Goal: Task Accomplishment & Management: Use online tool/utility

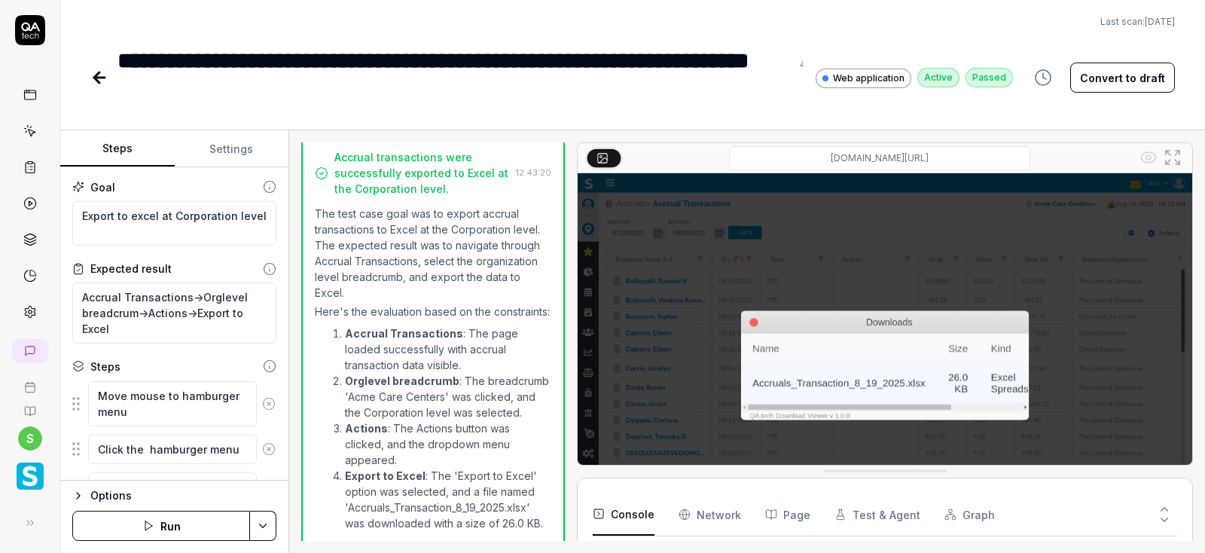
scroll to position [636, 0]
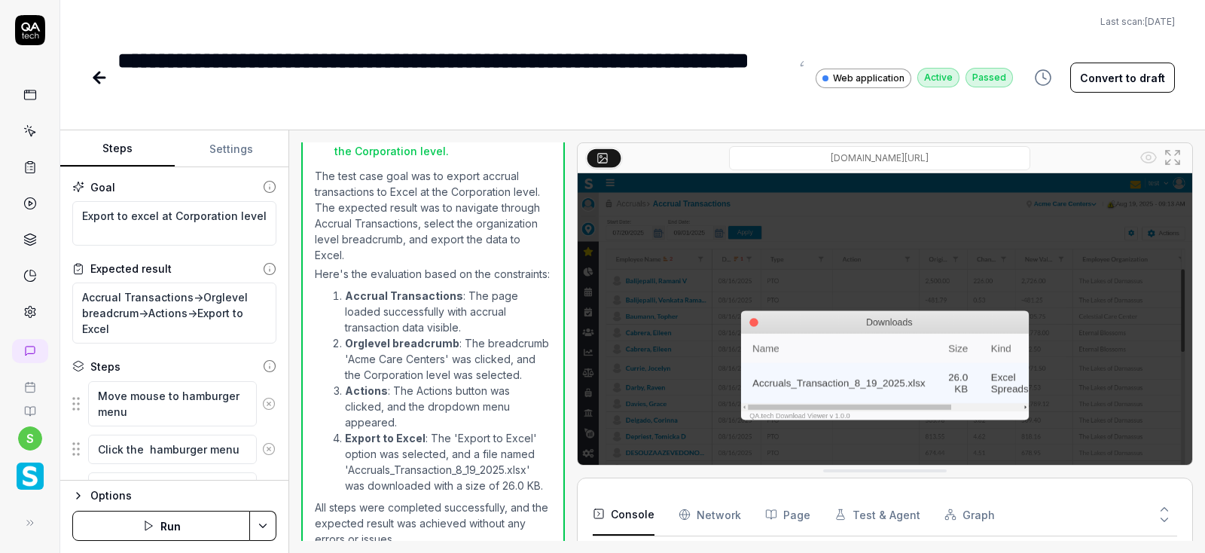
click at [96, 78] on icon at bounding box center [99, 78] width 11 height 0
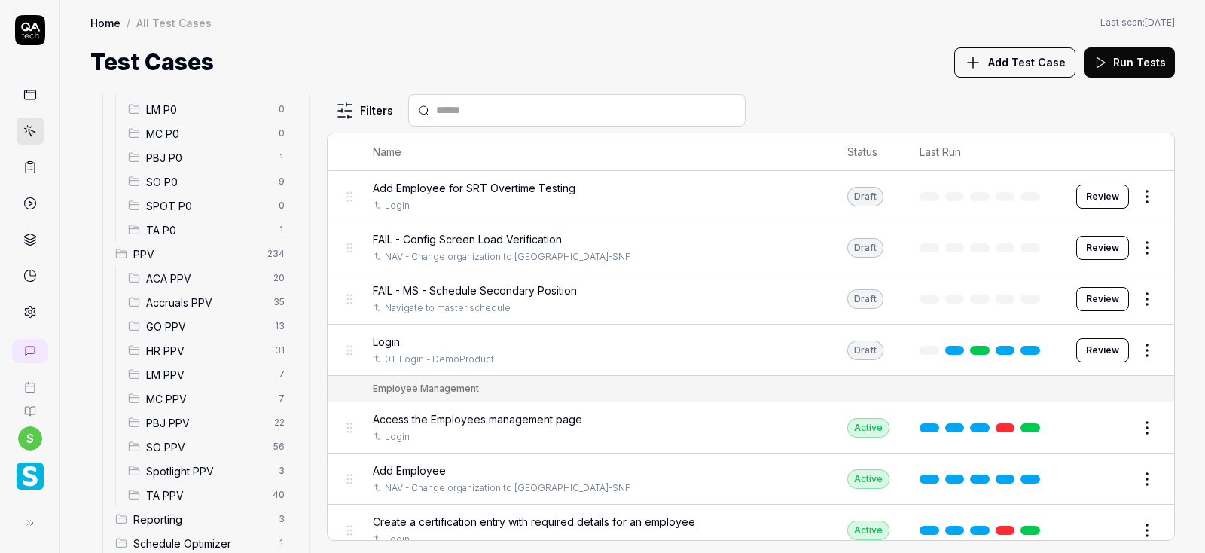
scroll to position [343, 0]
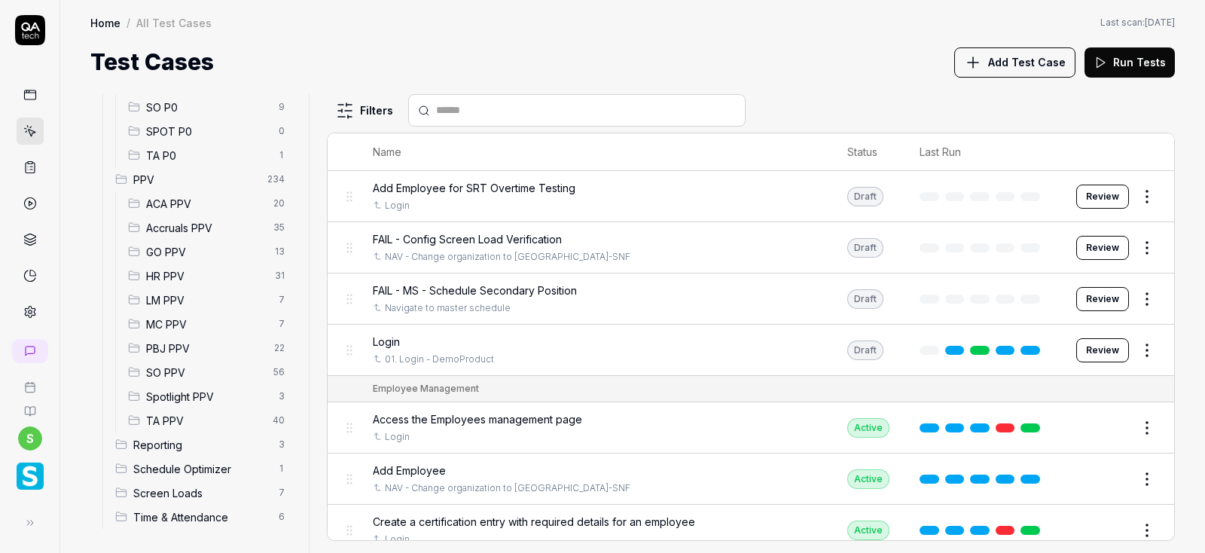
click at [188, 224] on span "Accruals PPV" at bounding box center [205, 228] width 118 height 16
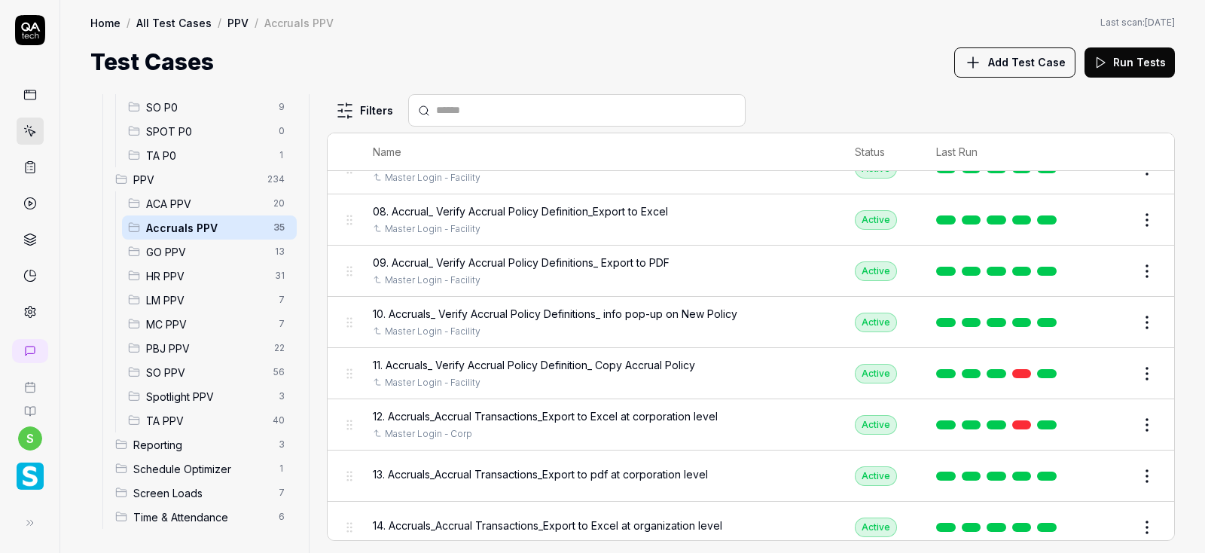
scroll to position [452, 0]
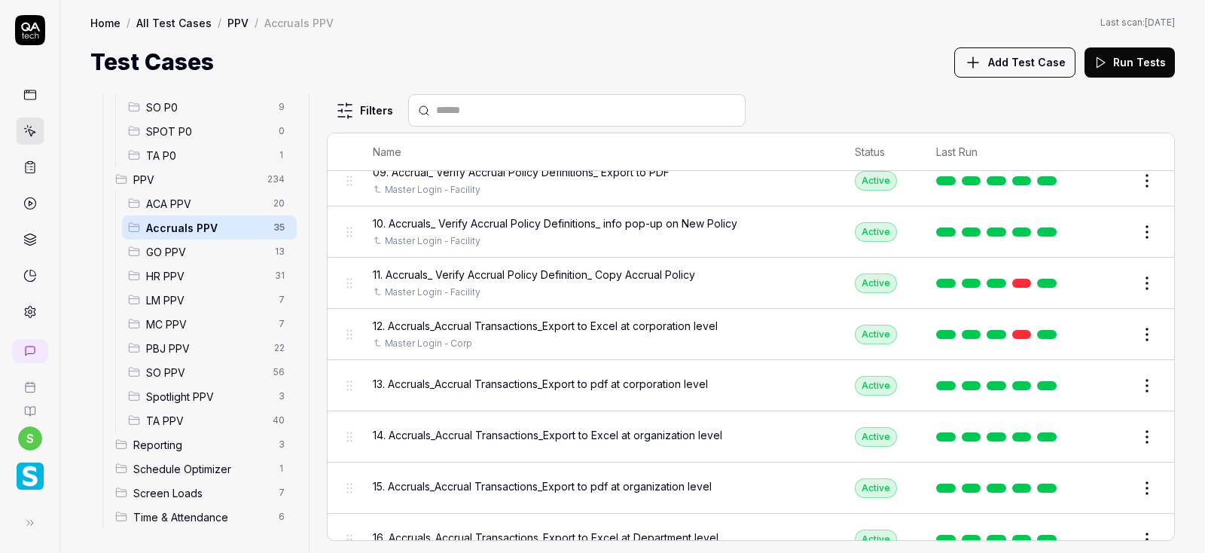
click at [1109, 383] on button "Edit" at bounding box center [1111, 386] width 36 height 24
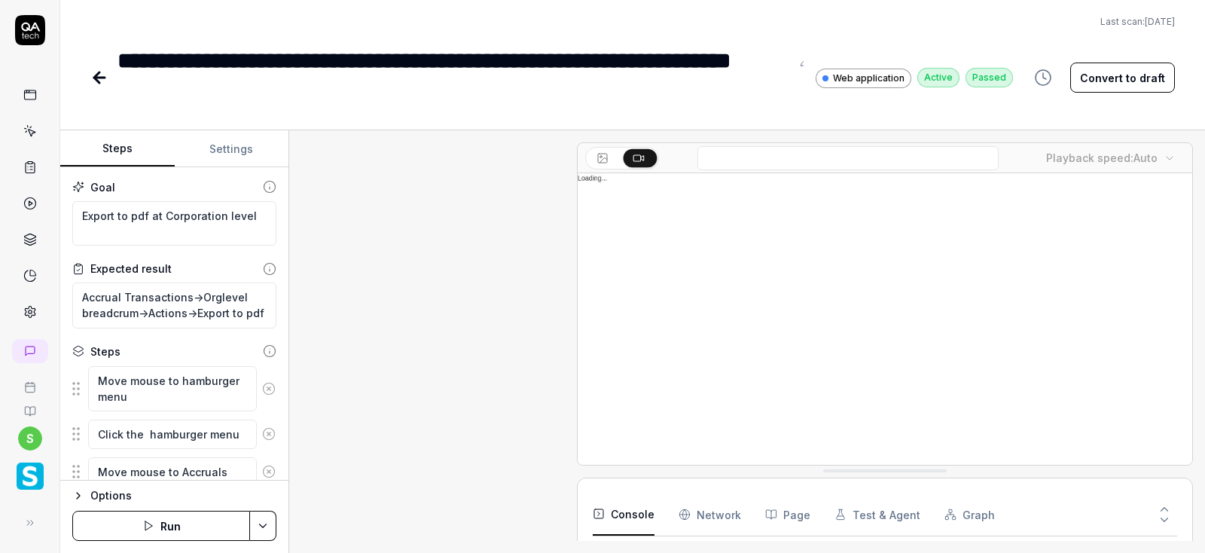
scroll to position [856, 0]
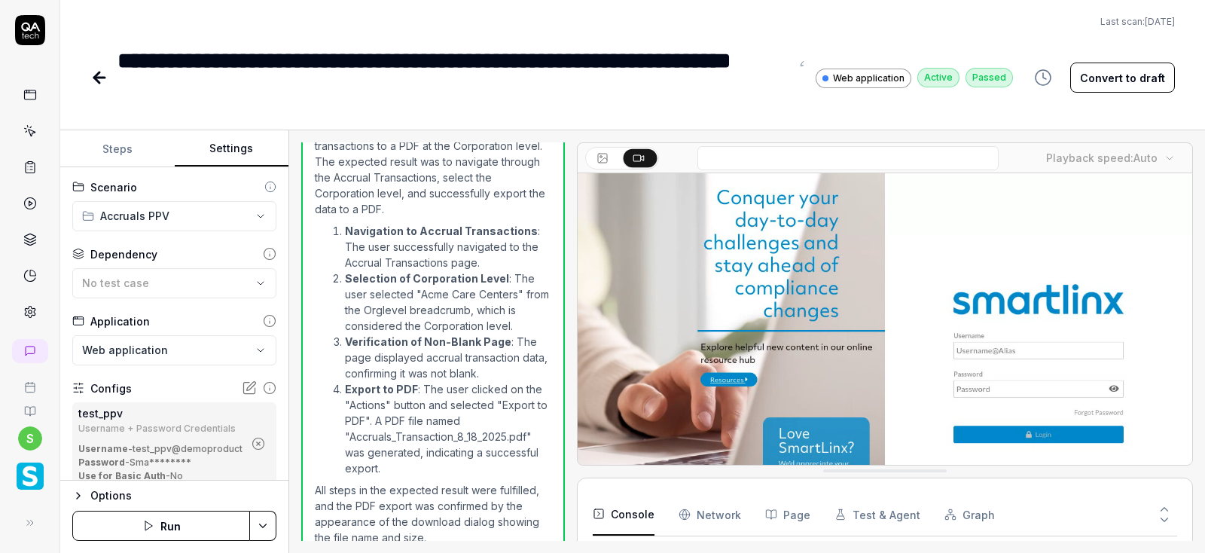
click at [228, 145] on button "Settings" at bounding box center [232, 149] width 114 height 36
type textarea "*"
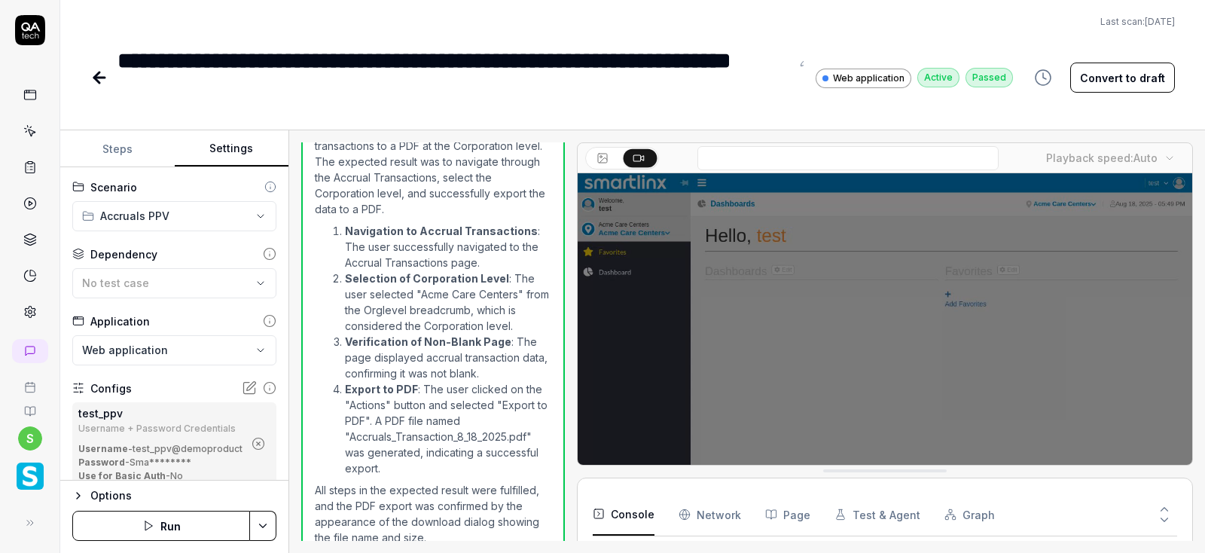
click at [263, 438] on icon "button" at bounding box center [259, 444] width 14 height 14
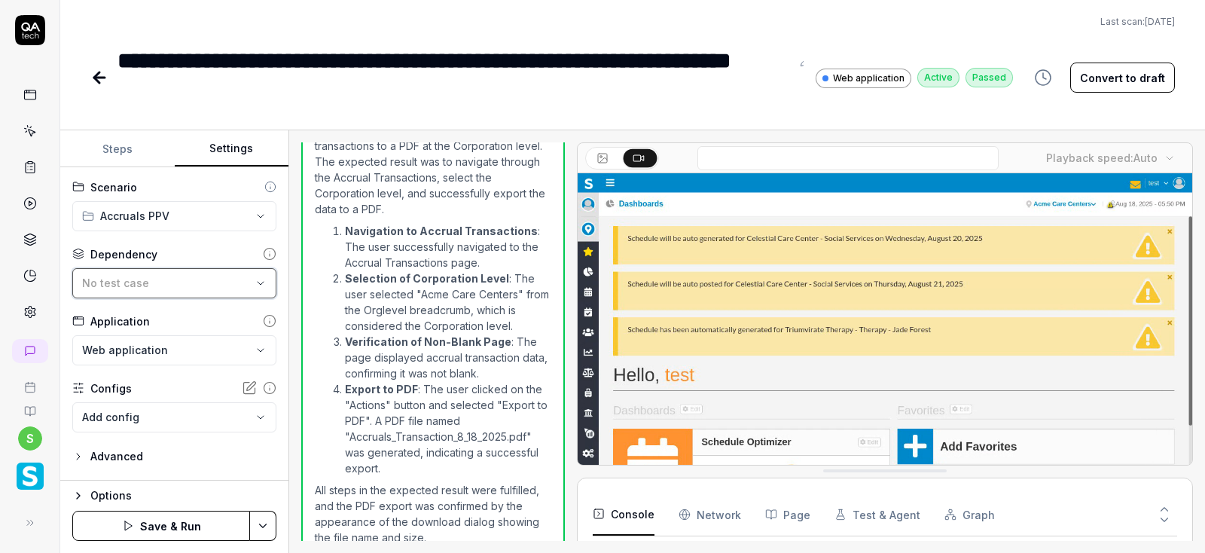
click at [251, 288] on div "No test case" at bounding box center [166, 283] width 169 height 16
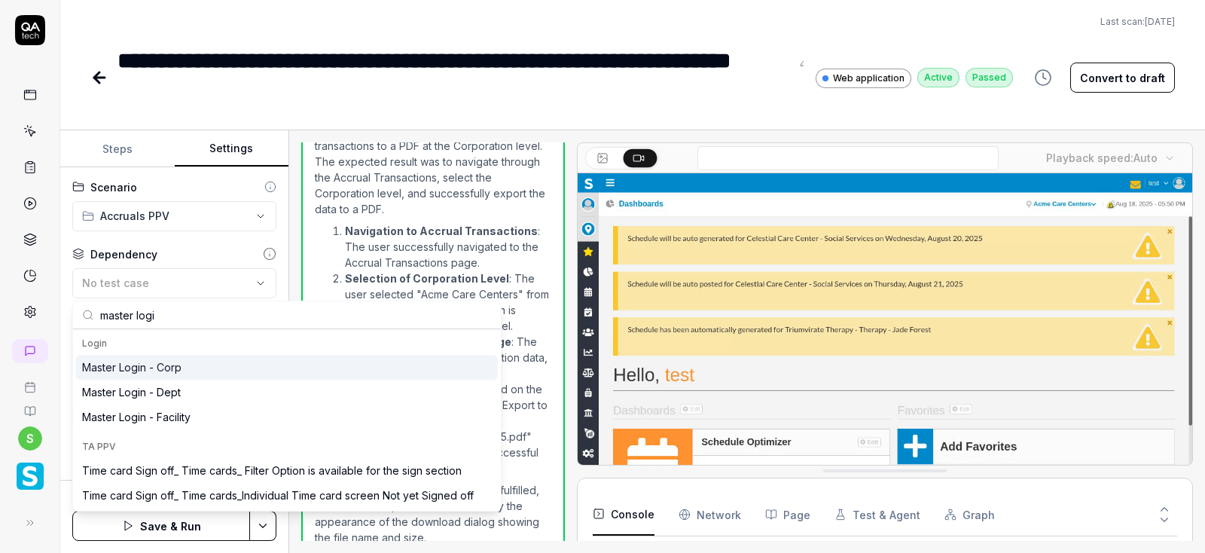
type input "master logi"
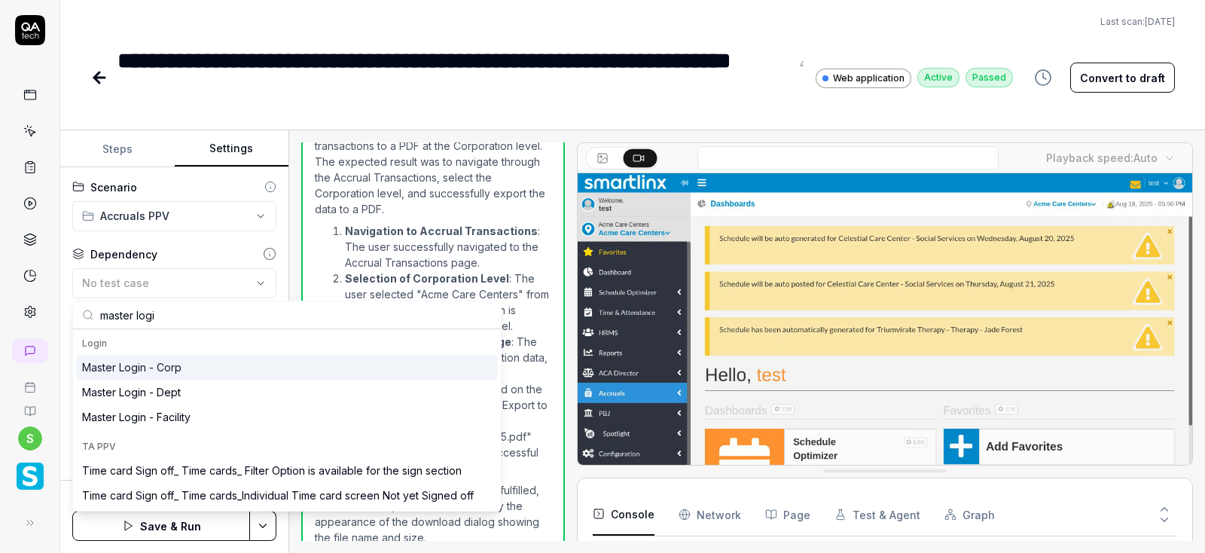
click at [158, 365] on div "Master Login - Corp" at bounding box center [131, 367] width 99 height 16
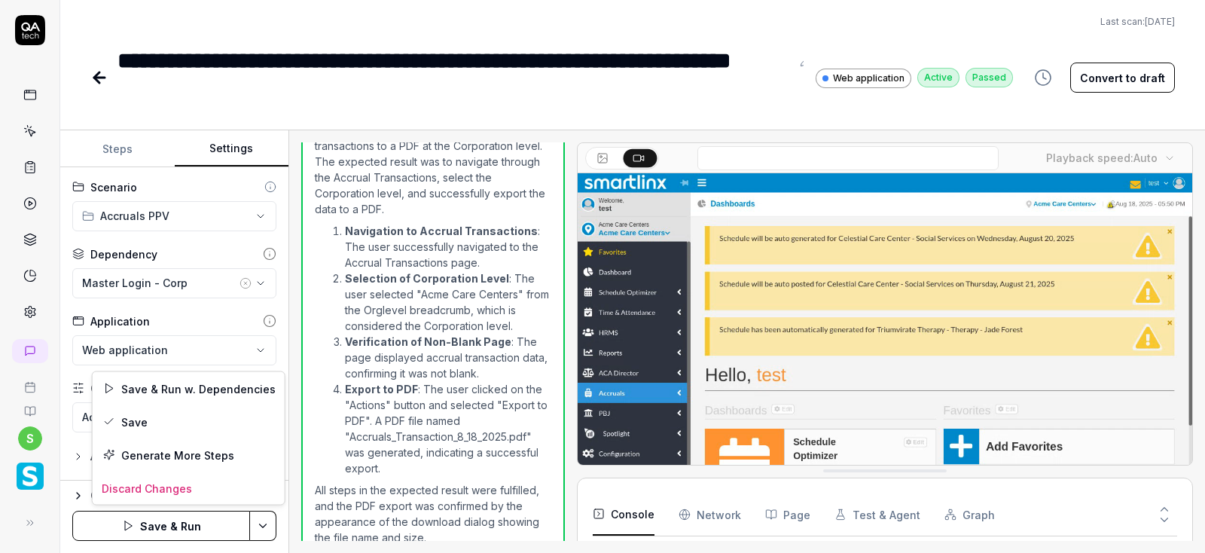
click at [262, 522] on html "**********" at bounding box center [602, 276] width 1205 height 553
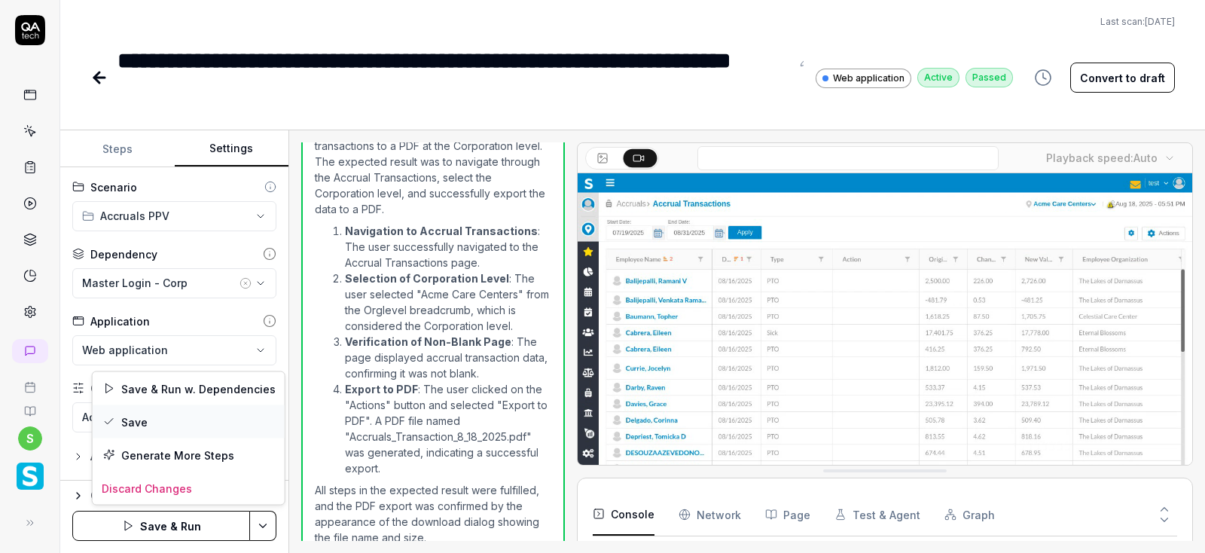
click at [140, 424] on div "Save" at bounding box center [189, 421] width 192 height 33
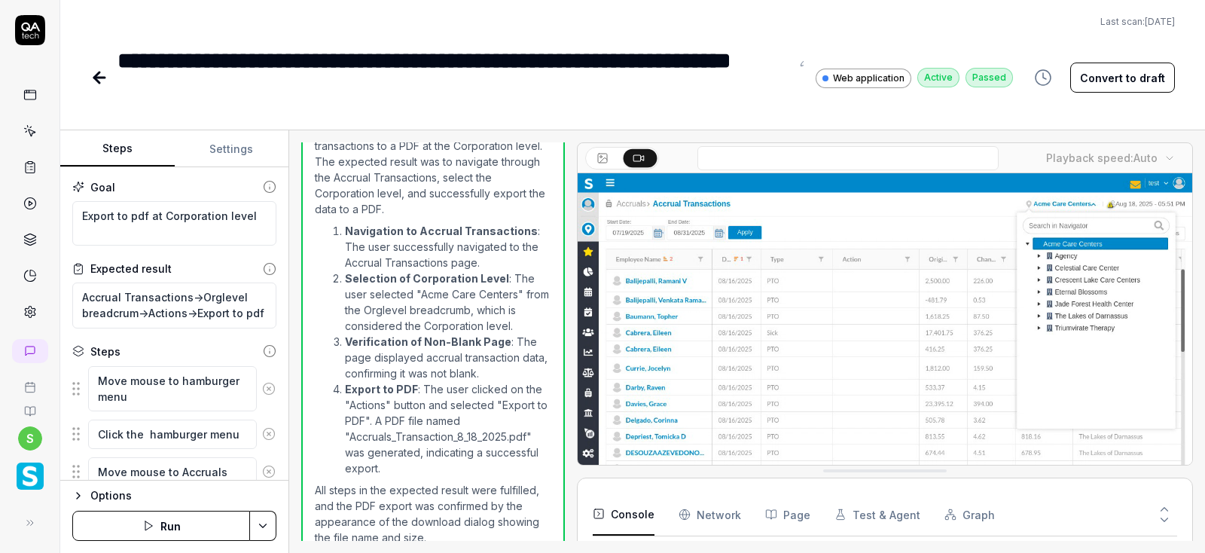
click at [110, 144] on button "Steps" at bounding box center [117, 149] width 114 height 36
click at [165, 527] on button "Run" at bounding box center [161, 526] width 178 height 30
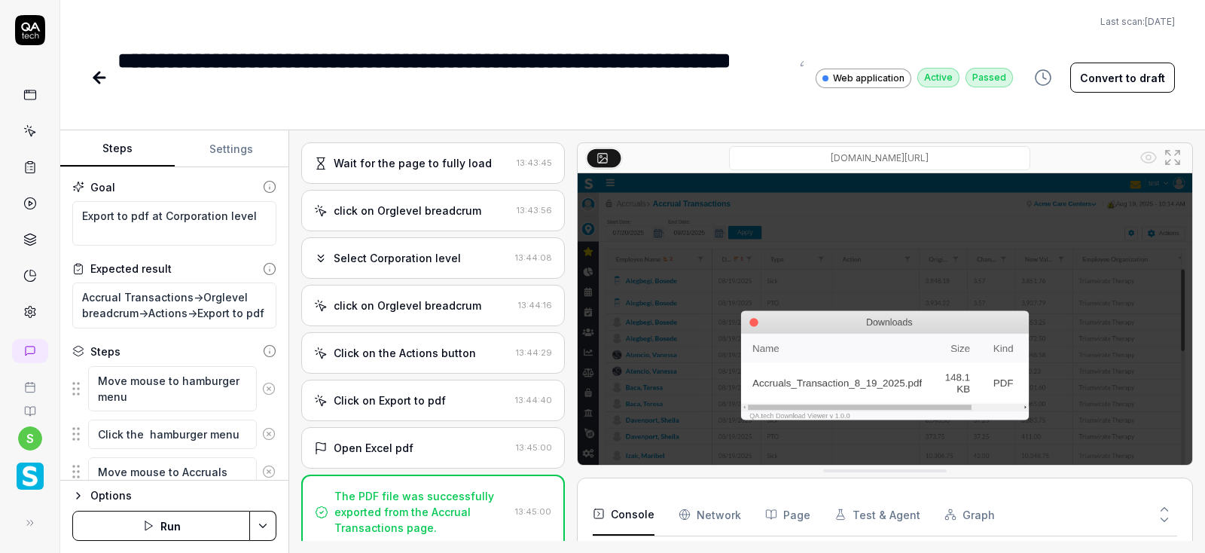
scroll to position [214, 0]
click at [233, 144] on button "Settings" at bounding box center [232, 149] width 114 height 36
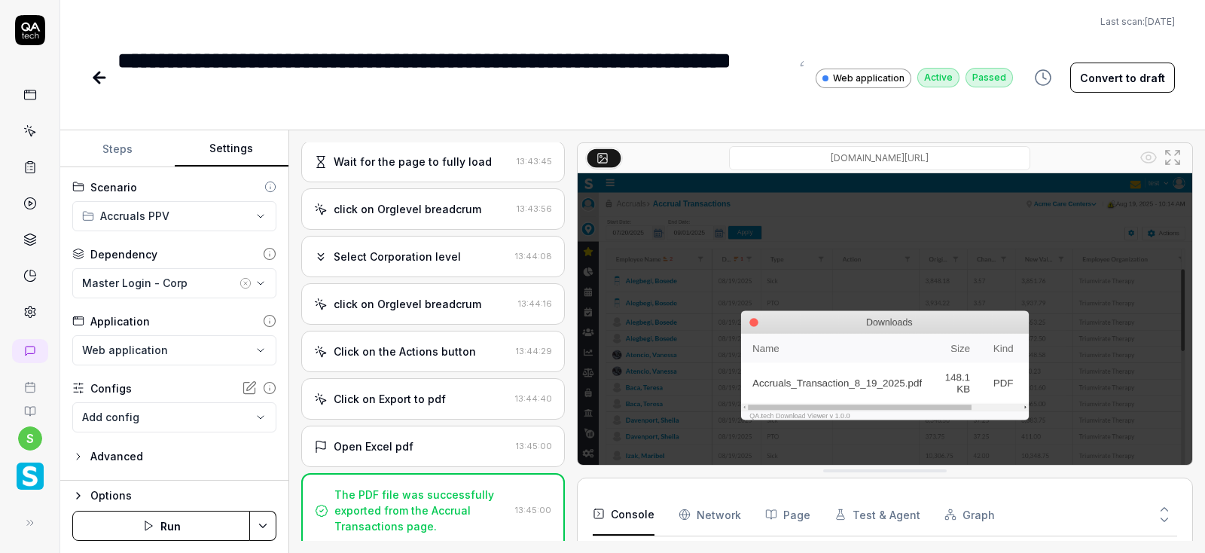
click at [99, 78] on icon at bounding box center [99, 78] width 11 height 0
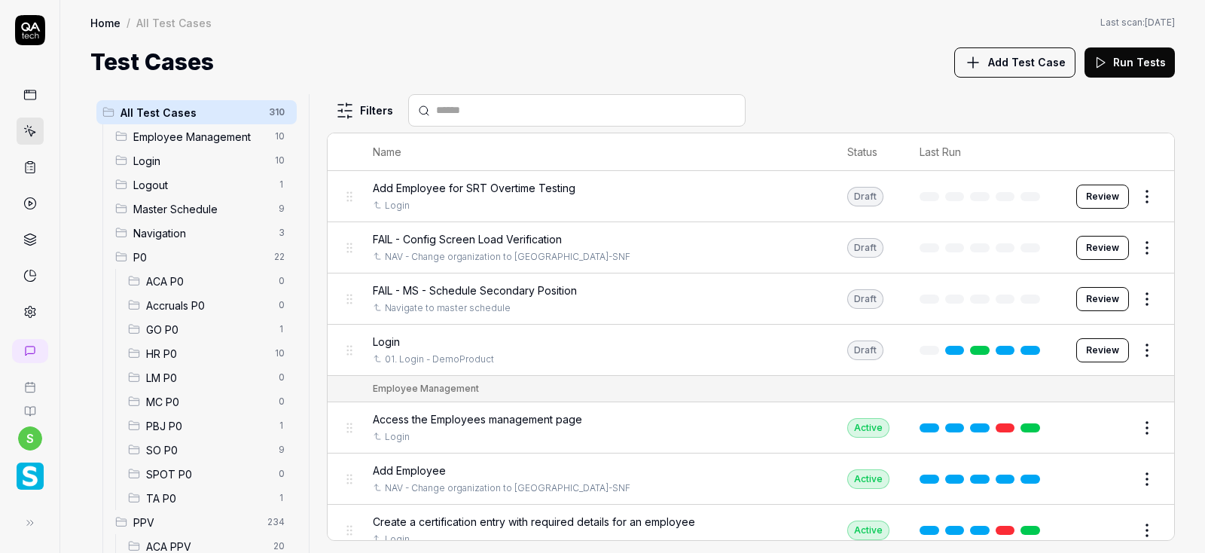
scroll to position [343, 0]
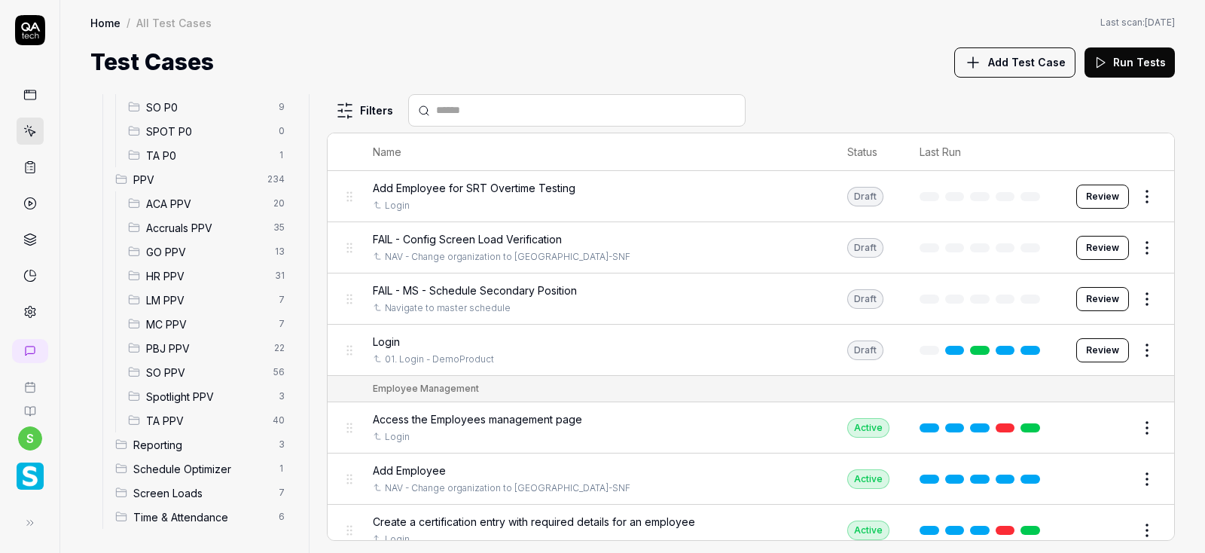
click at [203, 232] on span "Accruals PPV" at bounding box center [205, 228] width 118 height 16
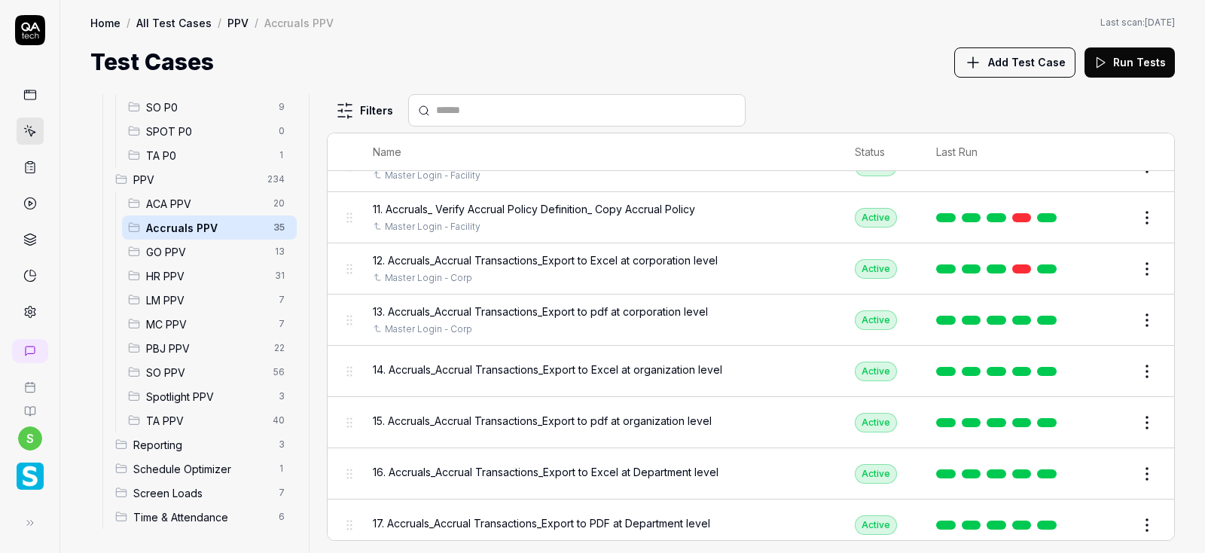
scroll to position [542, 0]
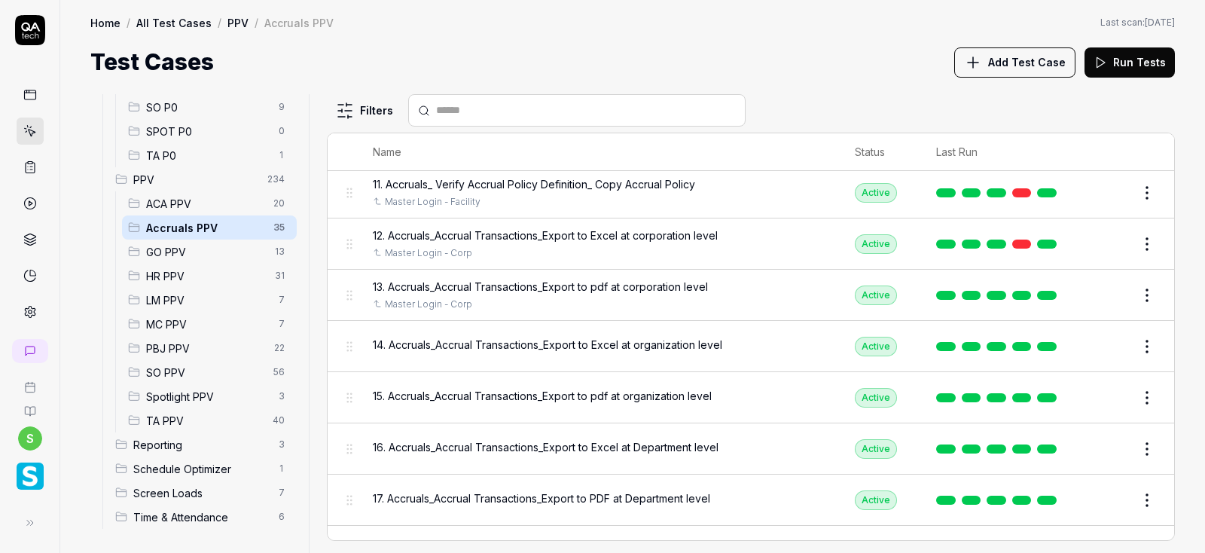
click at [1117, 341] on button "Edit" at bounding box center [1111, 346] width 36 height 24
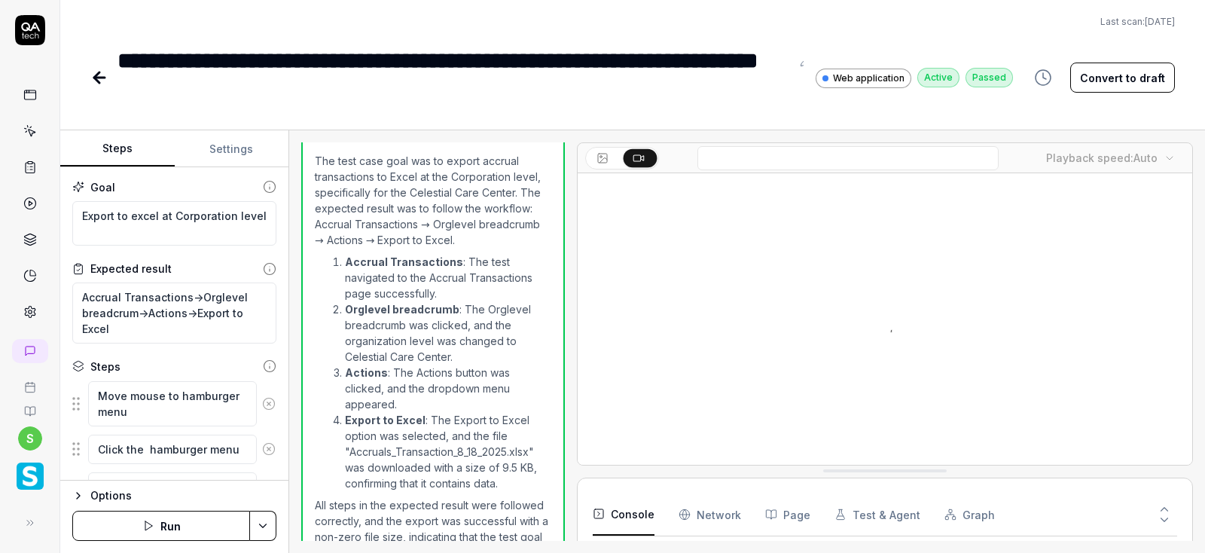
scroll to position [888, 0]
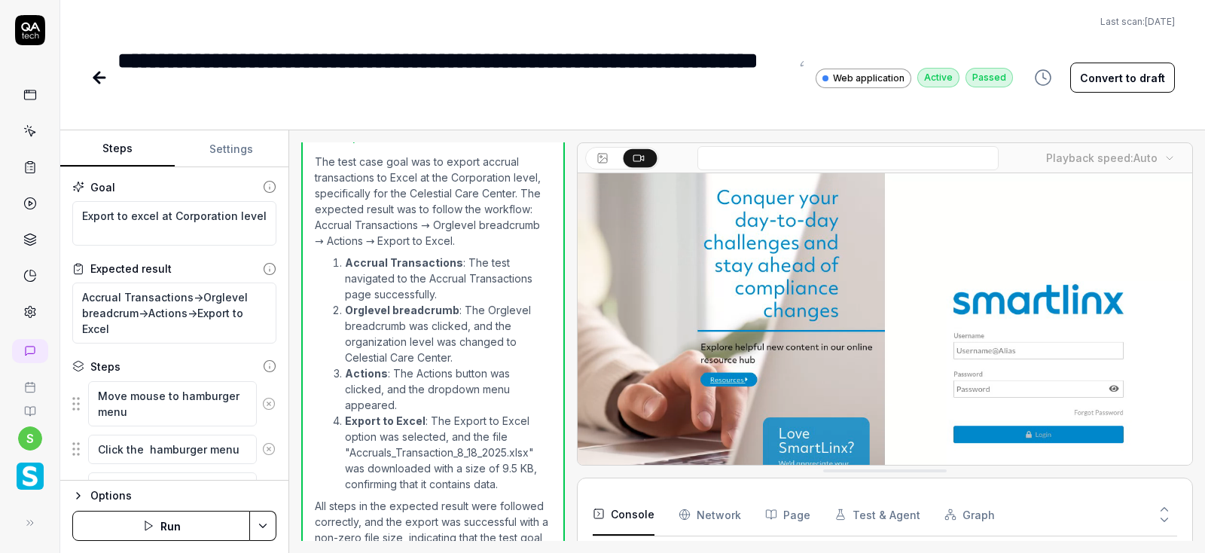
type textarea "*"
click at [225, 156] on button "Settings" at bounding box center [232, 149] width 114 height 36
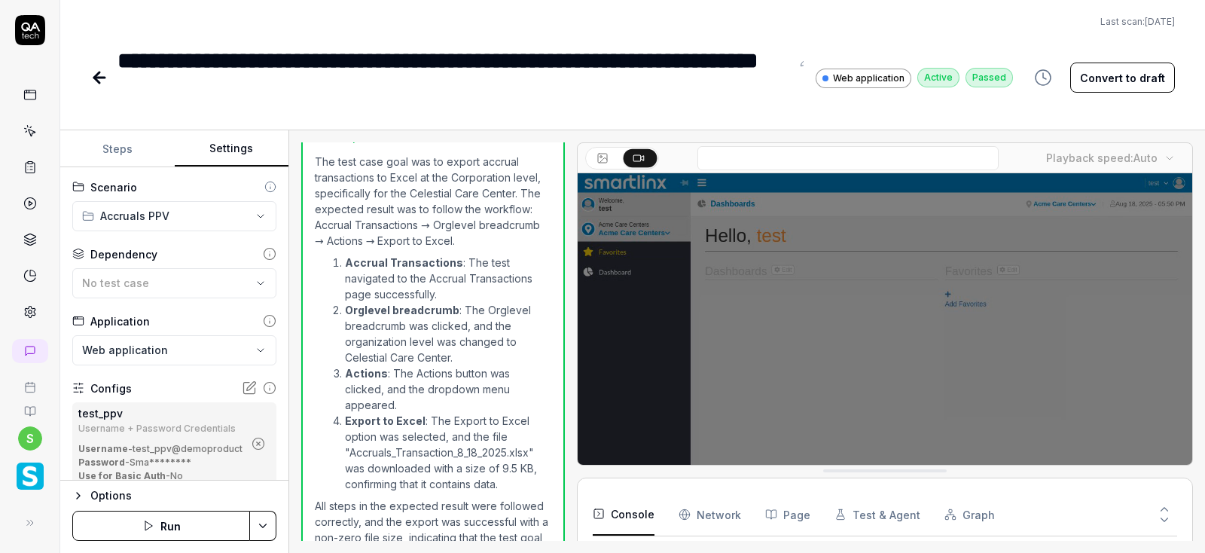
click at [263, 443] on icon "button" at bounding box center [259, 444] width 14 height 14
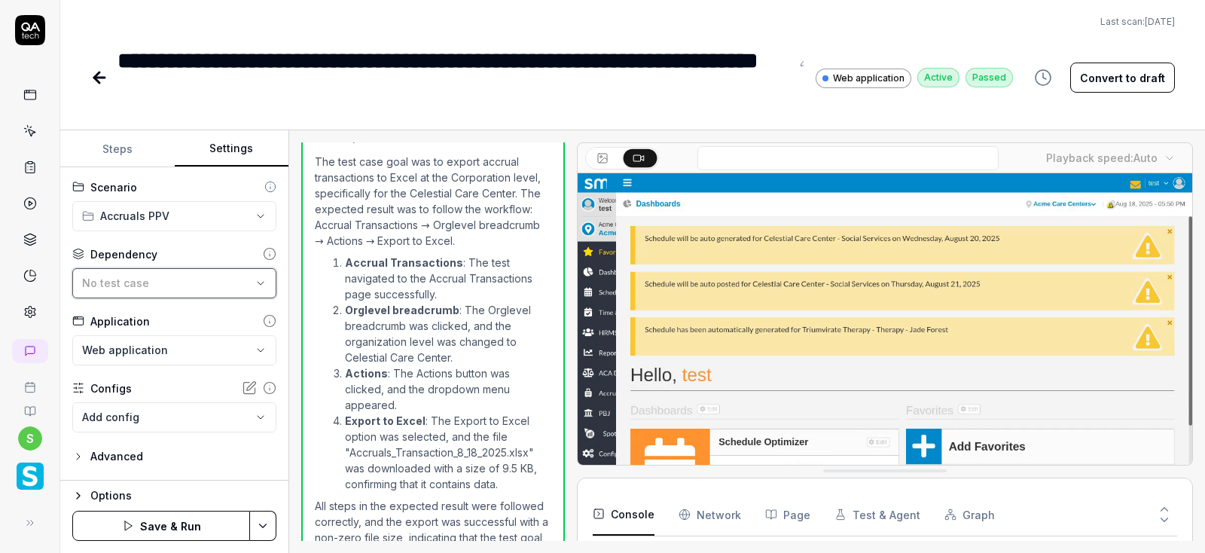
click at [250, 281] on div "No test case" at bounding box center [166, 283] width 169 height 16
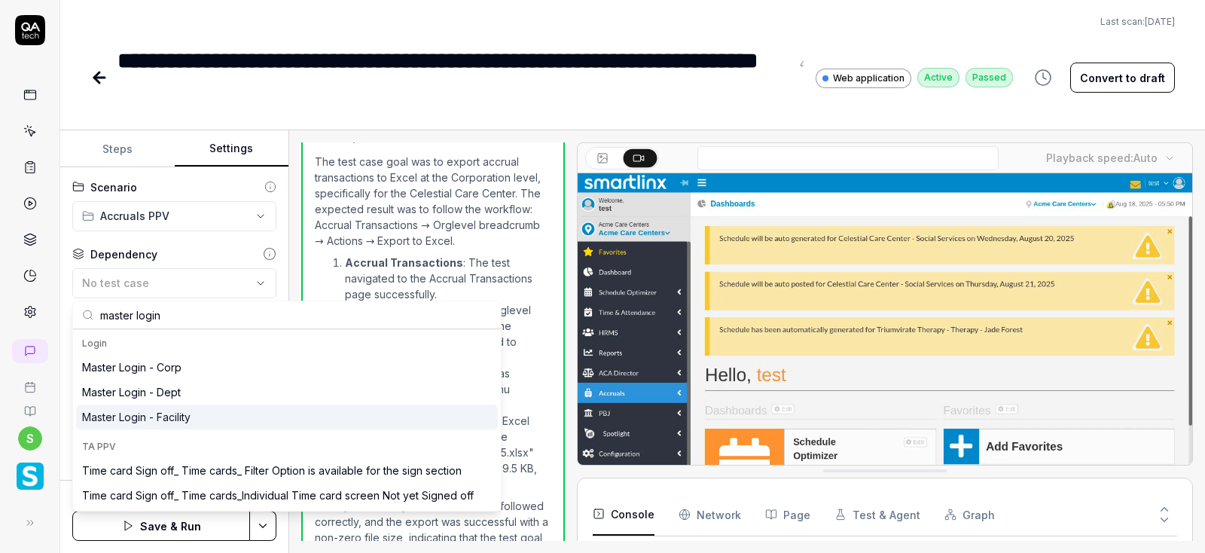
type input "master login"
click at [172, 416] on div "Master Login - Facility" at bounding box center [136, 417] width 108 height 16
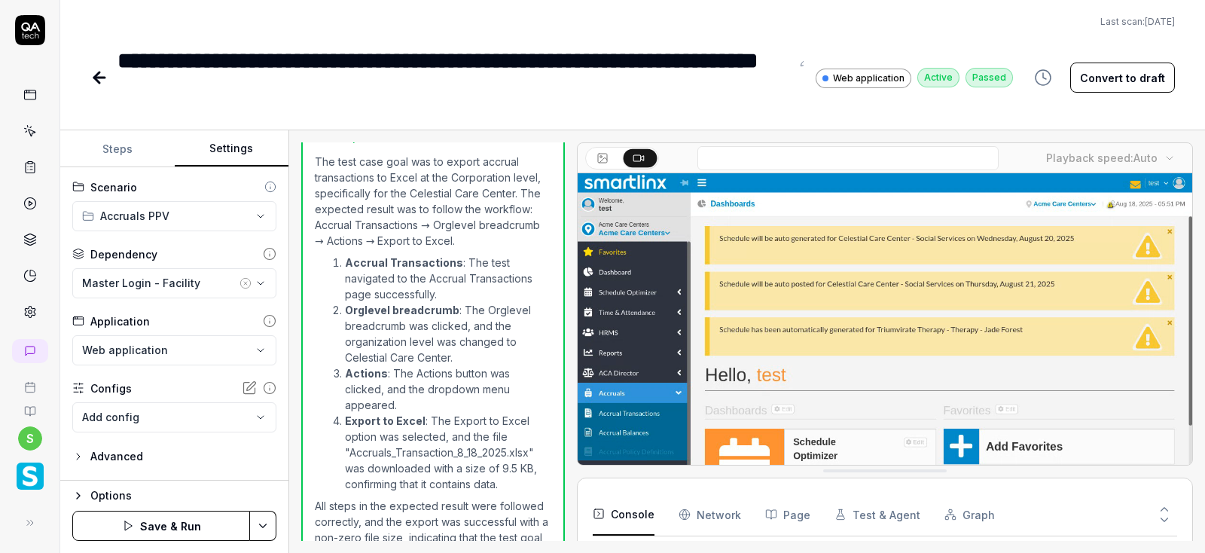
click at [272, 534] on html "**********" at bounding box center [602, 276] width 1205 height 553
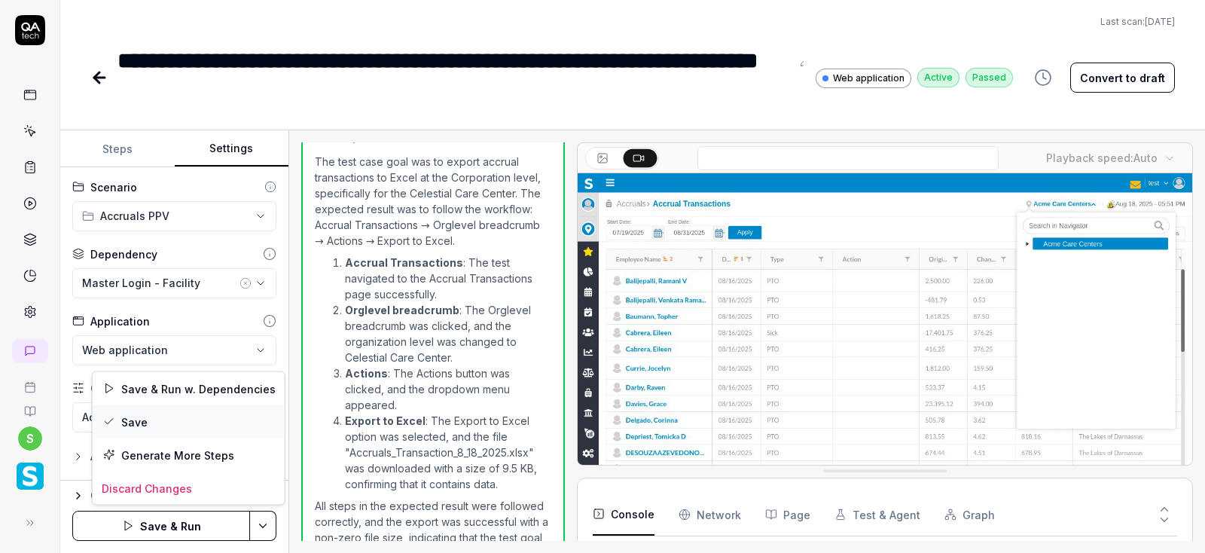
click at [143, 423] on div "Save" at bounding box center [189, 421] width 192 height 33
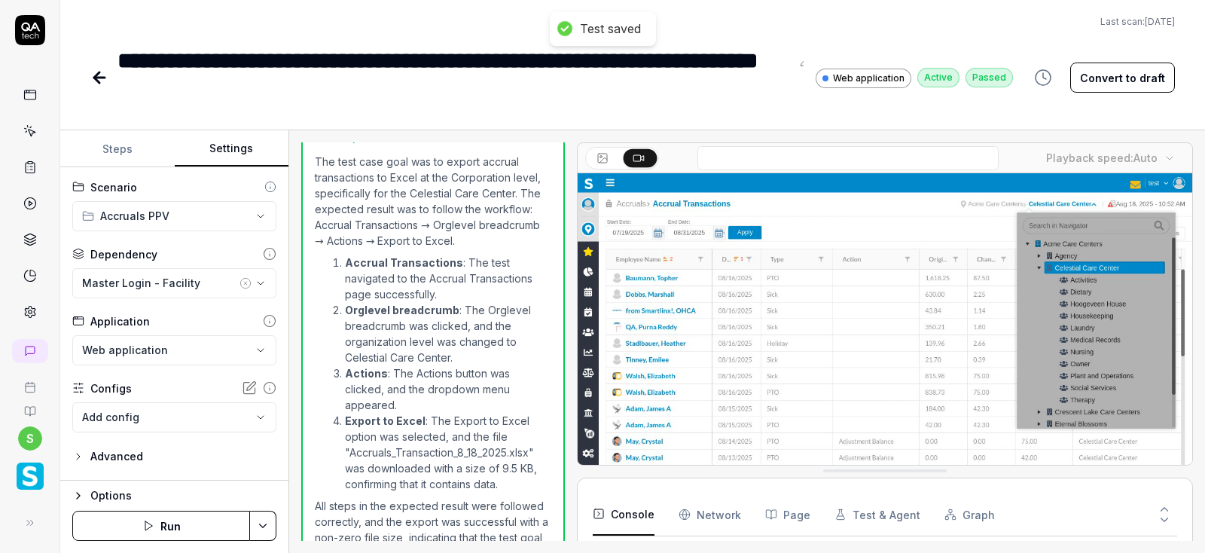
click at [164, 532] on button "Run" at bounding box center [161, 526] width 178 height 30
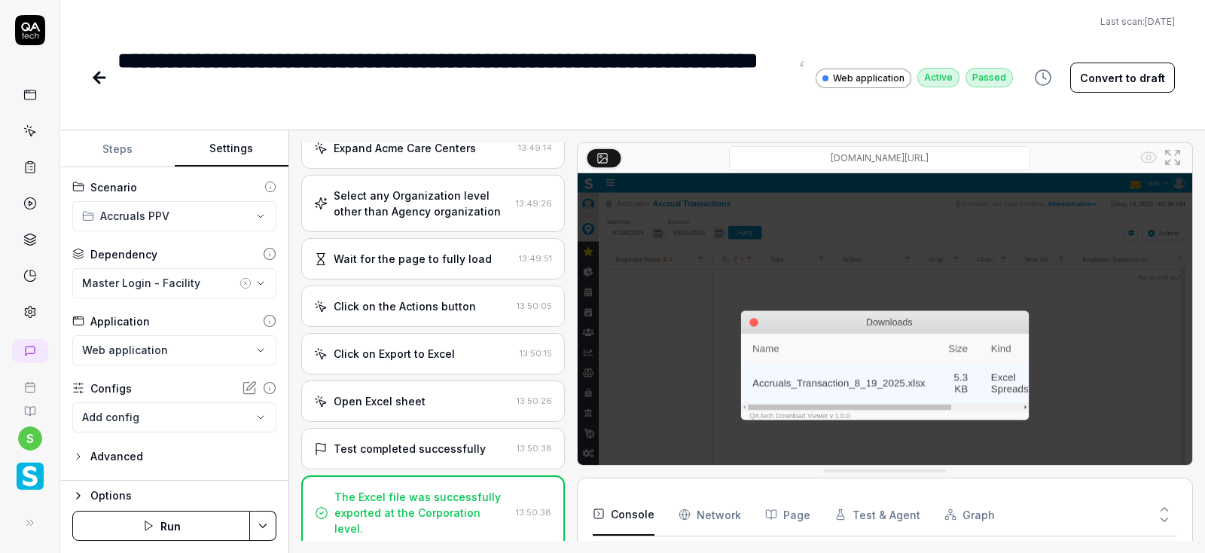
scroll to position [591, 0]
click at [102, 81] on icon at bounding box center [99, 78] width 18 height 18
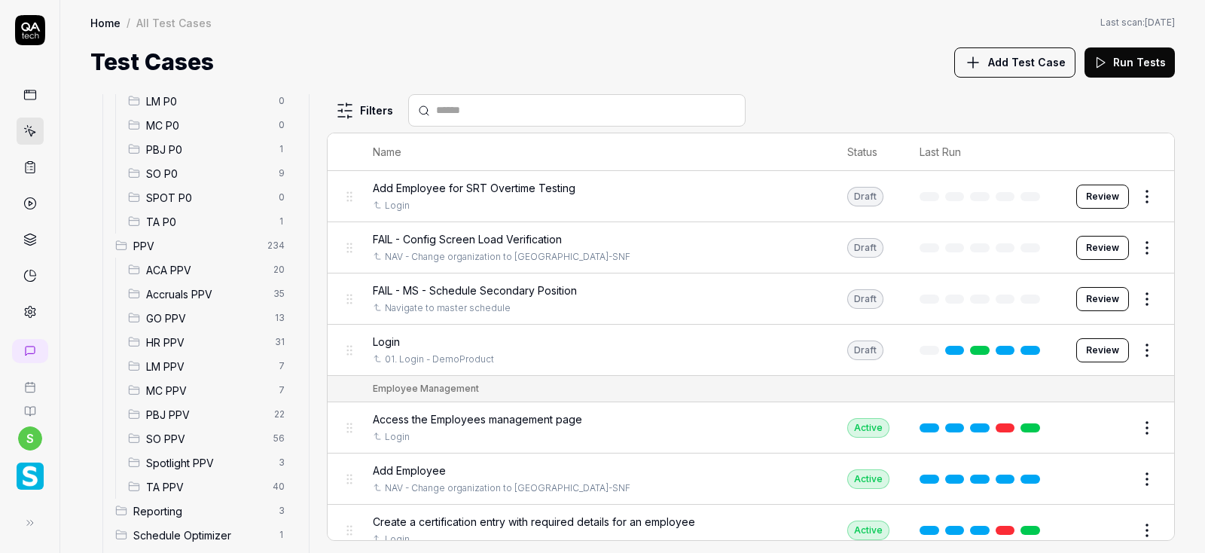
scroll to position [343, 0]
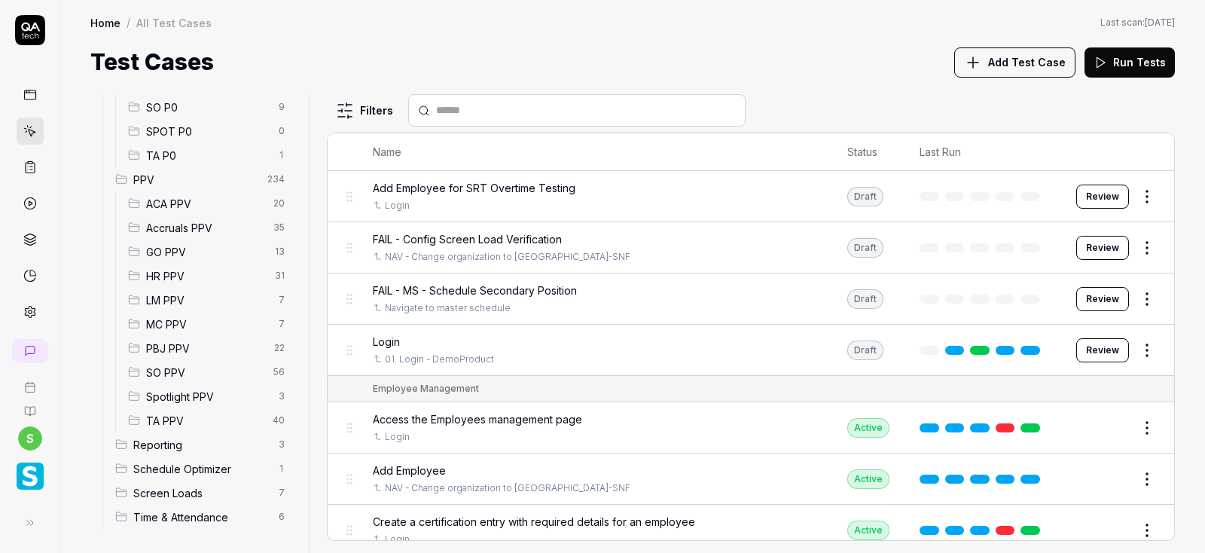
click at [186, 218] on div "Accruals PPV 35" at bounding box center [209, 227] width 175 height 24
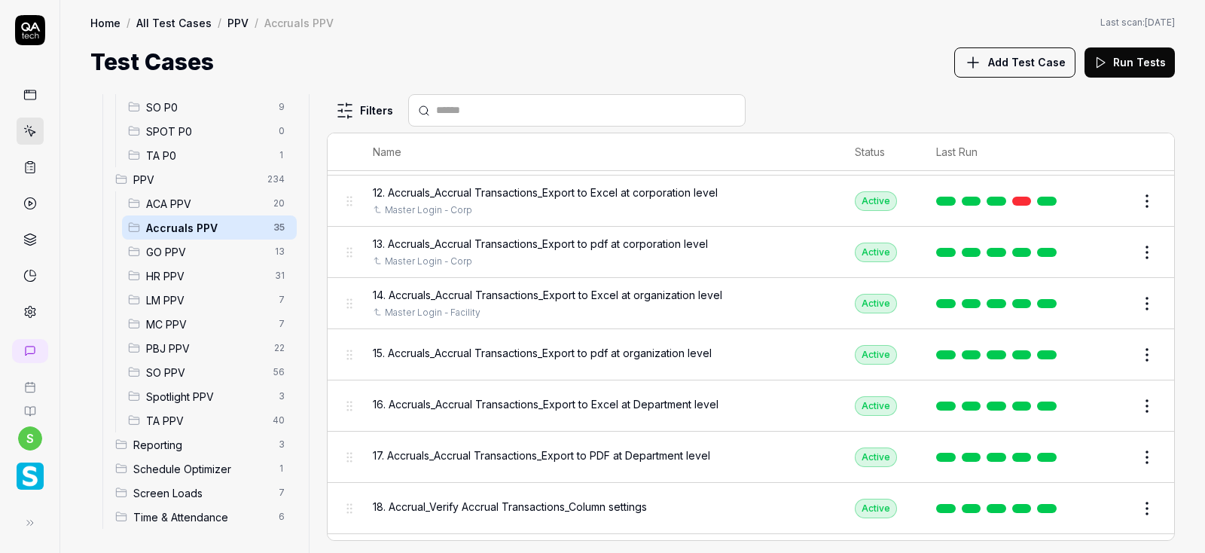
scroll to position [633, 0]
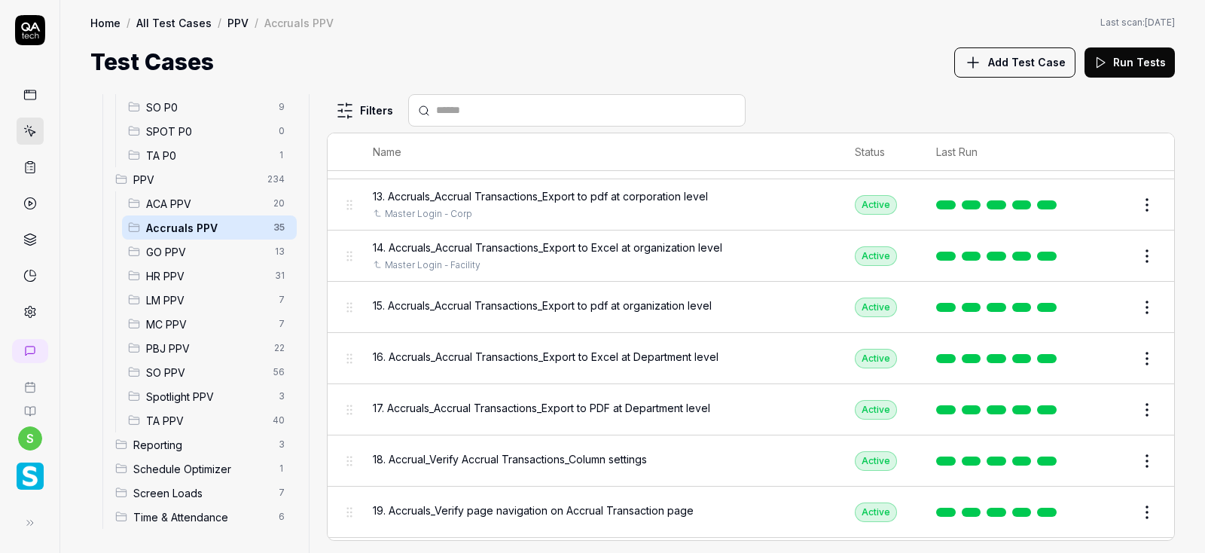
click at [1114, 305] on button "Edit" at bounding box center [1111, 307] width 36 height 24
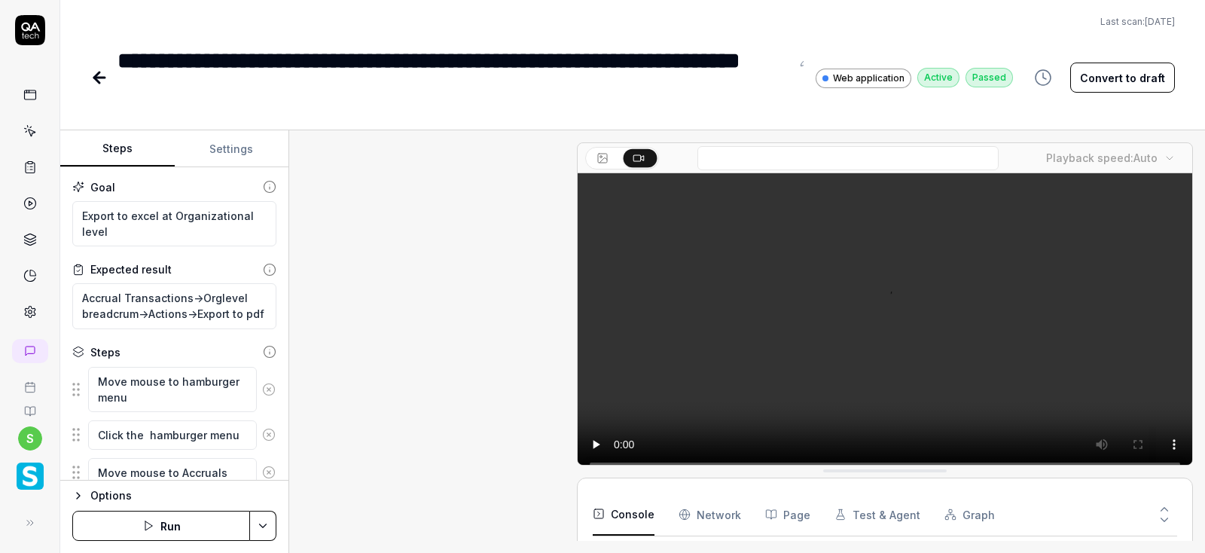
scroll to position [733, 0]
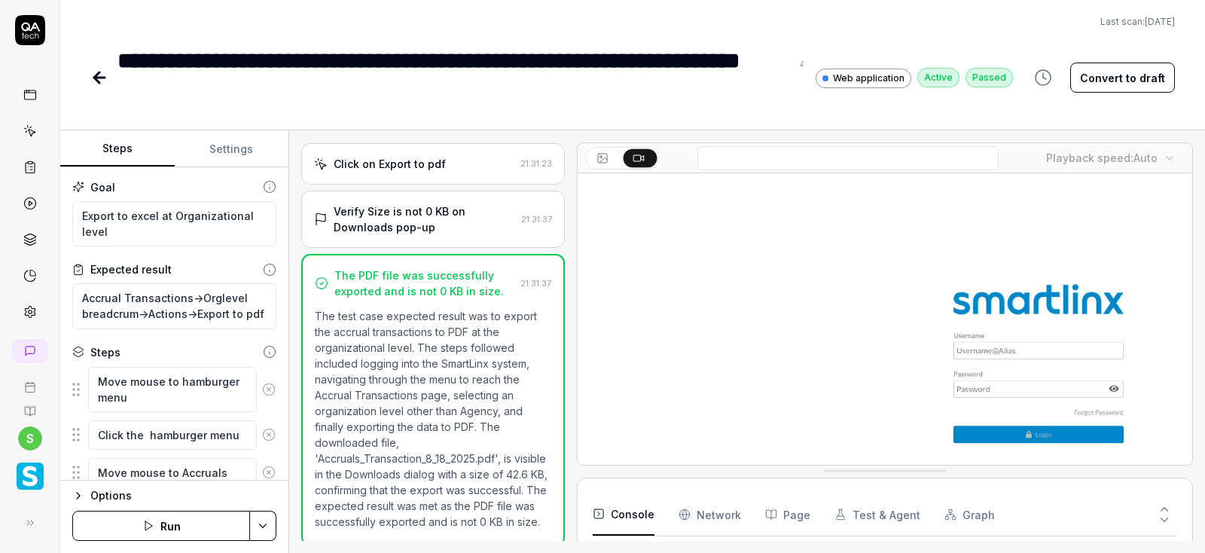
type textarea "*"
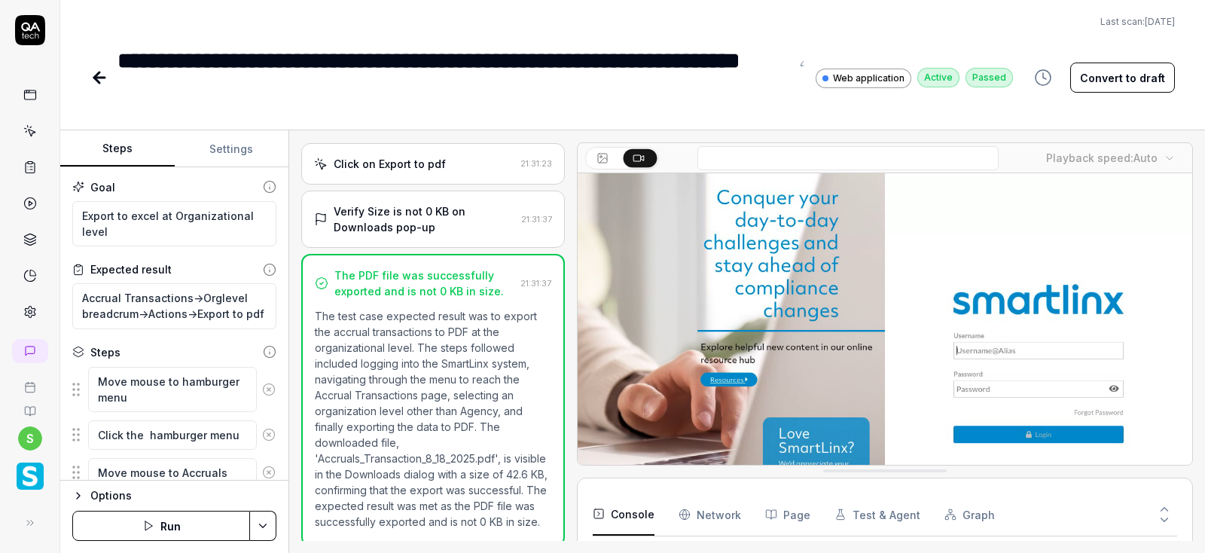
click at [223, 153] on button "Settings" at bounding box center [232, 149] width 114 height 36
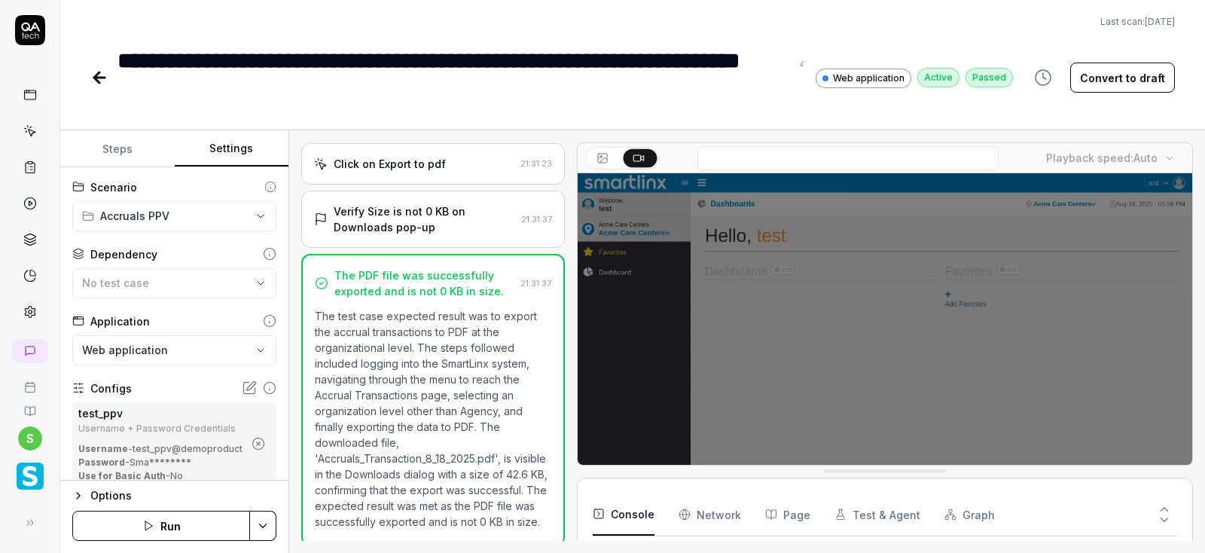
click at [258, 443] on icon "button" at bounding box center [259, 444] width 4 height 4
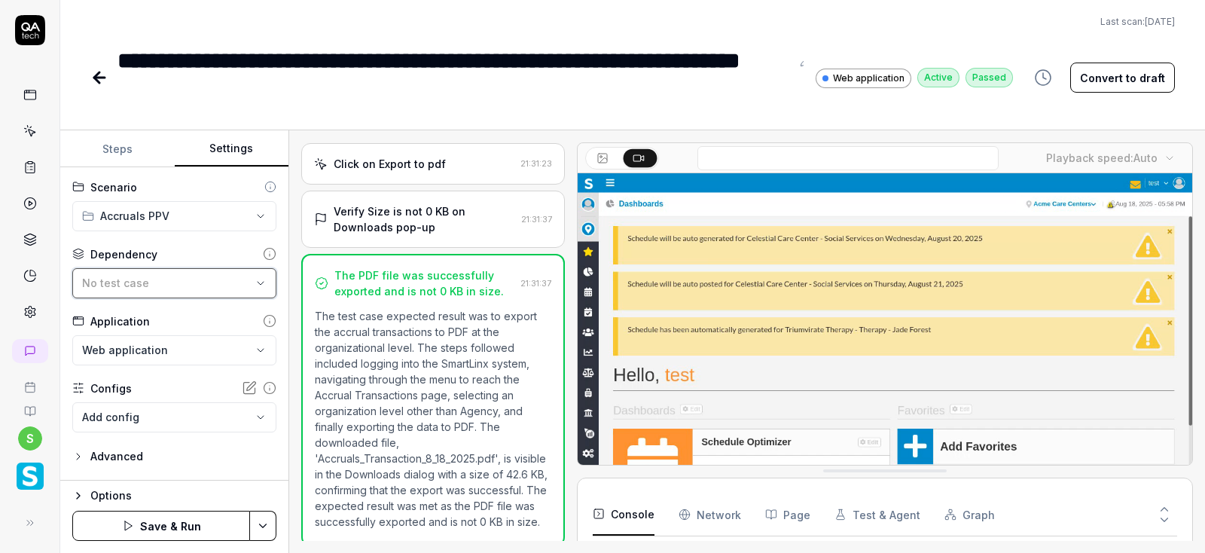
click at [206, 277] on div "No test case" at bounding box center [166, 283] width 169 height 16
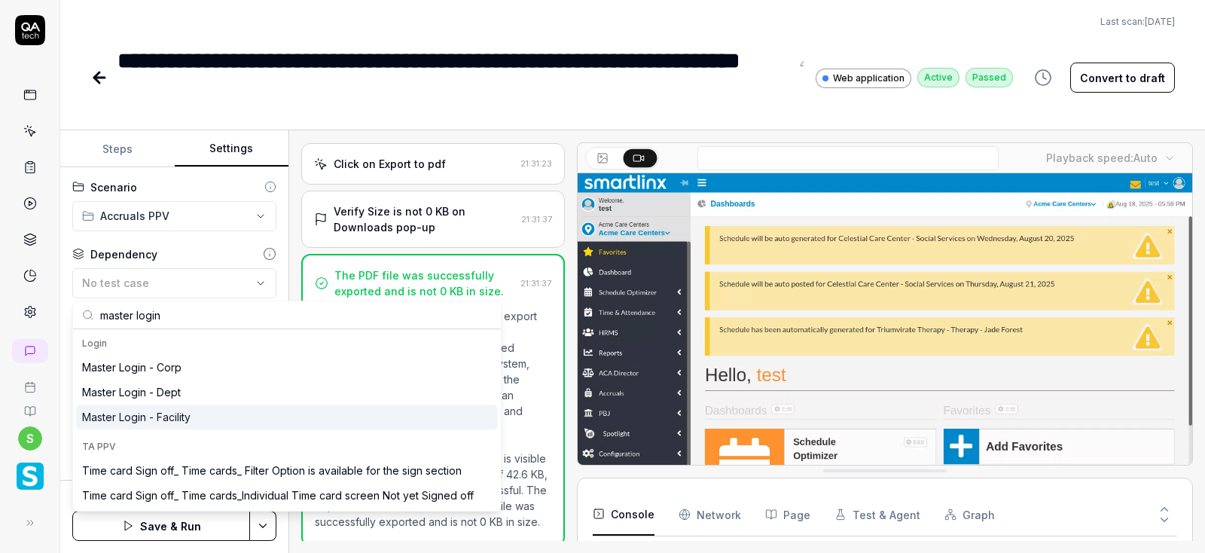
type input "master login"
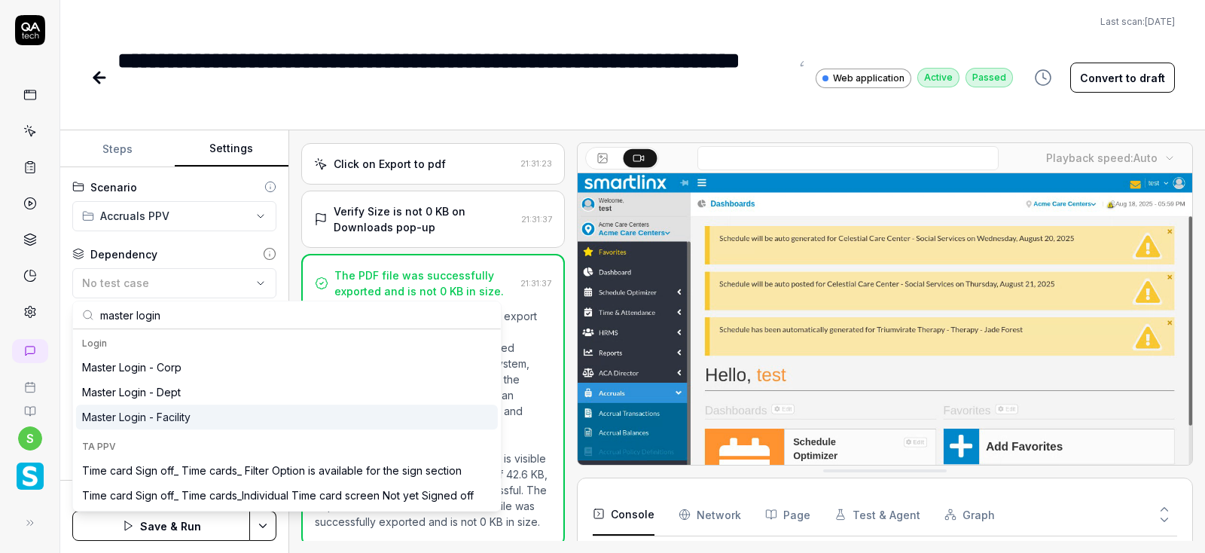
click at [172, 416] on div "Master Login - Facility" at bounding box center [136, 417] width 108 height 16
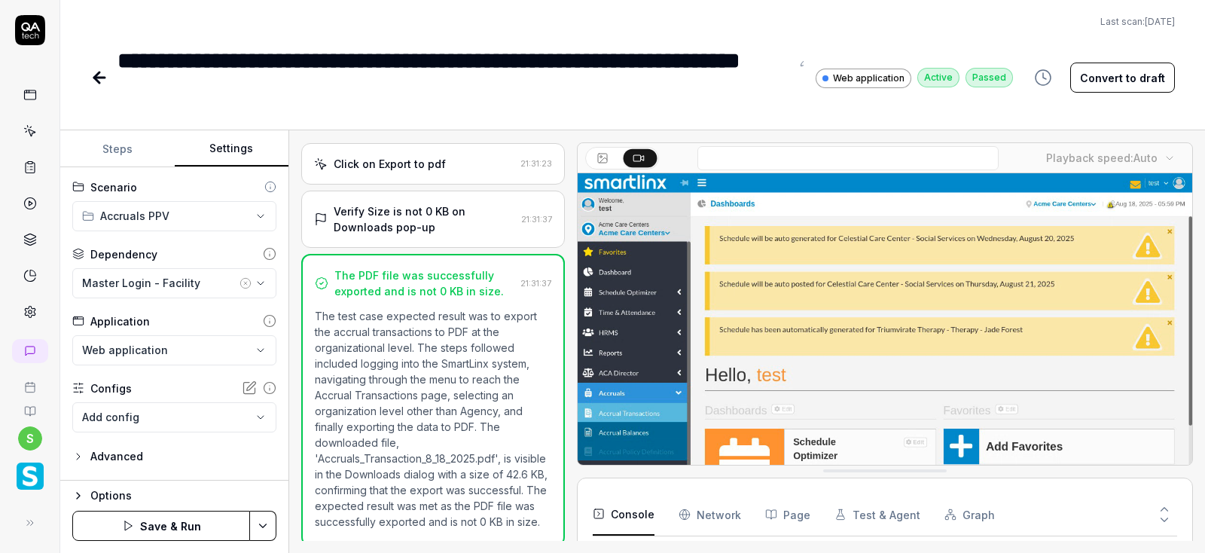
click at [272, 535] on html "**********" at bounding box center [602, 276] width 1205 height 553
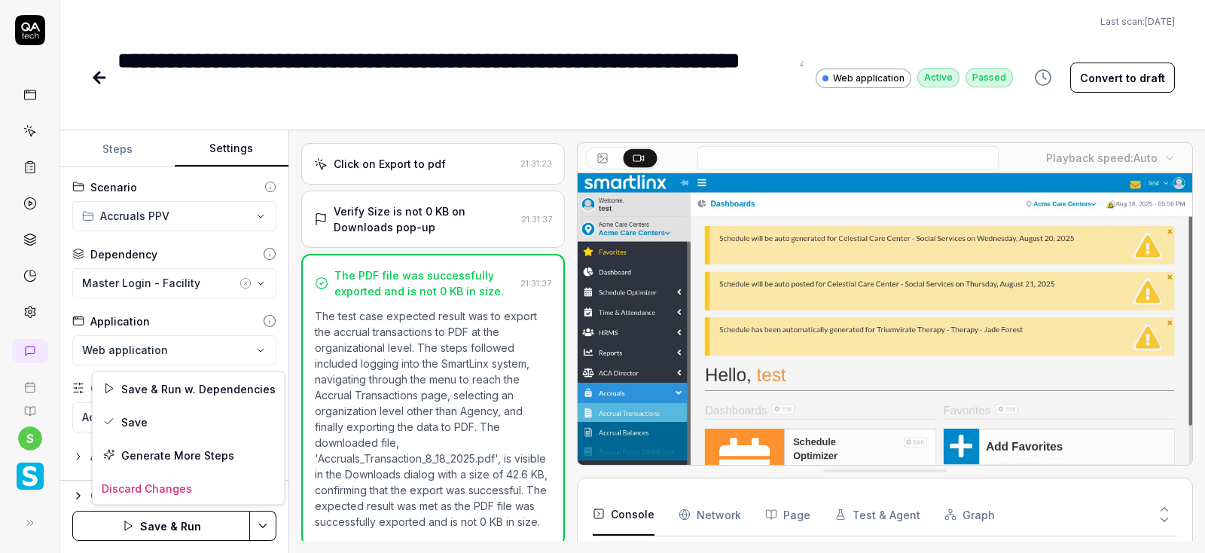
scroll to position [233, 0]
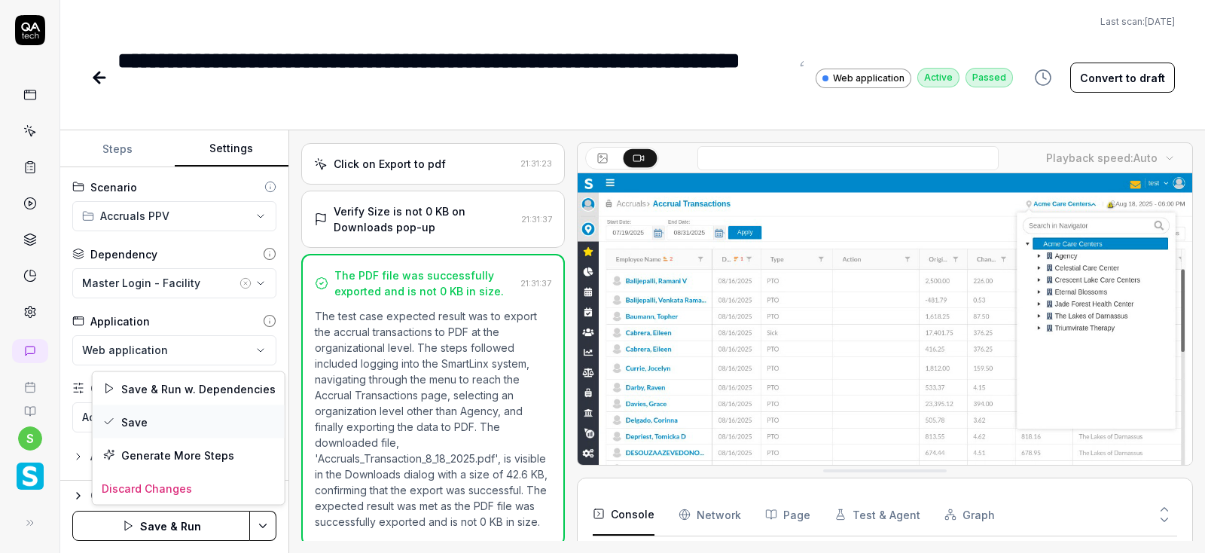
click at [133, 419] on div "Save" at bounding box center [189, 421] width 192 height 33
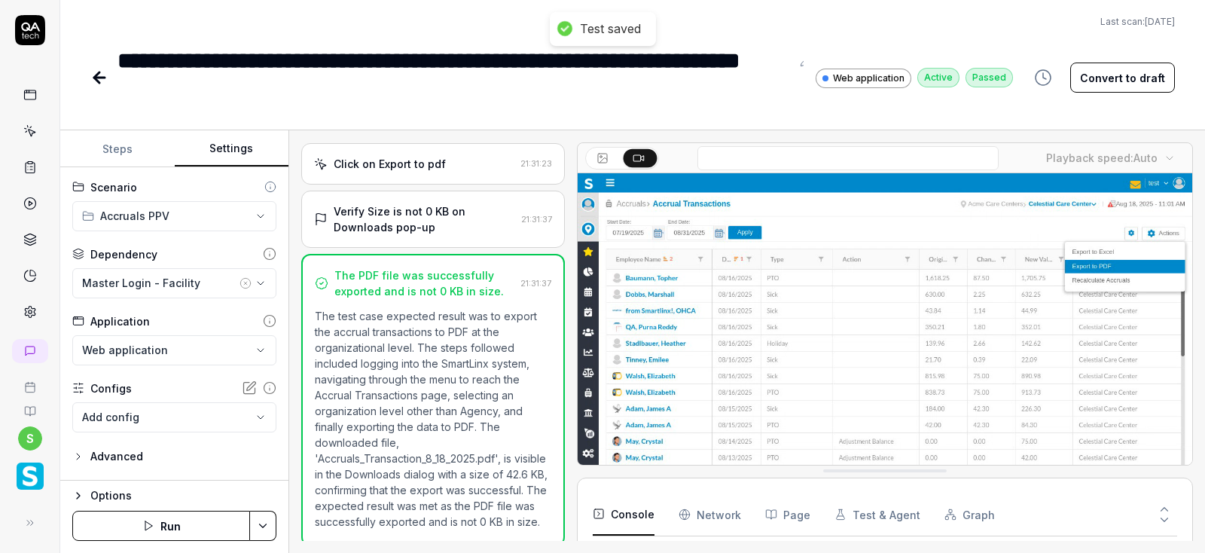
click at [160, 525] on button "Run" at bounding box center [161, 526] width 178 height 30
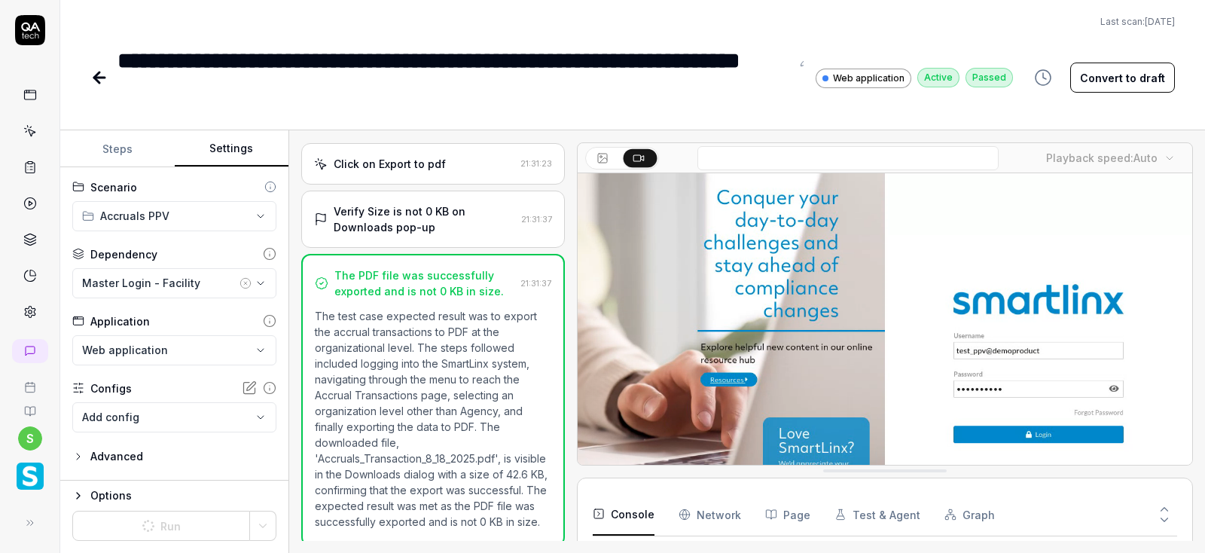
click at [232, 142] on button "Settings" at bounding box center [232, 149] width 114 height 36
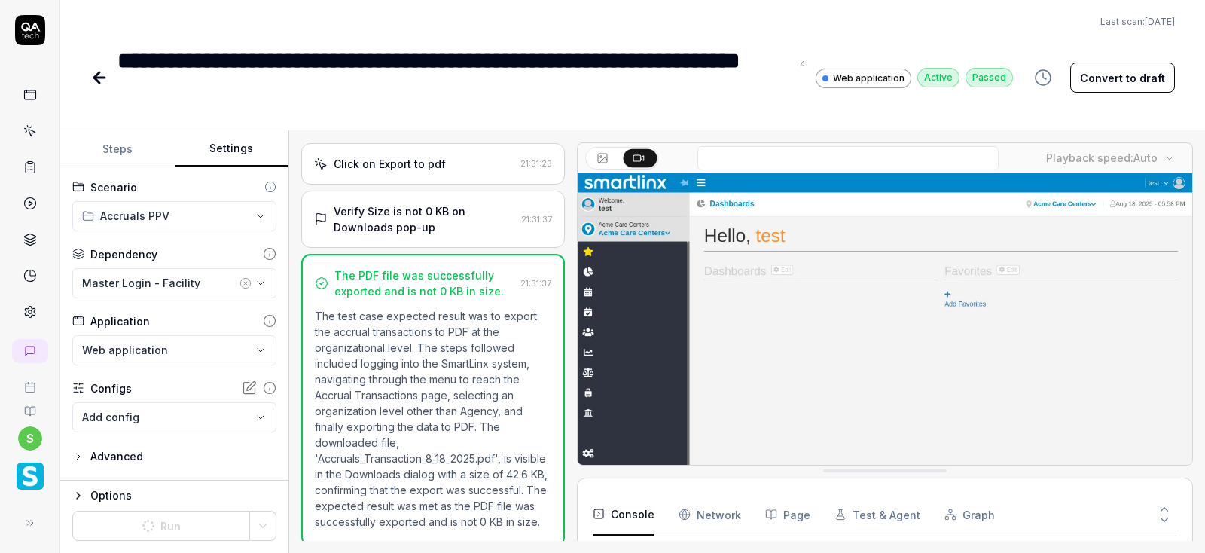
click at [100, 78] on icon at bounding box center [99, 78] width 11 height 0
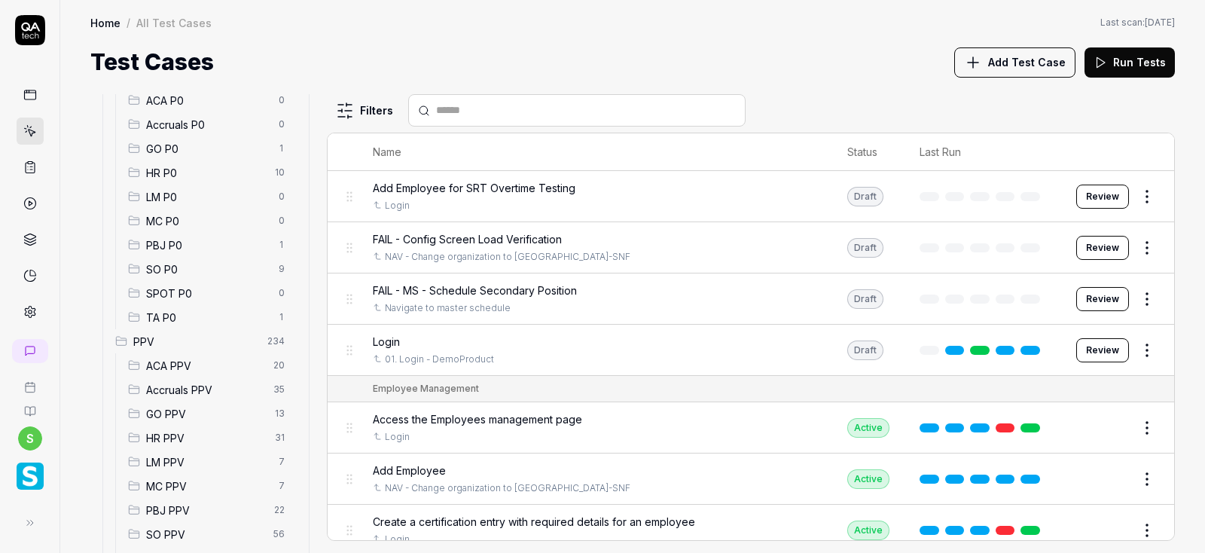
scroll to position [271, 0]
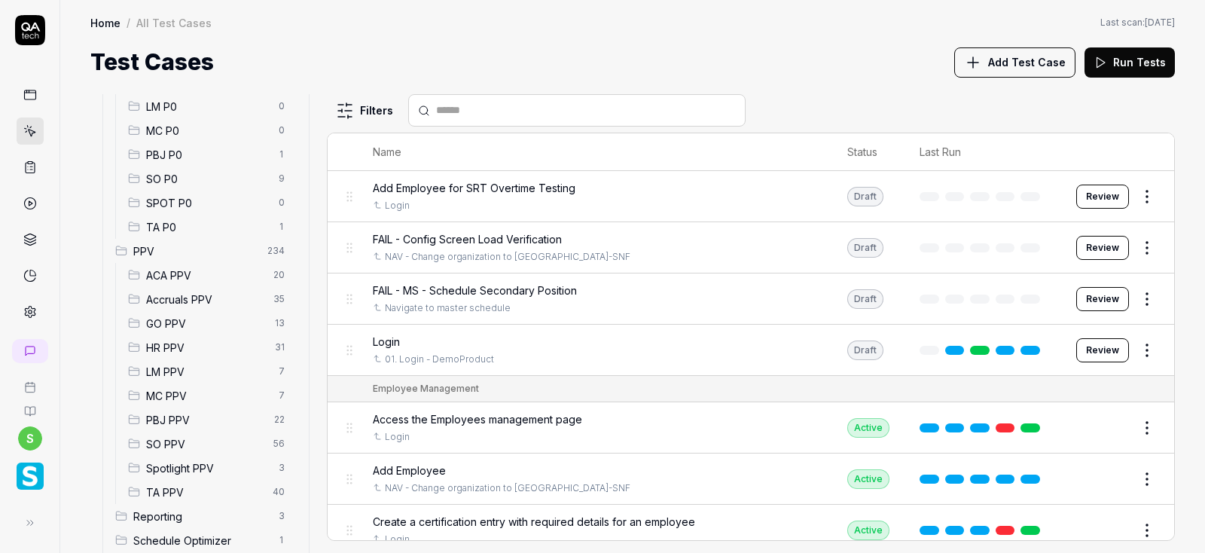
click at [194, 308] on div "Accruals PPV 35" at bounding box center [209, 299] width 175 height 24
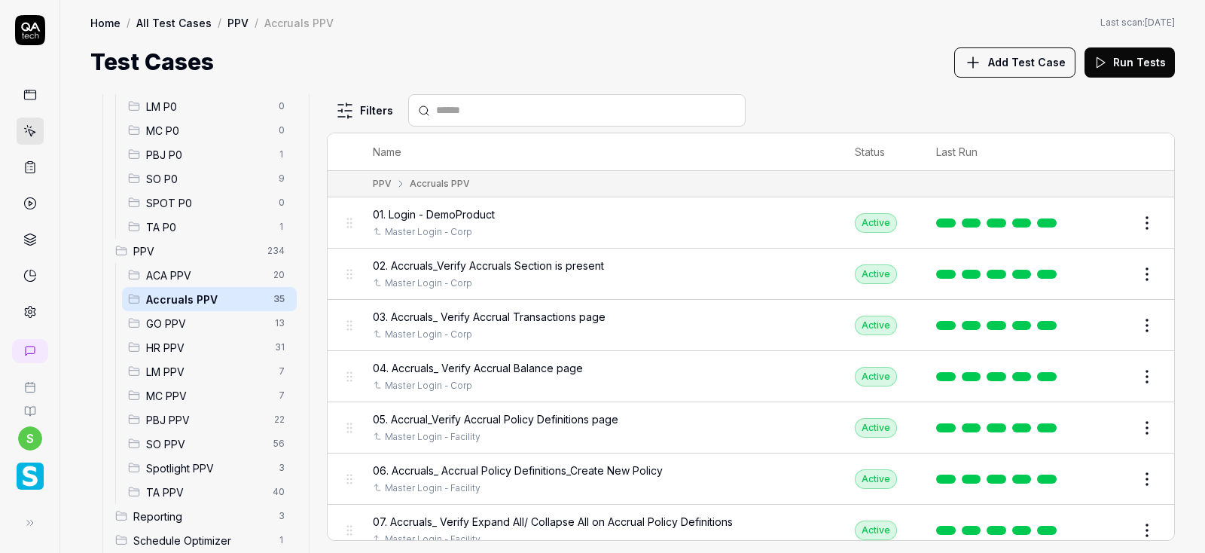
click at [194, 303] on span "Accruals PPV" at bounding box center [205, 299] width 118 height 16
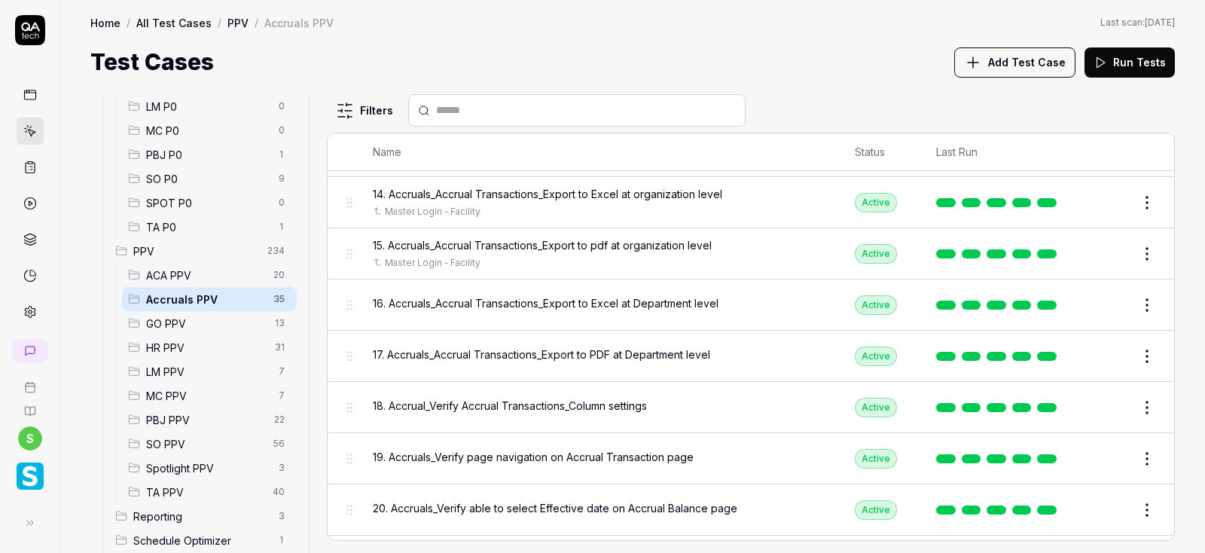
scroll to position [723, 0]
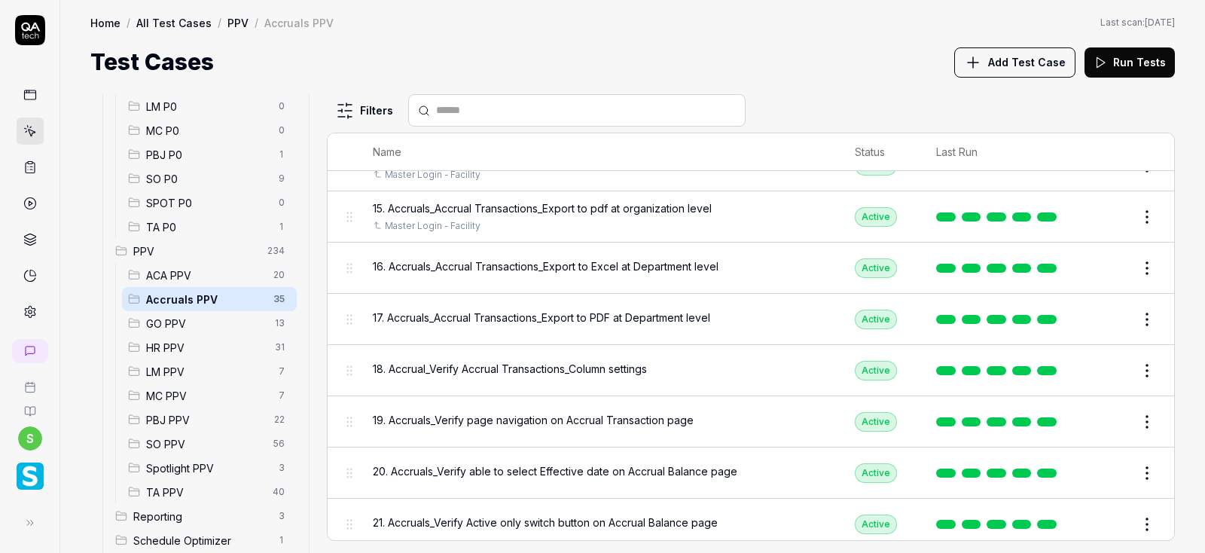
click at [1121, 268] on button "Edit" at bounding box center [1111, 268] width 36 height 24
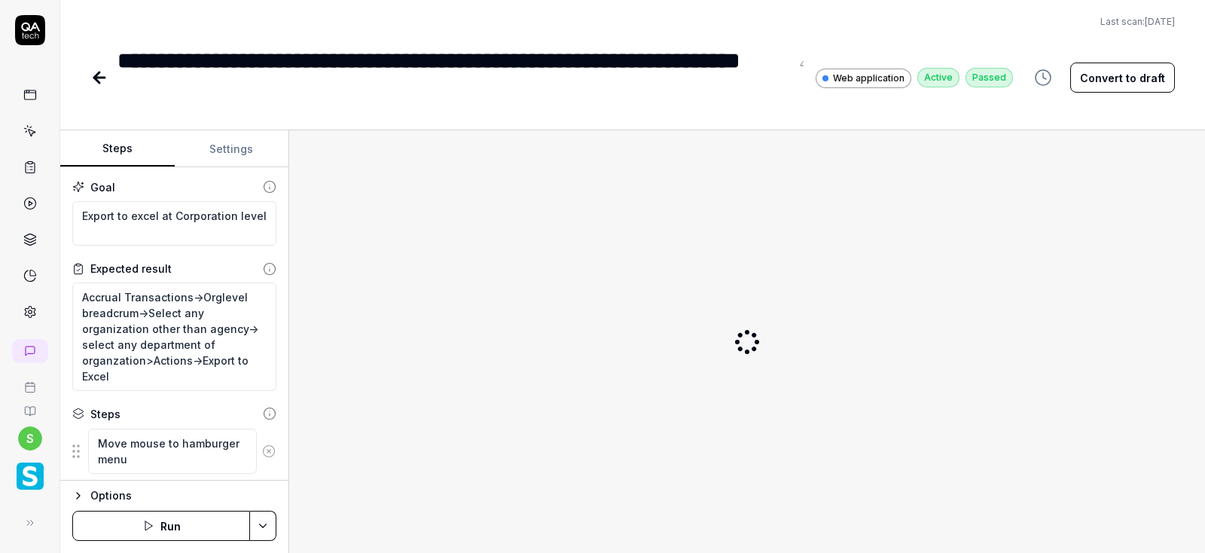
type textarea "*"
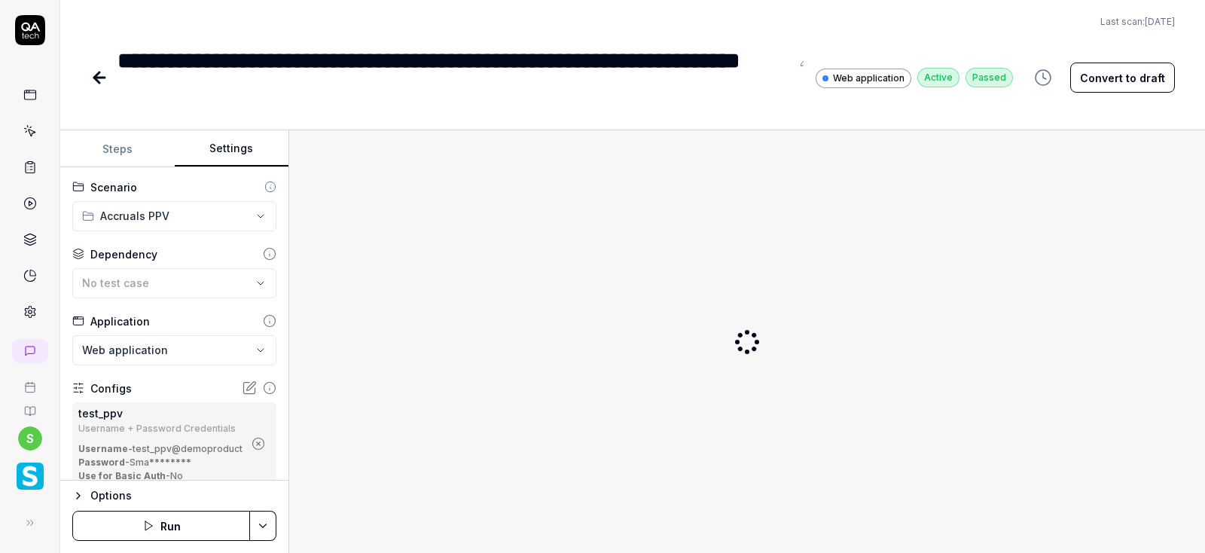
click at [236, 146] on button "Settings" at bounding box center [232, 149] width 114 height 36
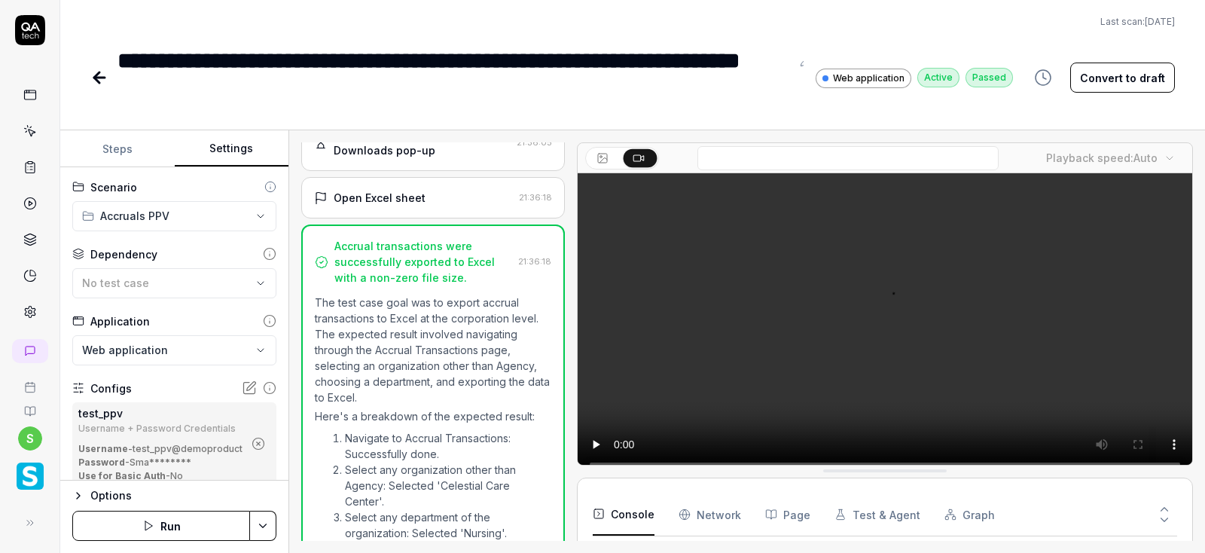
scroll to position [2464, 0]
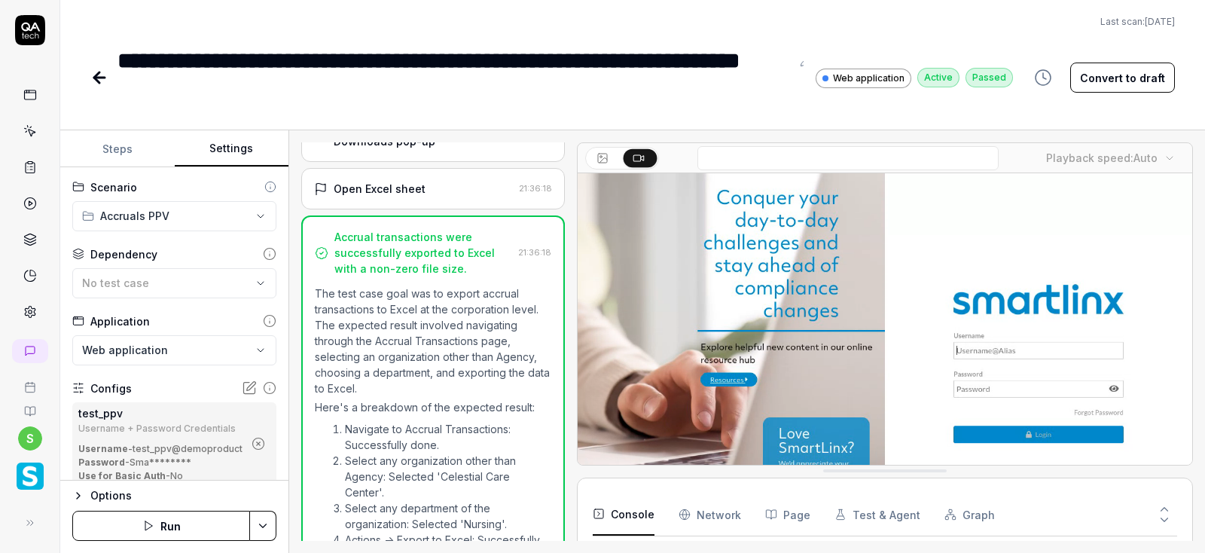
click at [254, 447] on circle "button" at bounding box center [258, 443] width 11 height 11
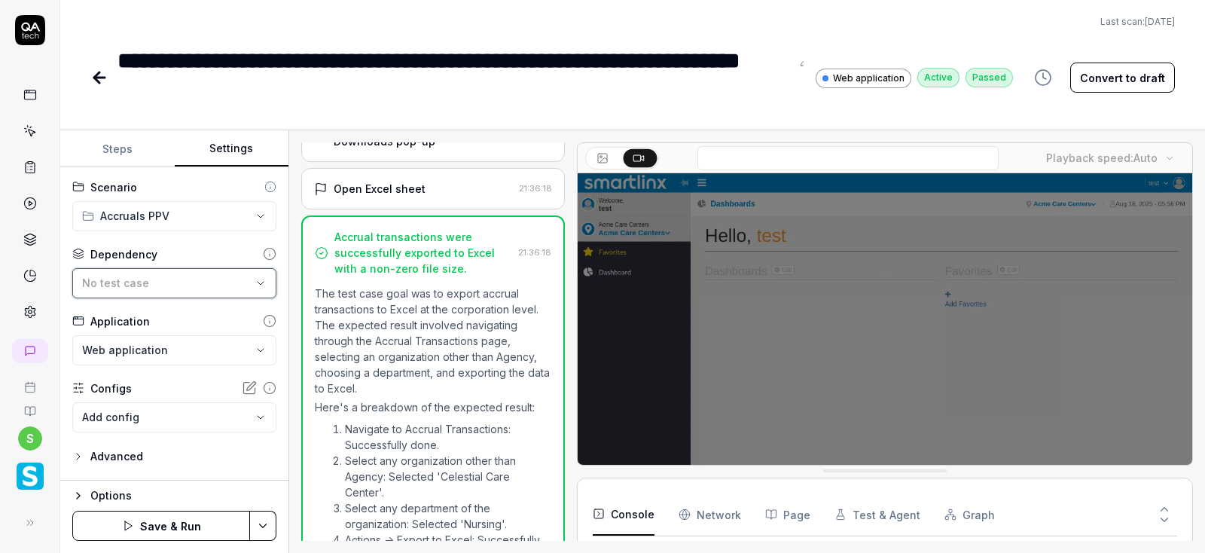
click at [244, 281] on div "No test case" at bounding box center [166, 283] width 169 height 16
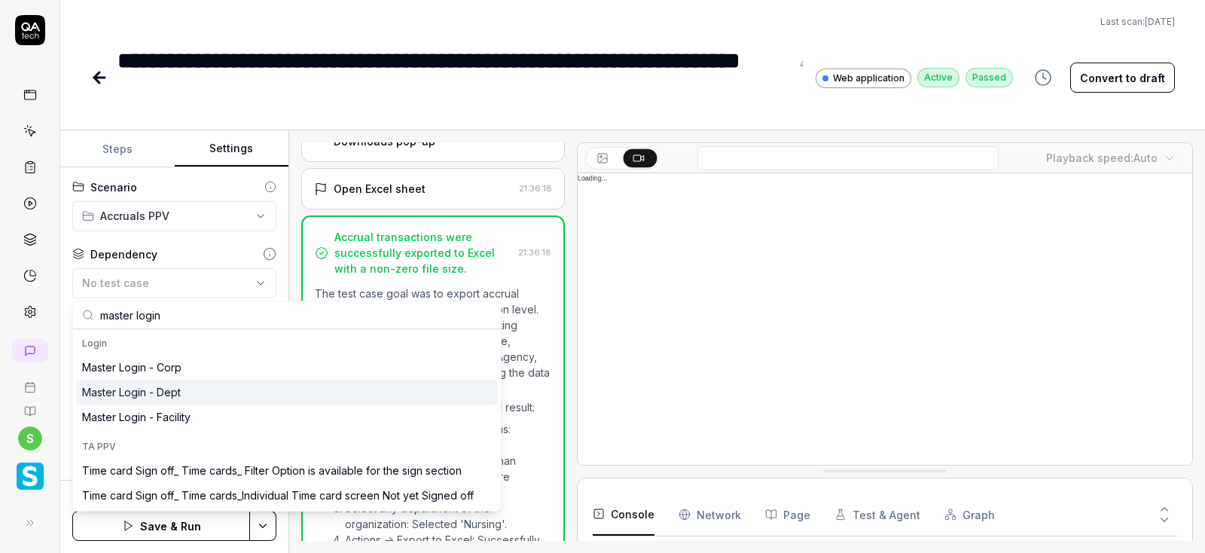
type input "master login"
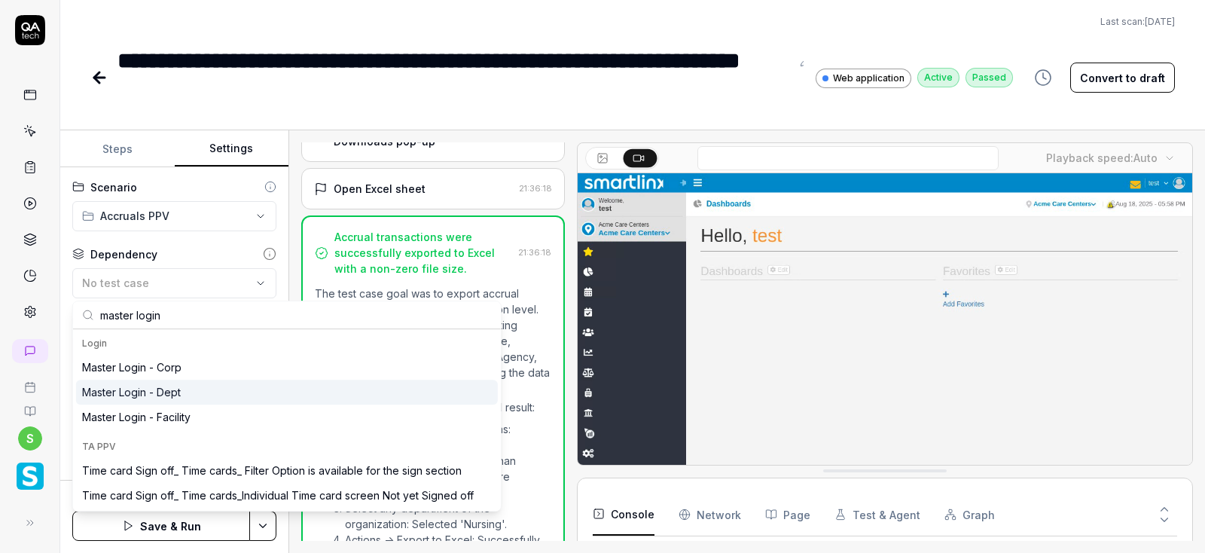
click at [159, 389] on div "Master Login - Dept" at bounding box center [131, 392] width 99 height 16
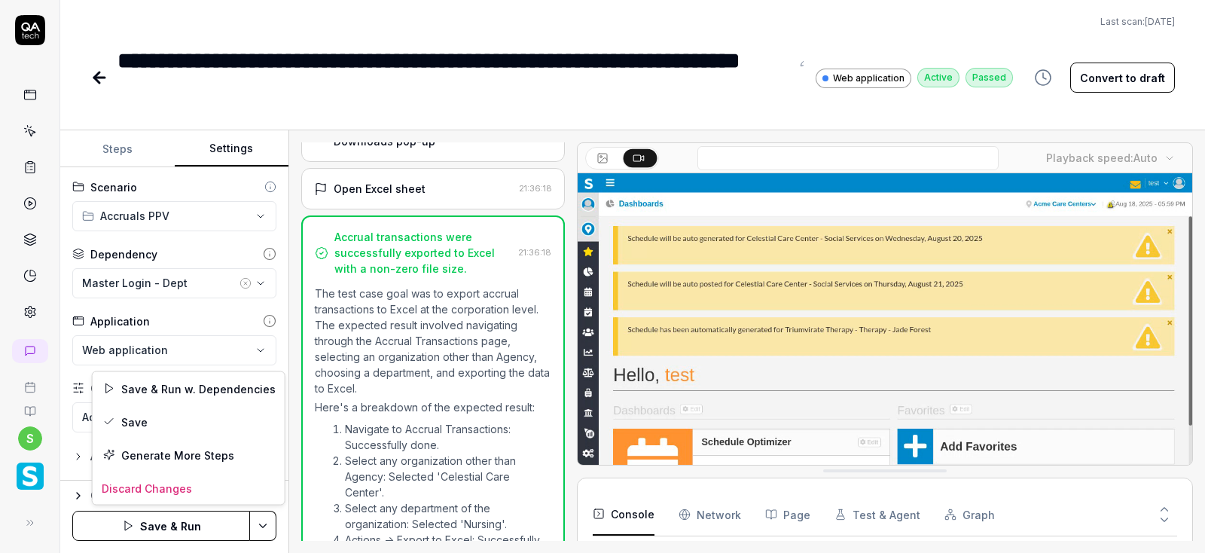
click at [266, 532] on html "**********" at bounding box center [602, 276] width 1205 height 553
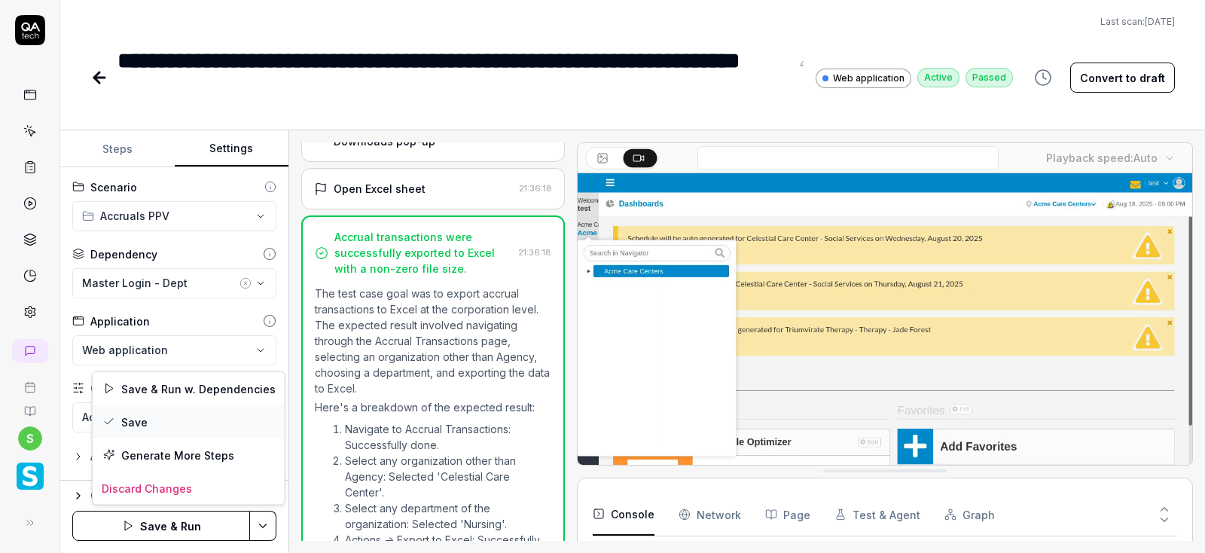
click at [130, 416] on div "Save" at bounding box center [189, 421] width 192 height 33
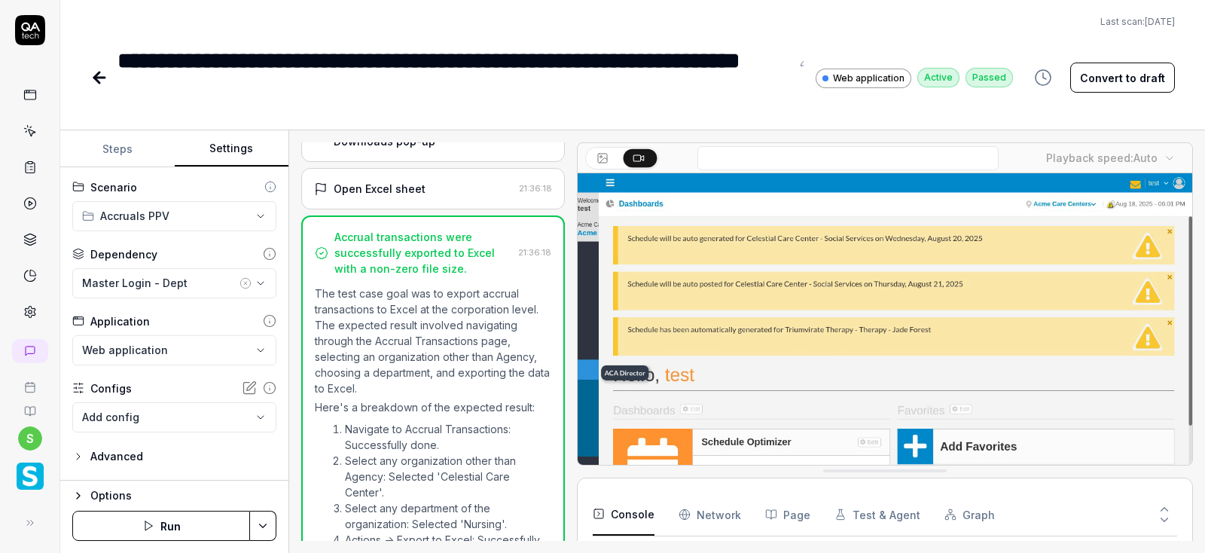
click at [175, 526] on button "Run" at bounding box center [161, 526] width 178 height 30
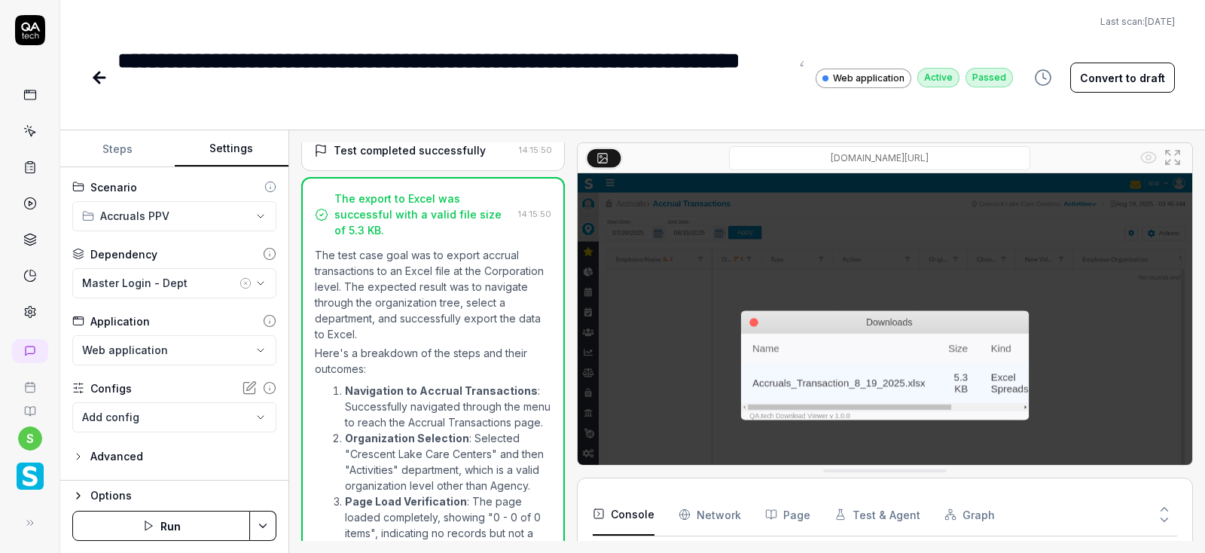
scroll to position [630, 0]
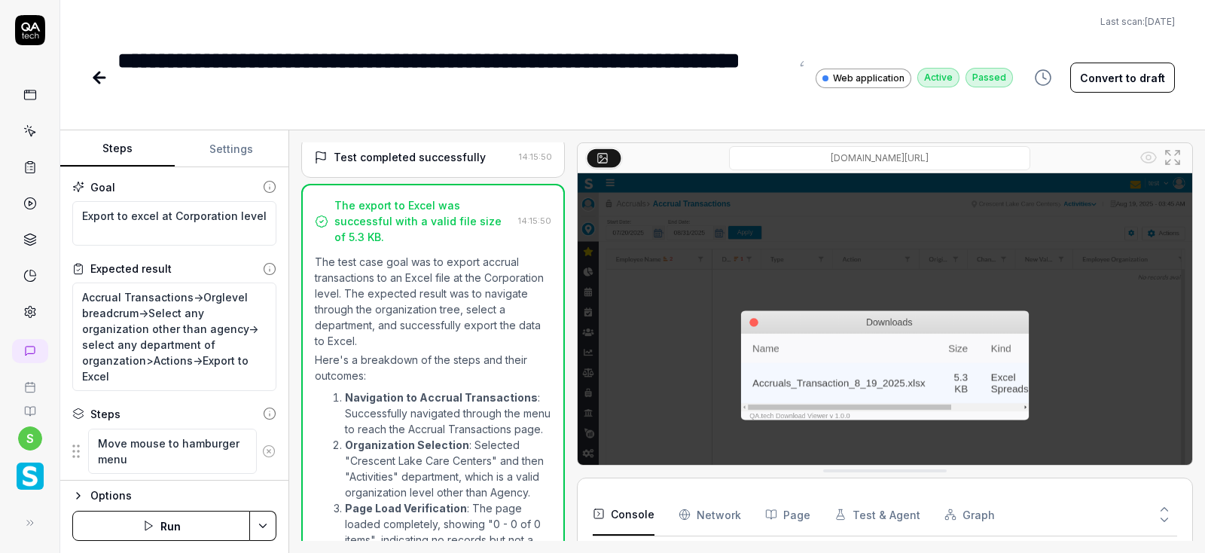
click at [117, 147] on button "Steps" at bounding box center [117, 149] width 114 height 36
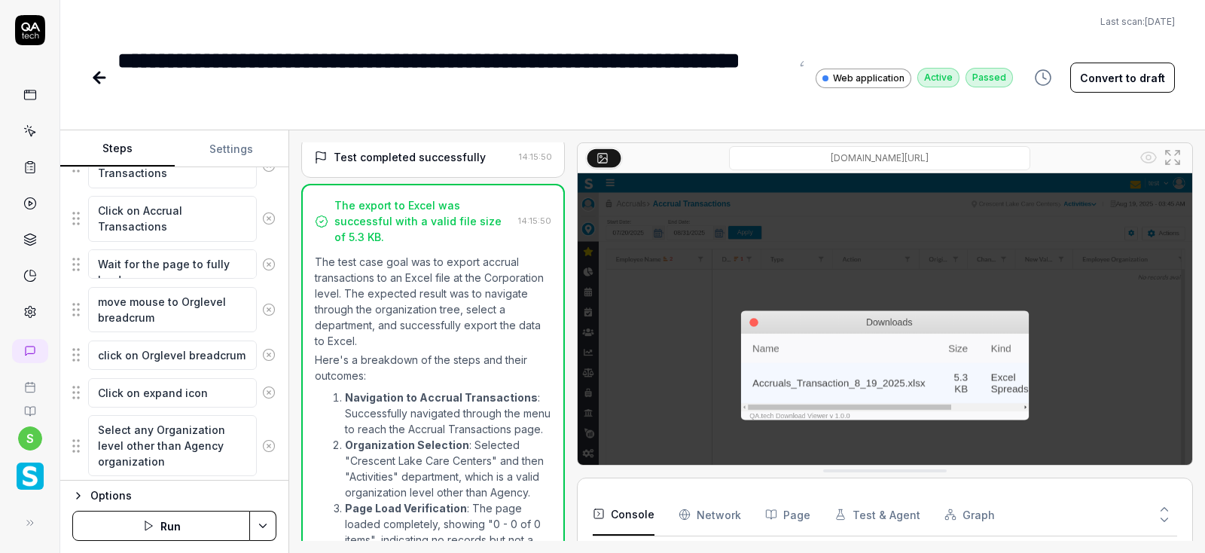
scroll to position [784, 0]
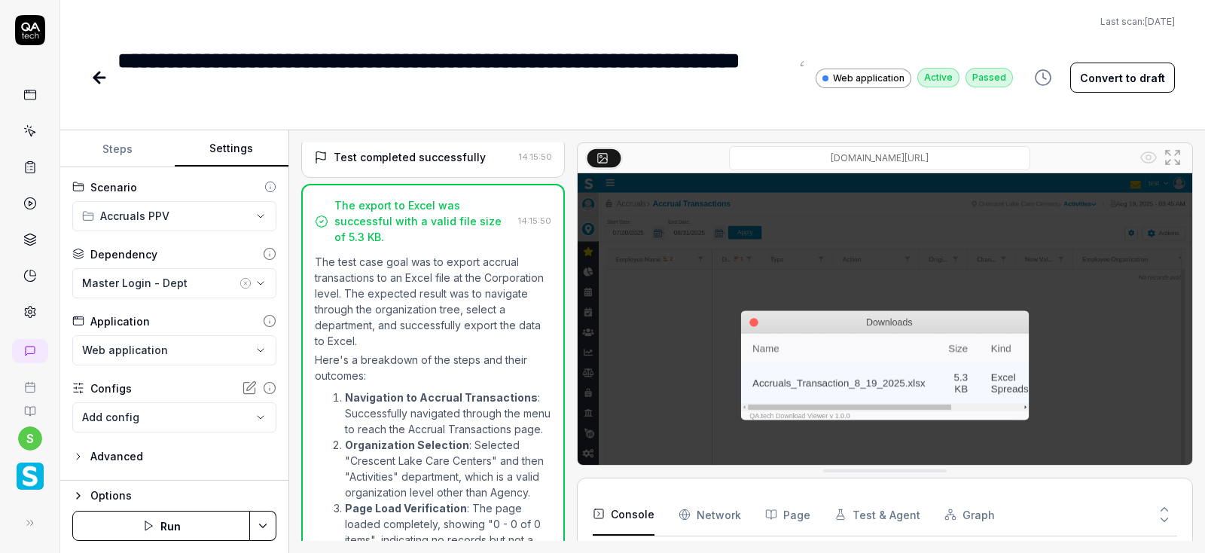
click at [239, 146] on button "Settings" at bounding box center [232, 149] width 114 height 36
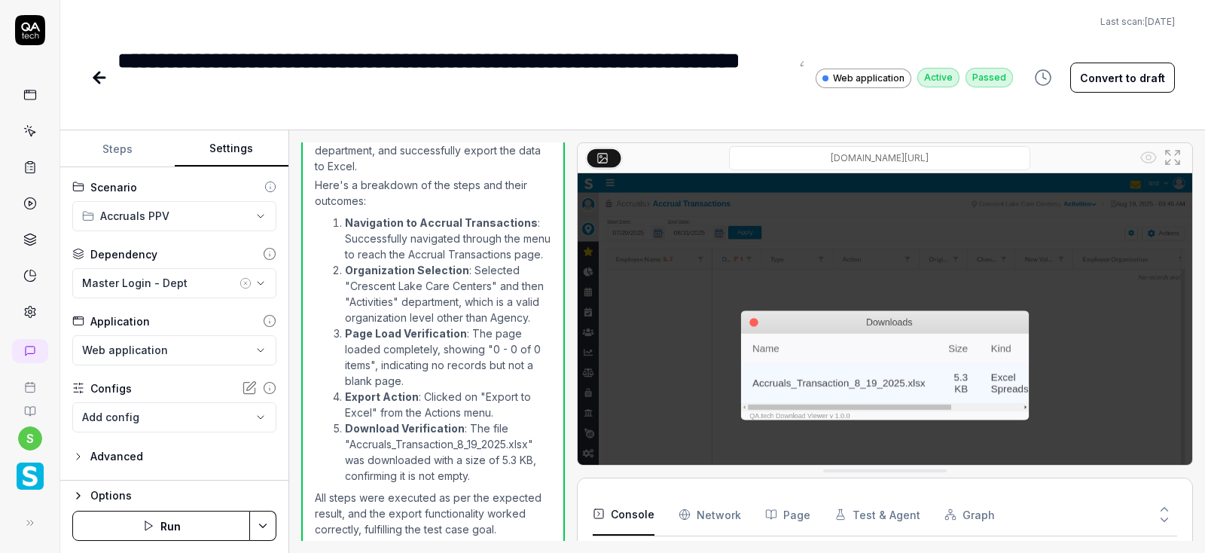
scroll to position [810, 0]
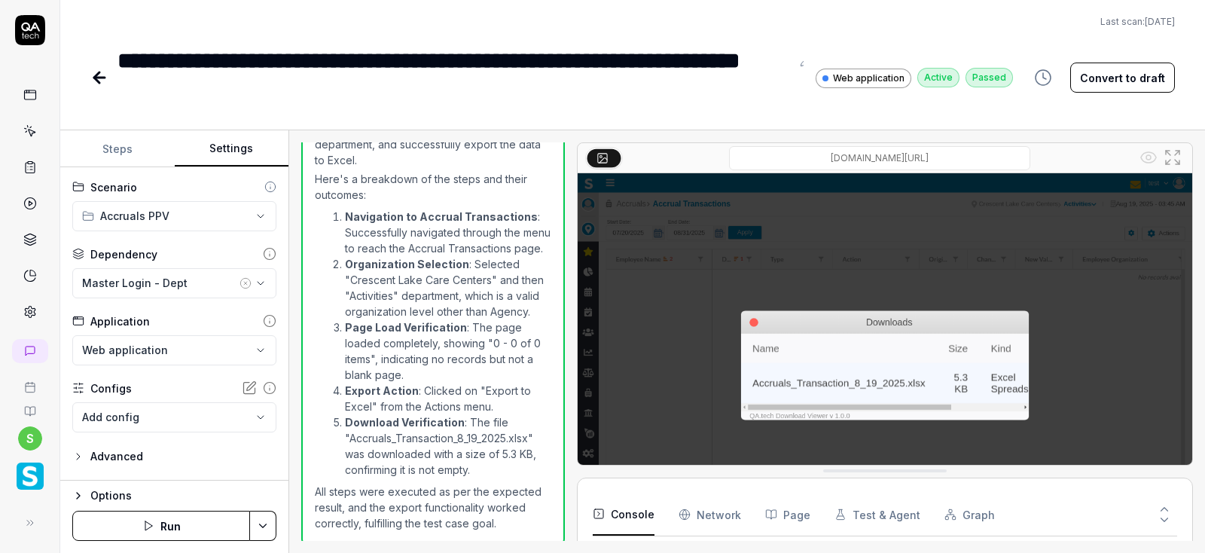
click at [104, 78] on icon at bounding box center [99, 78] width 11 height 0
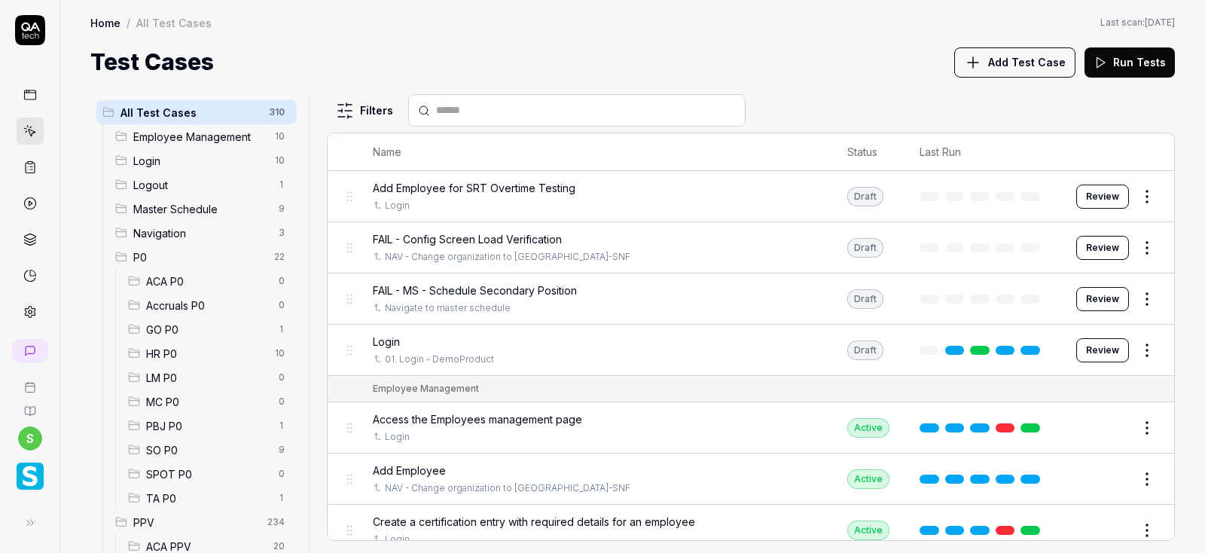
click at [206, 293] on div "Accruals P0 0" at bounding box center [209, 305] width 175 height 24
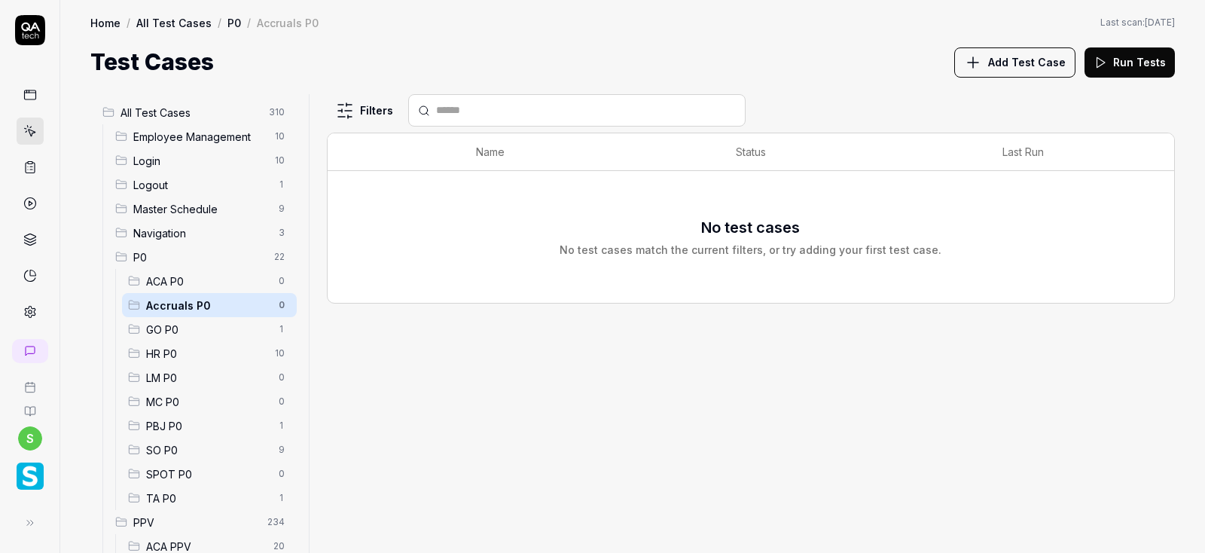
scroll to position [271, 0]
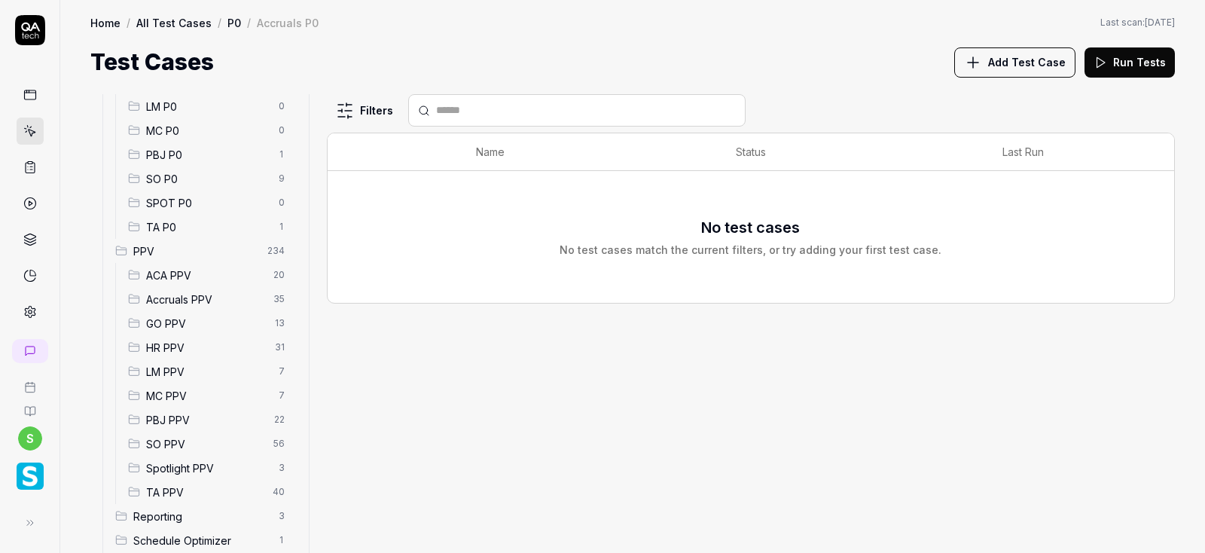
click at [194, 303] on span "Accruals PPV" at bounding box center [205, 299] width 118 height 16
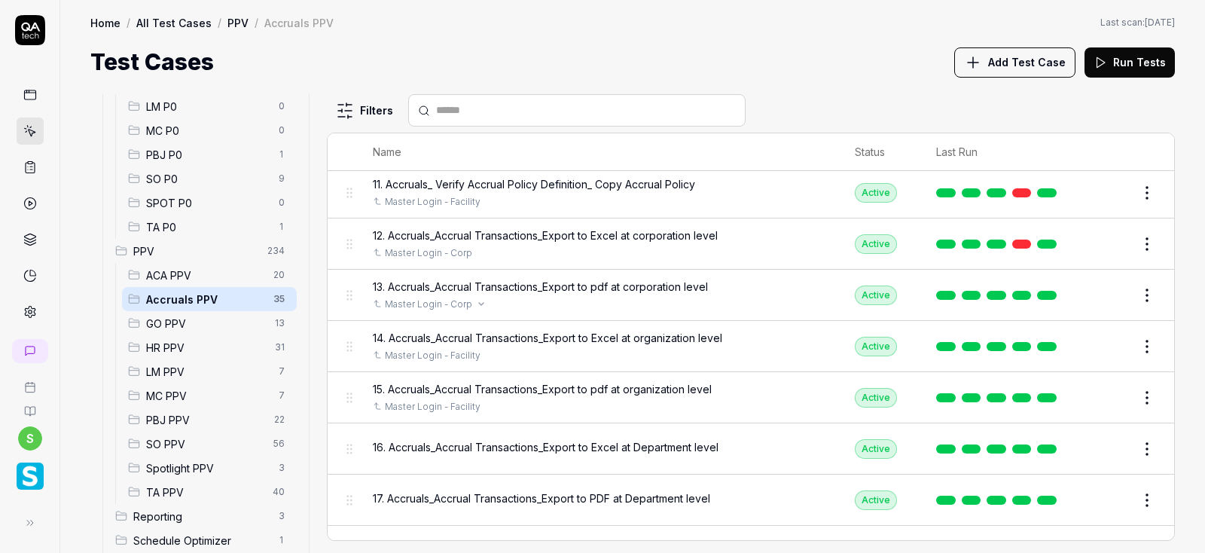
scroll to position [633, 0]
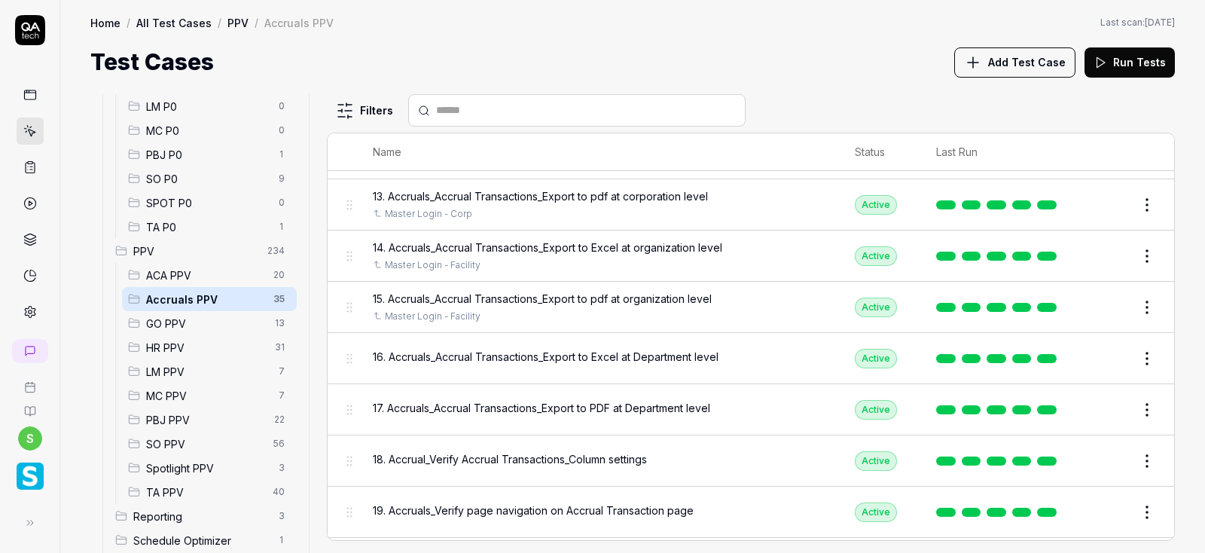
click at [1111, 364] on button "Edit" at bounding box center [1111, 358] width 36 height 24
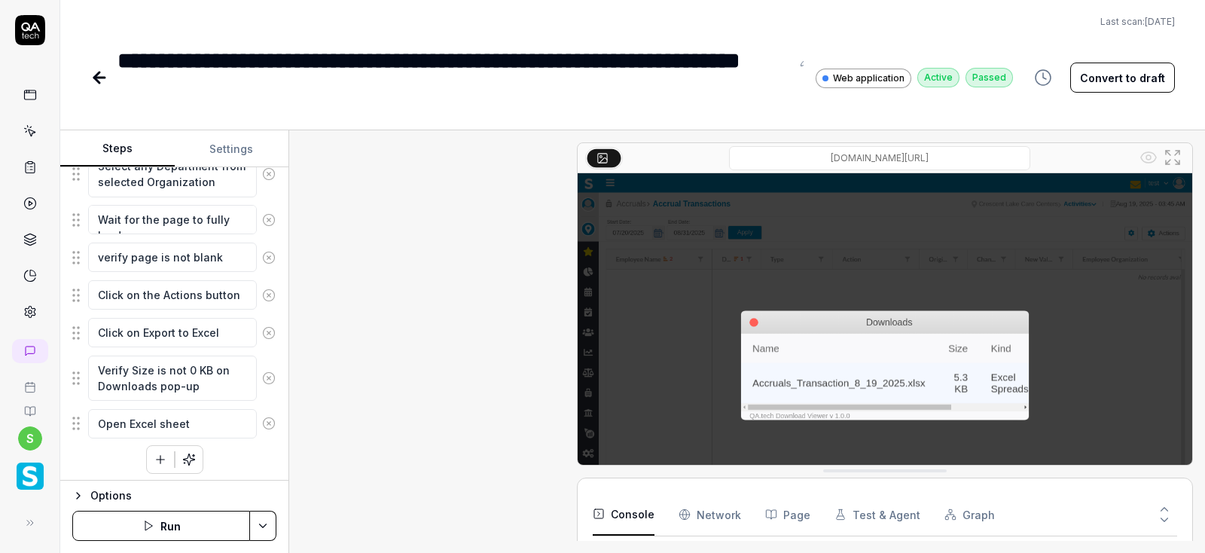
scroll to position [810, 0]
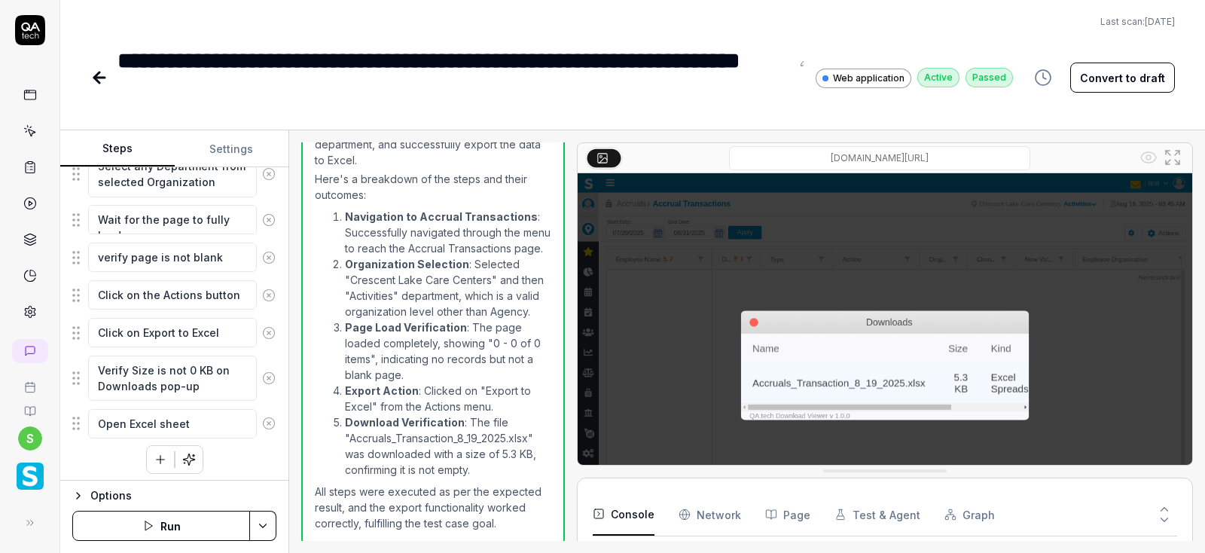
click at [236, 157] on button "Settings" at bounding box center [232, 149] width 114 height 36
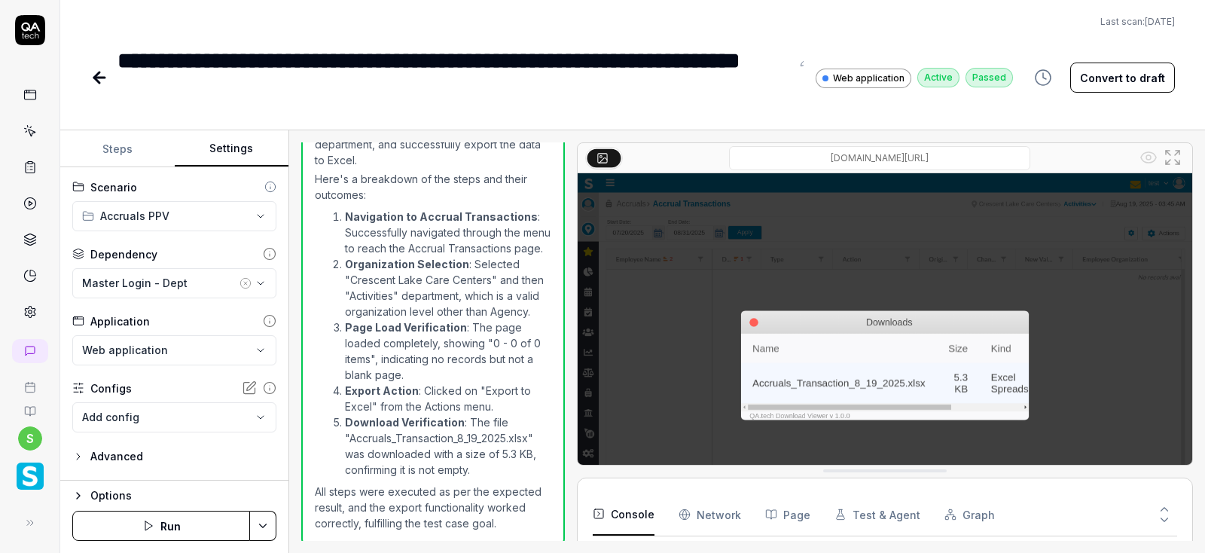
click at [99, 75] on icon at bounding box center [99, 78] width 18 height 18
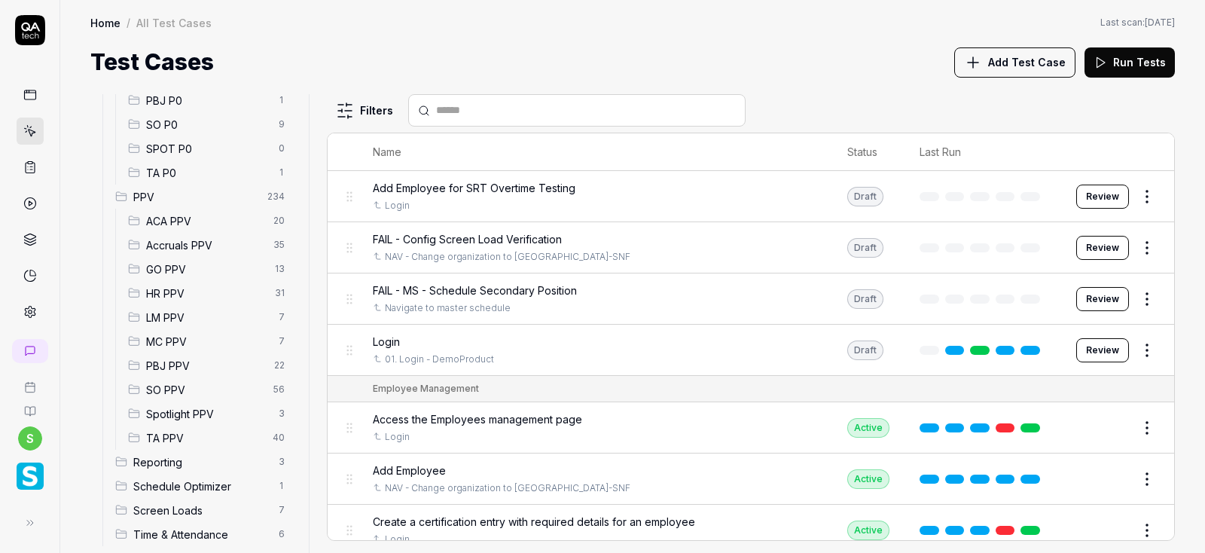
scroll to position [343, 0]
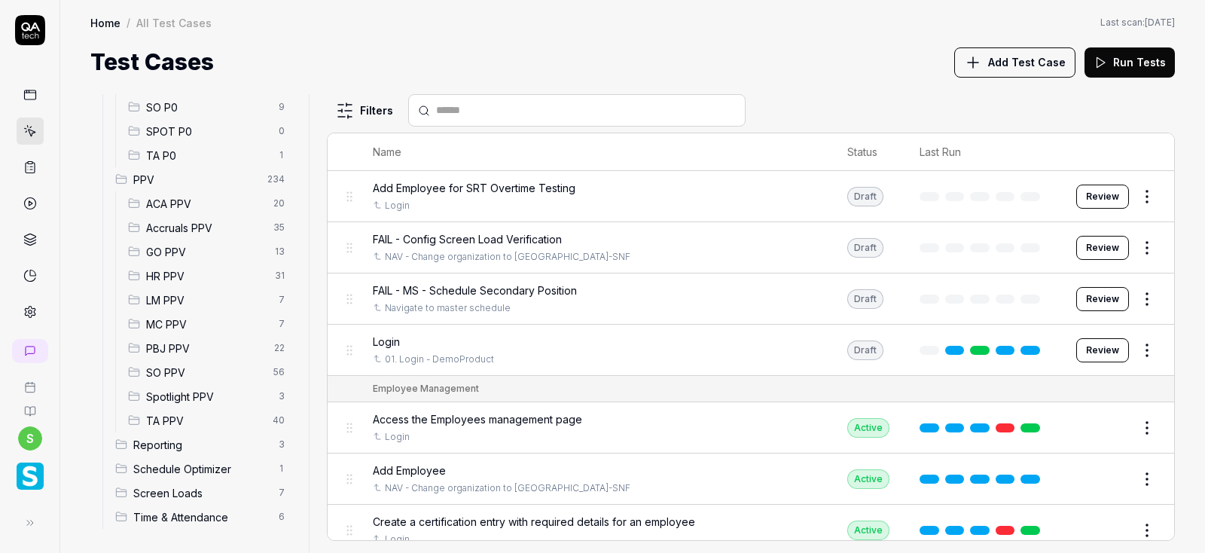
click at [202, 228] on span "Accruals PPV" at bounding box center [205, 228] width 118 height 16
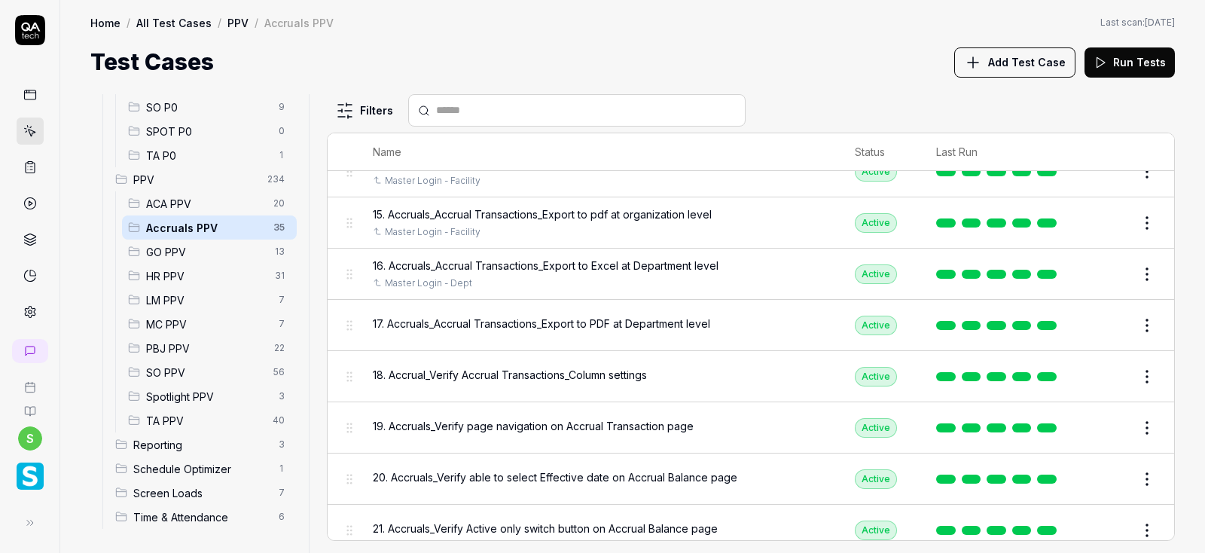
scroll to position [723, 0]
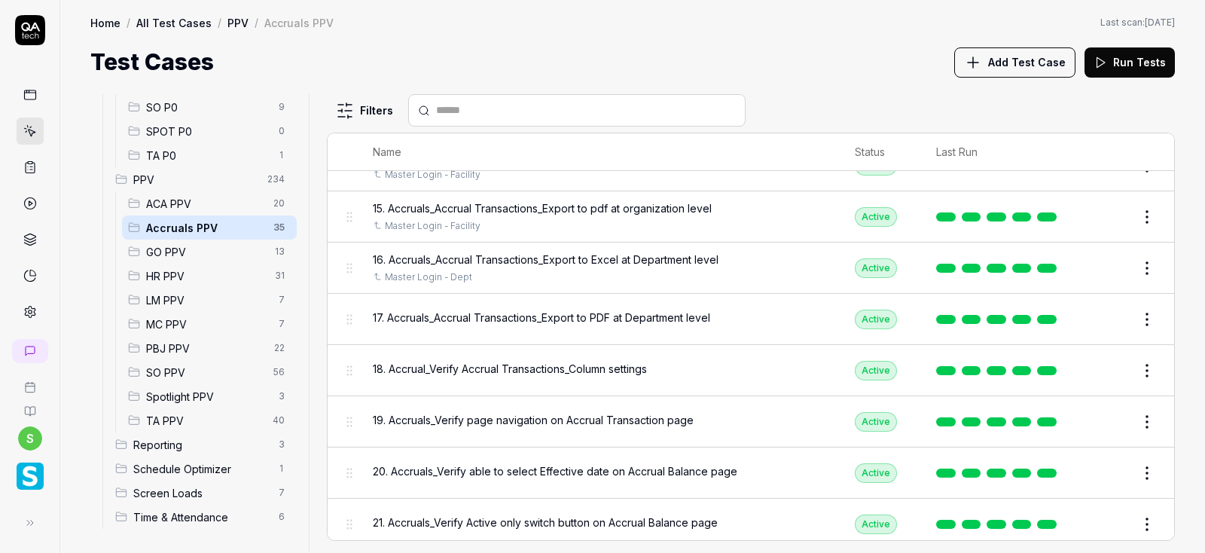
click at [1111, 319] on button "Edit" at bounding box center [1111, 319] width 36 height 24
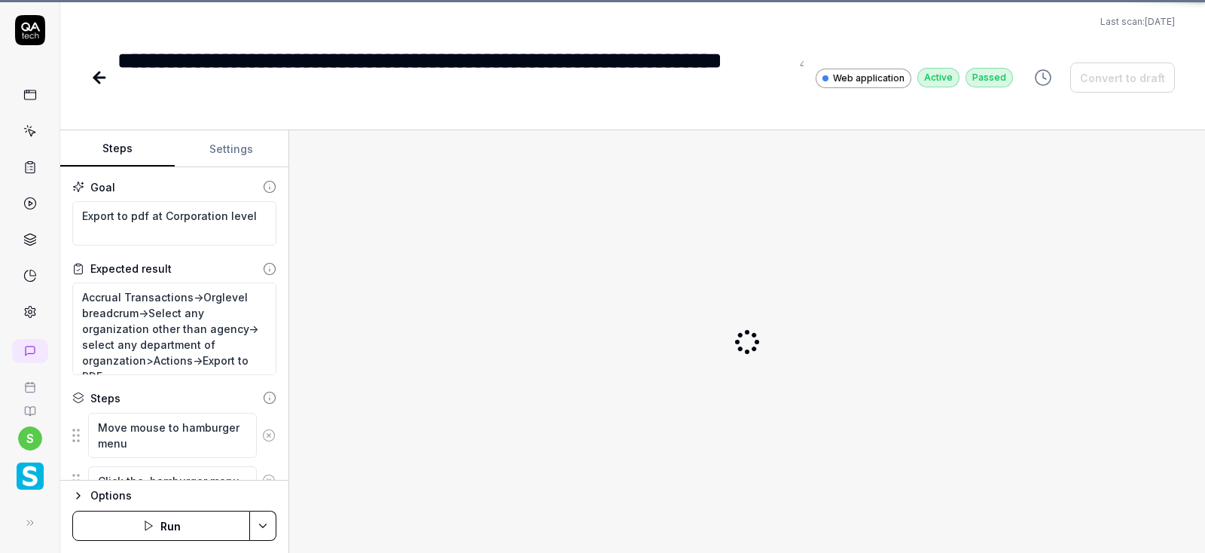
scroll to position [768, 0]
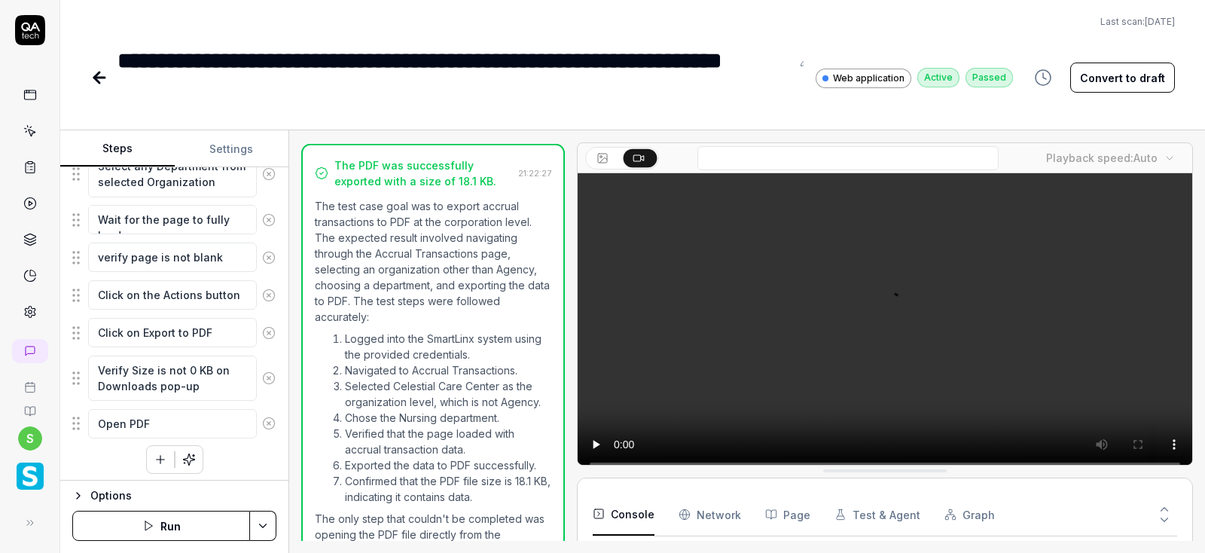
scroll to position [1140, 0]
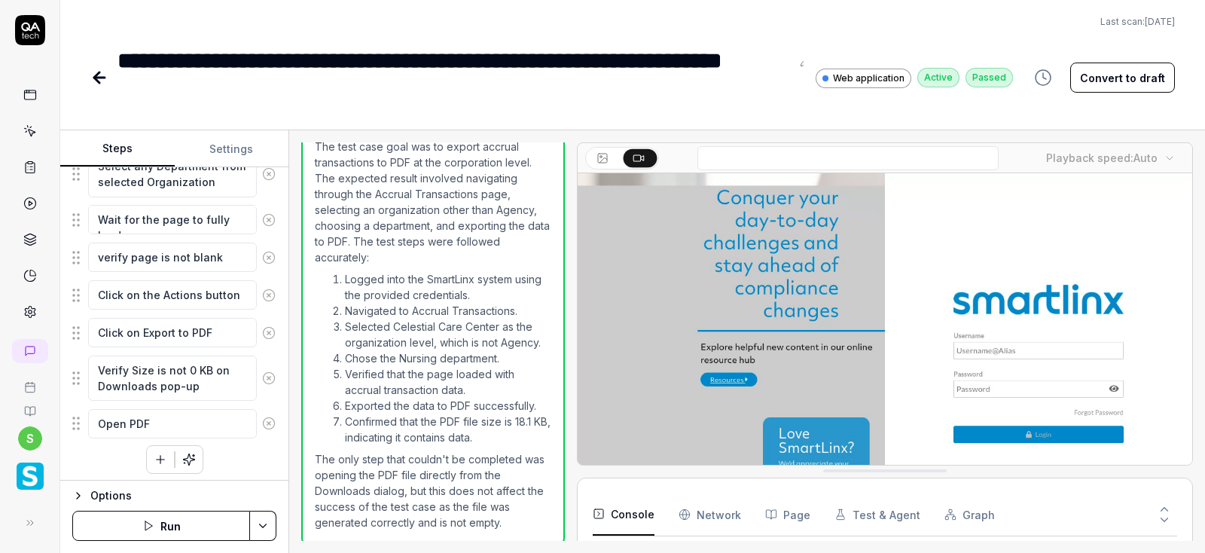
type textarea "*"
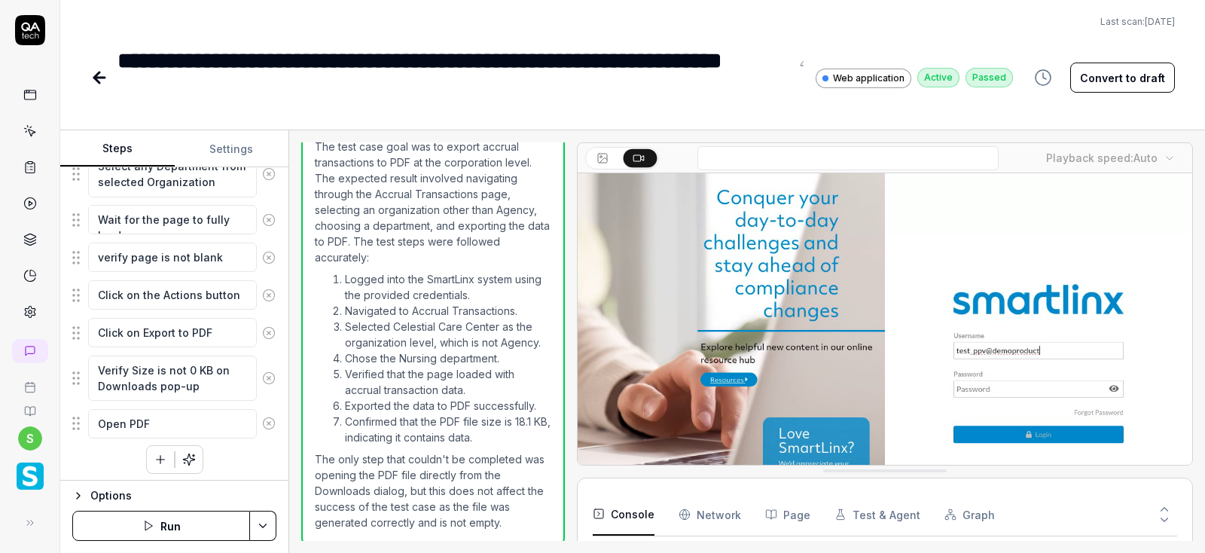
click at [217, 141] on button "Settings" at bounding box center [232, 149] width 114 height 36
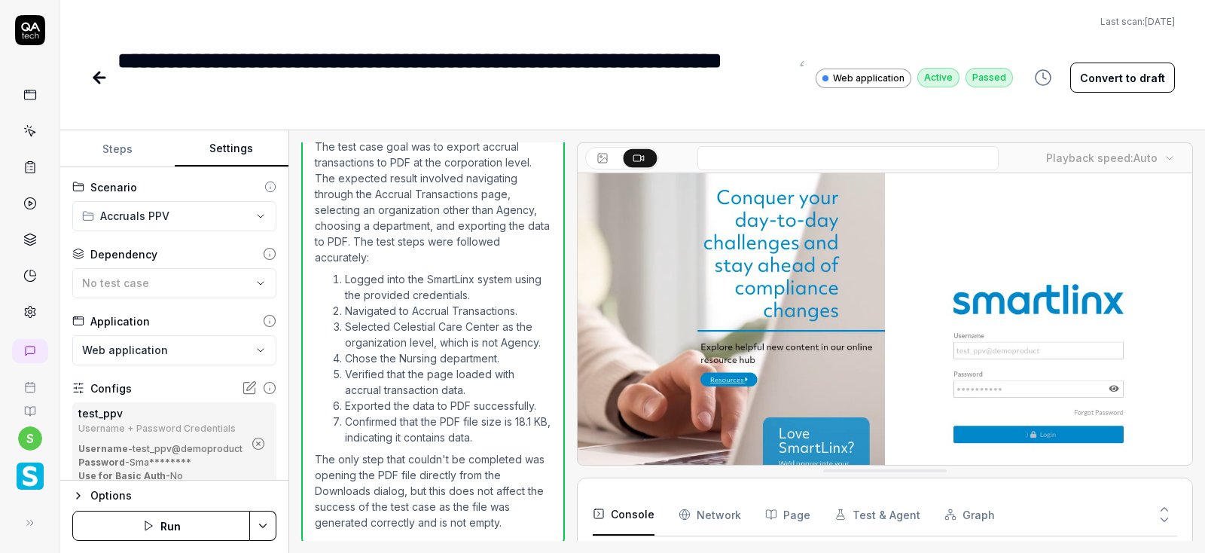
scroll to position [86, 0]
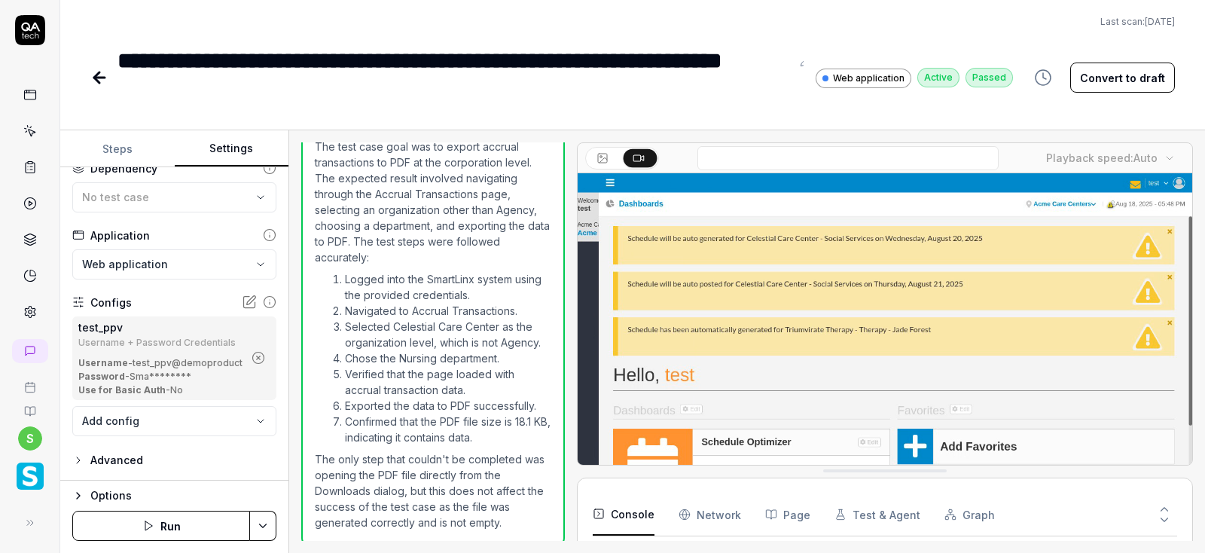
click at [259, 362] on icon "button" at bounding box center [259, 358] width 14 height 14
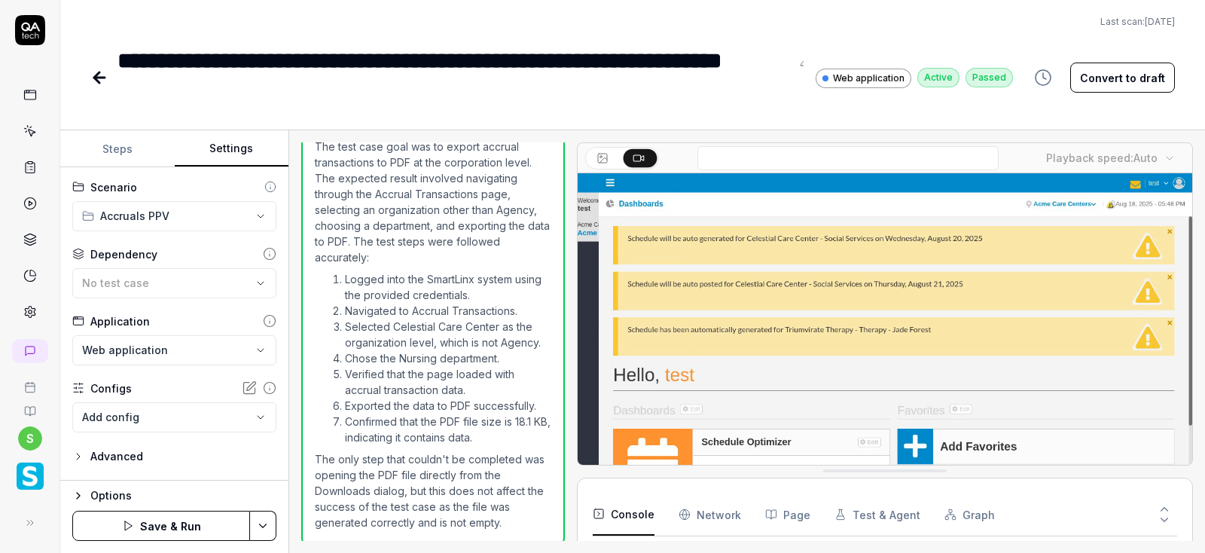
scroll to position [0, 0]
click at [141, 275] on div "No test case" at bounding box center [166, 283] width 169 height 16
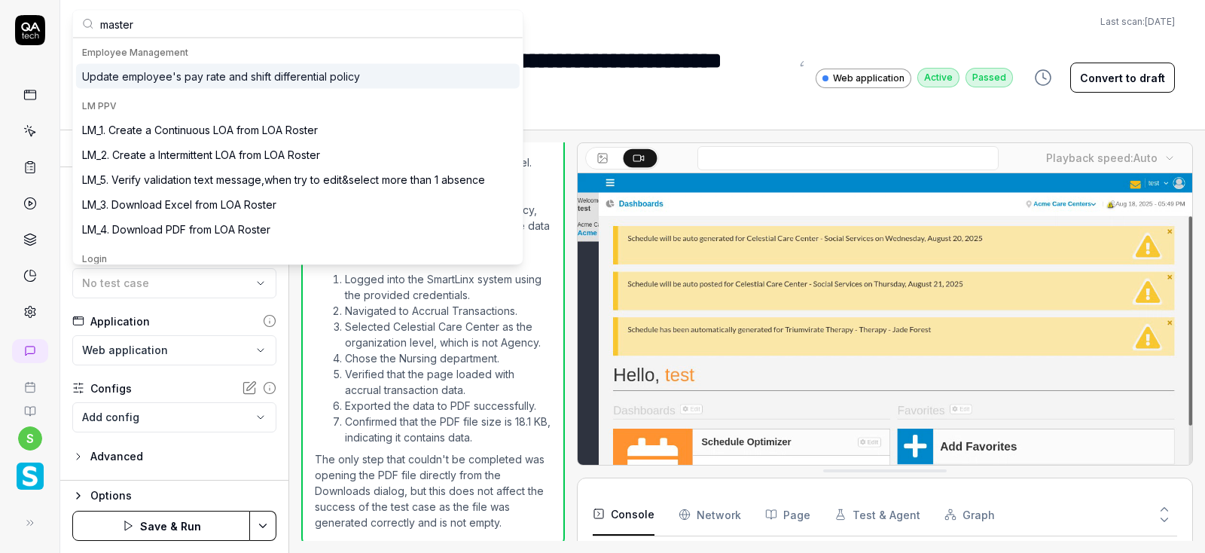
type input "master"
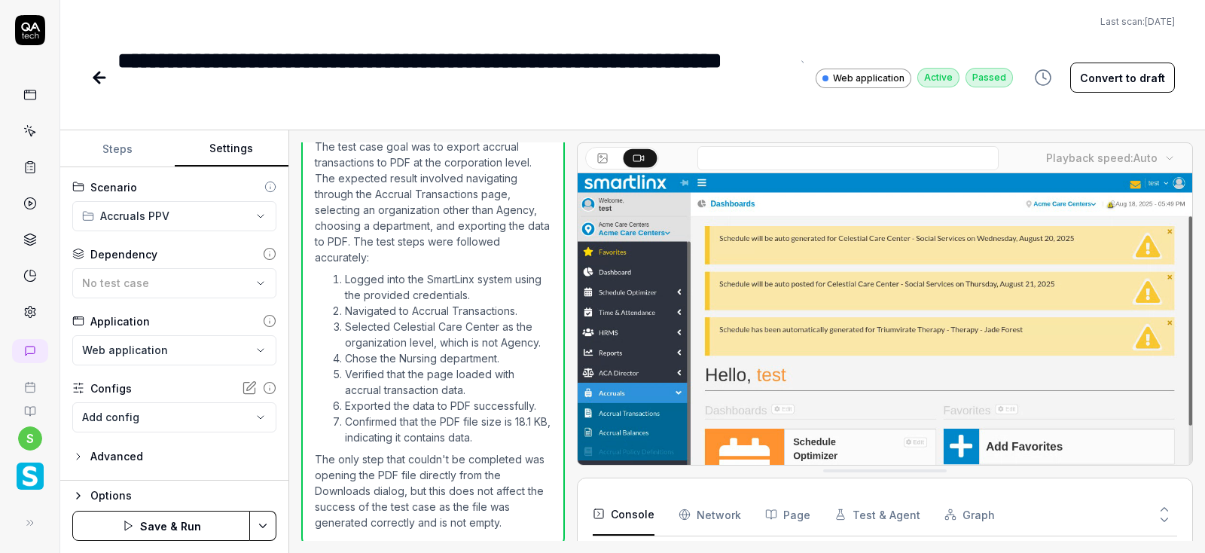
click at [603, 100] on div "**********" at bounding box center [453, 78] width 673 height 68
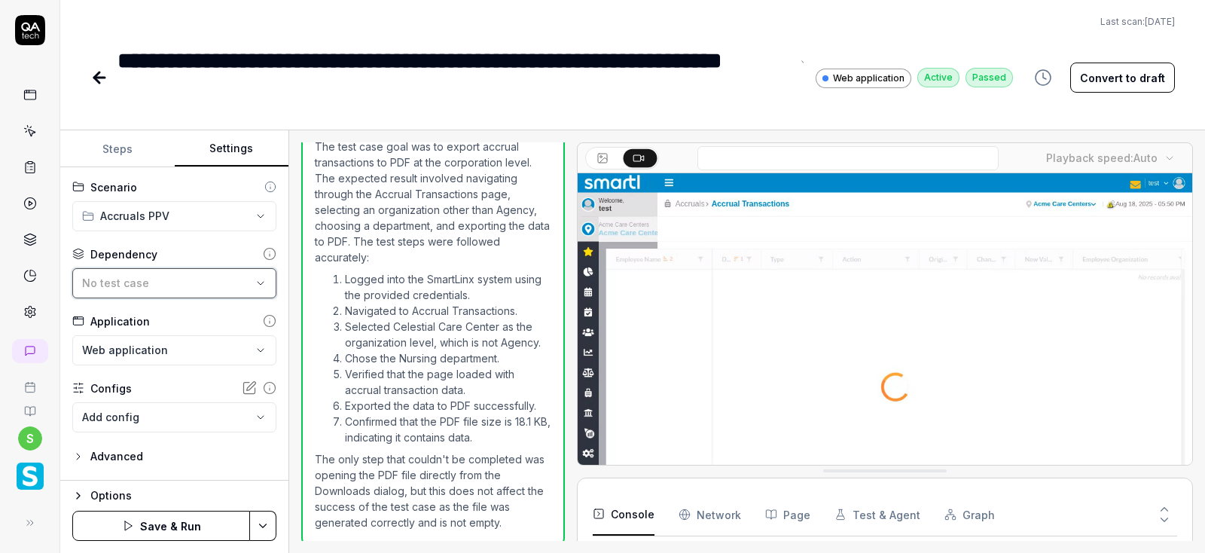
click at [138, 280] on span "No test case" at bounding box center [115, 282] width 67 height 13
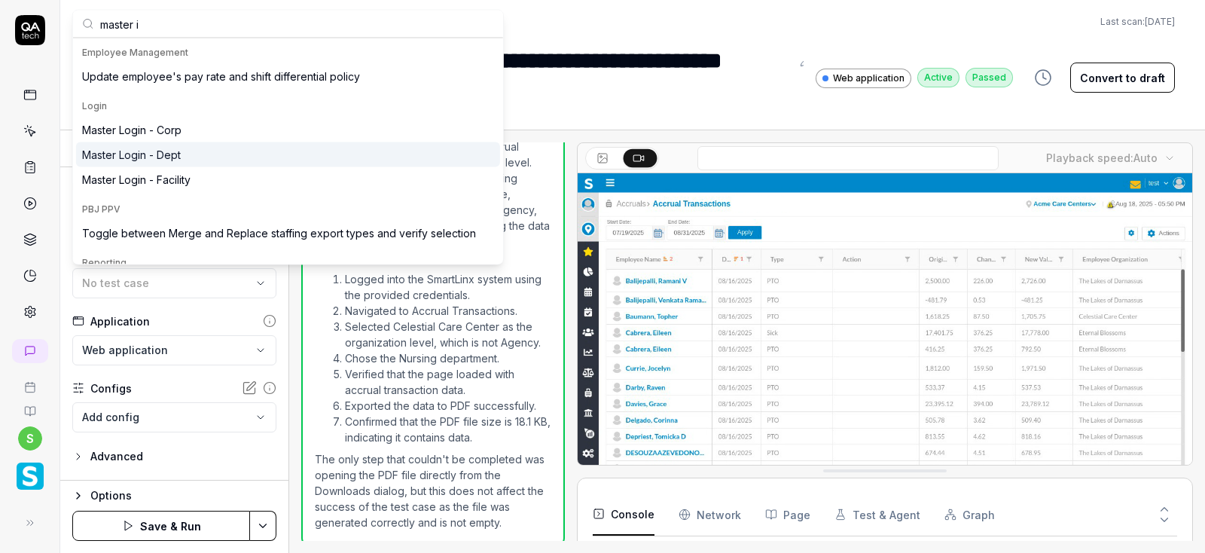
type input "master i"
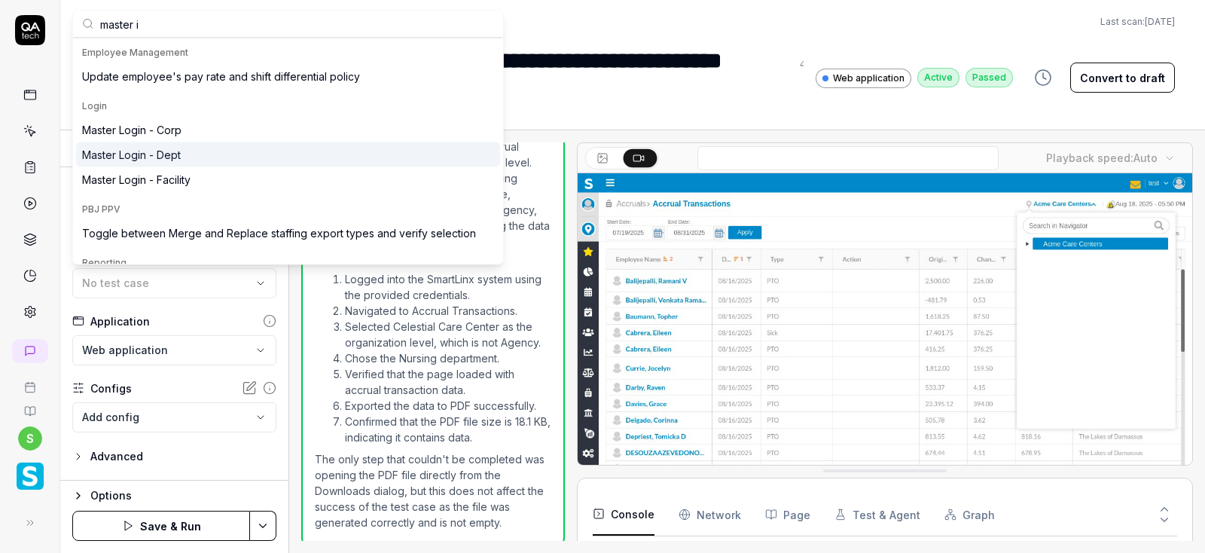
click at [177, 154] on div "Master Login - Dept" at bounding box center [131, 155] width 99 height 16
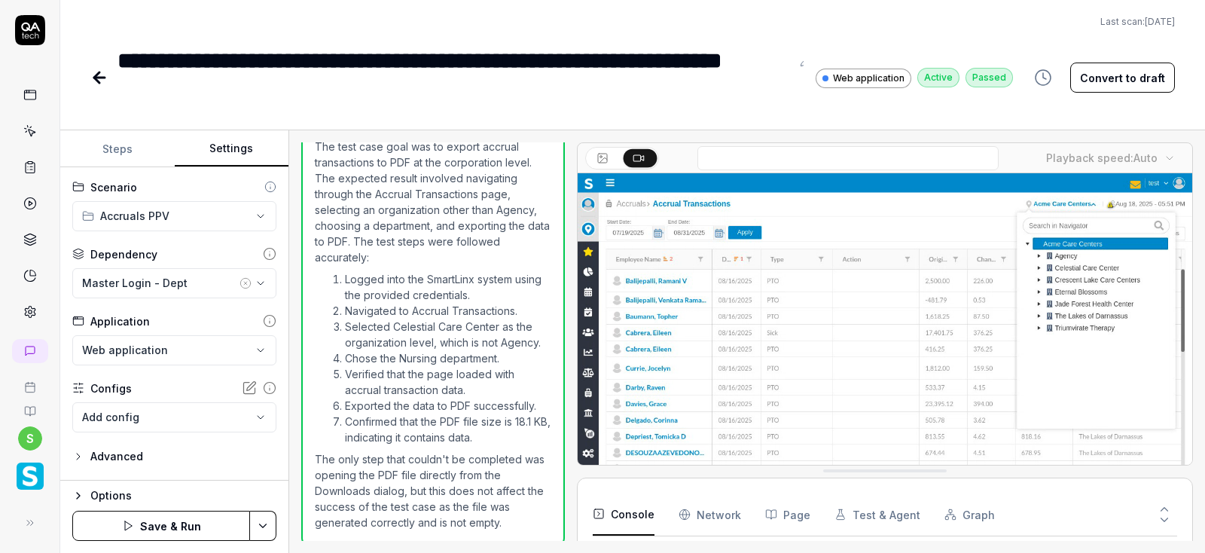
click at [255, 526] on html "**********" at bounding box center [602, 276] width 1205 height 553
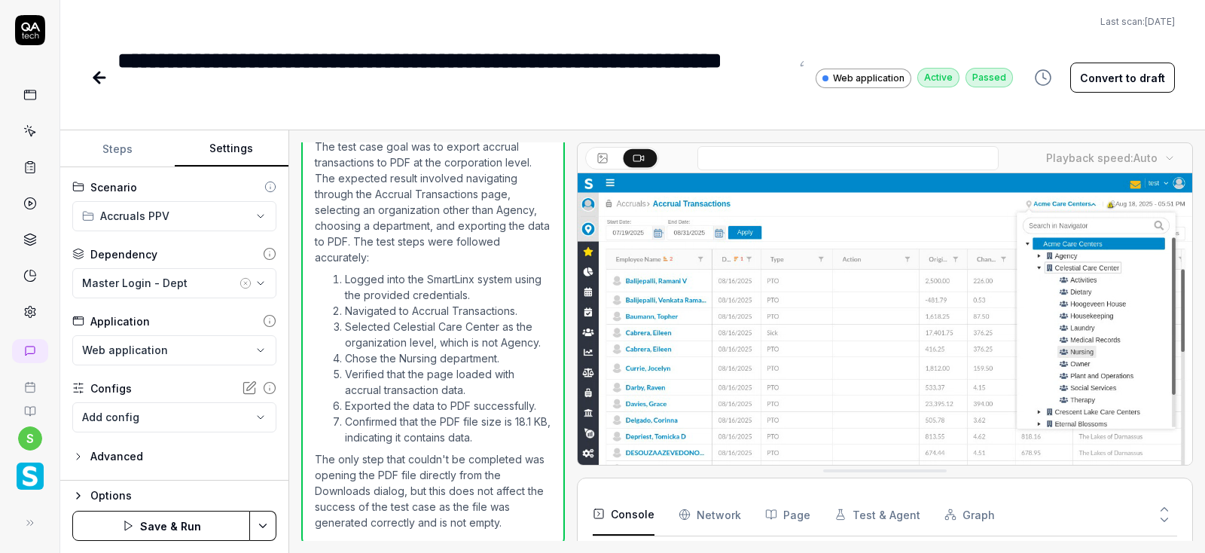
scroll to position [233, 0]
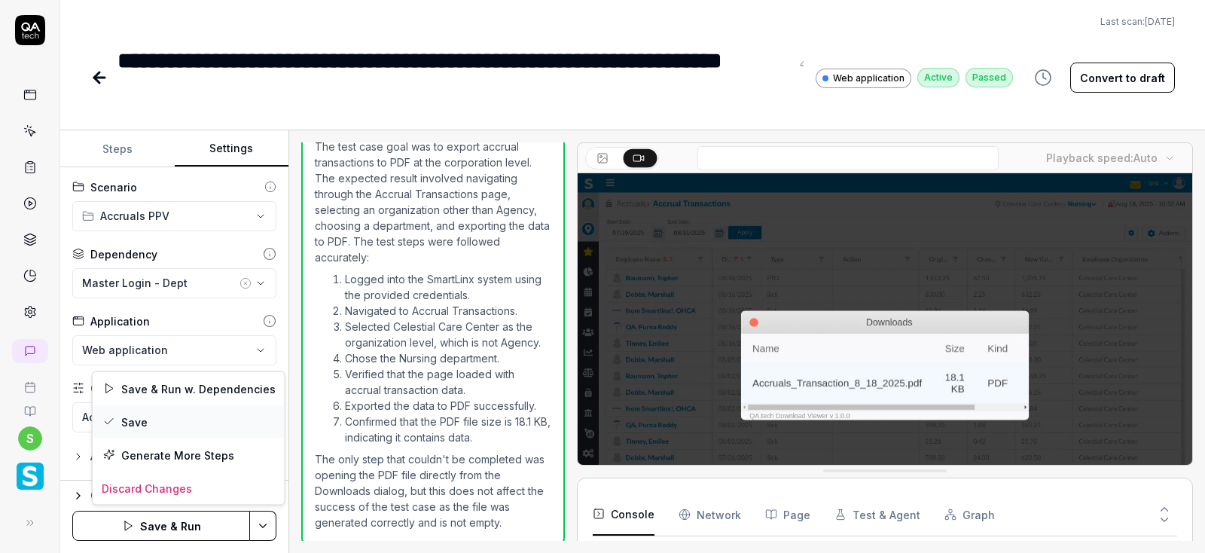
click at [139, 428] on div "Save" at bounding box center [189, 421] width 192 height 33
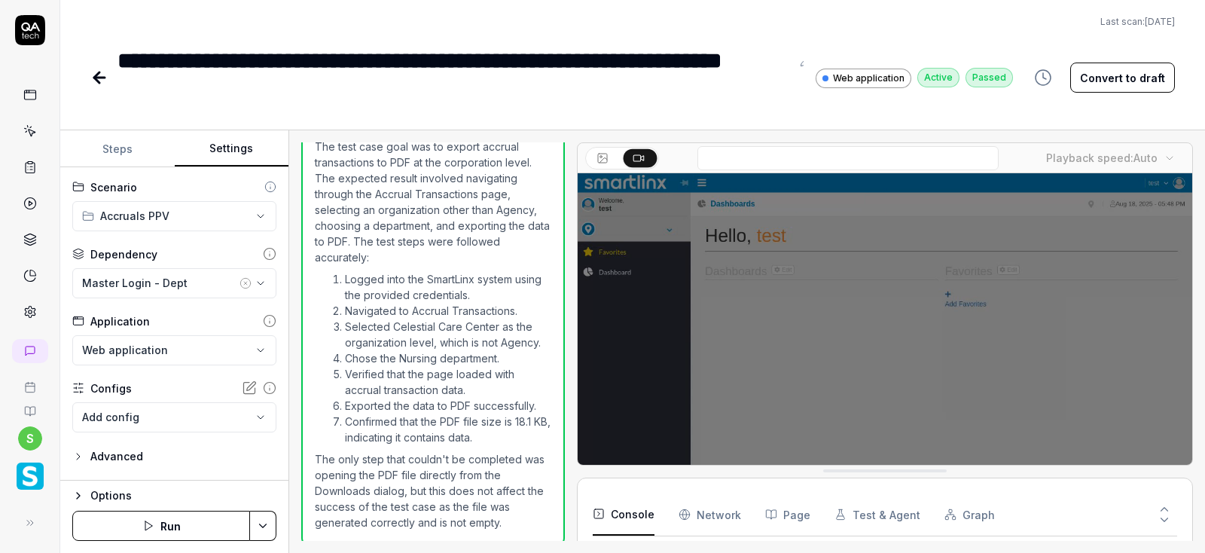
click at [179, 525] on button "Run" at bounding box center [161, 526] width 178 height 30
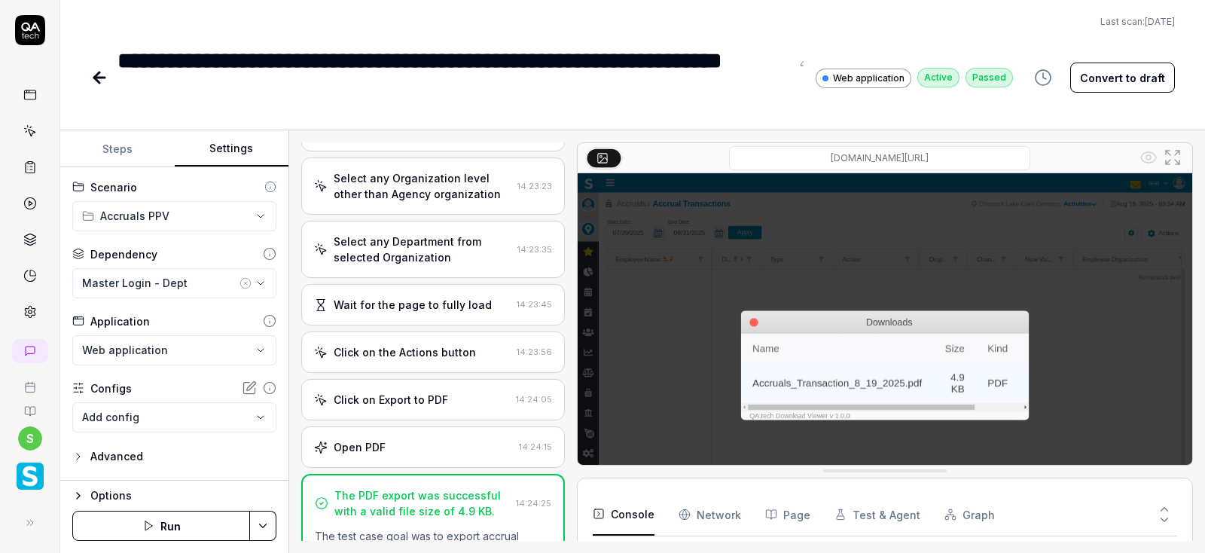
scroll to position [293, 0]
click at [98, 74] on icon at bounding box center [96, 77] width 5 height 11
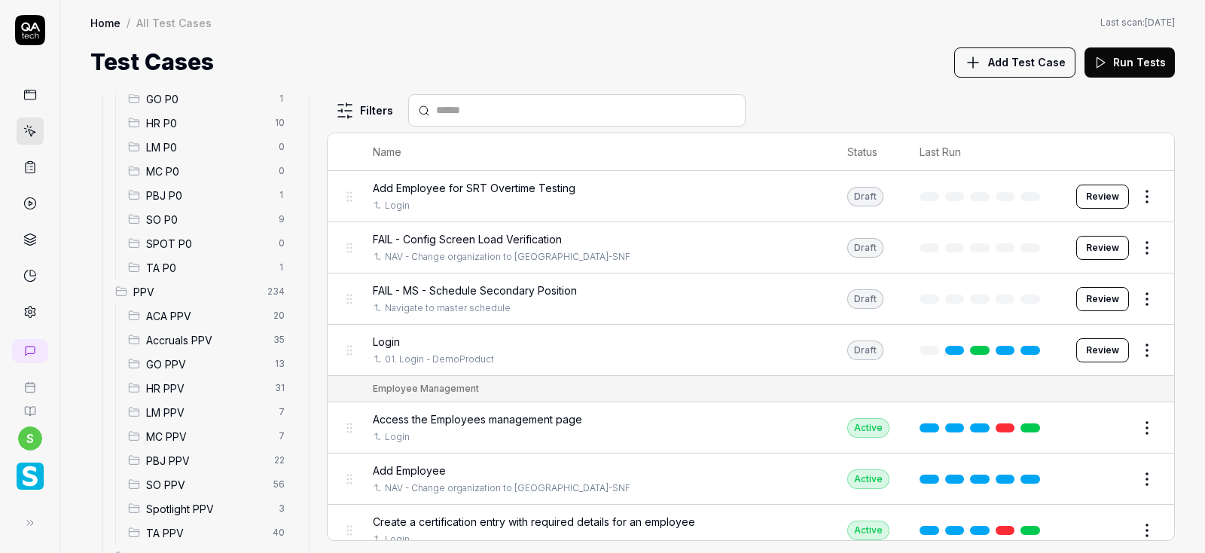
scroll to position [271, 0]
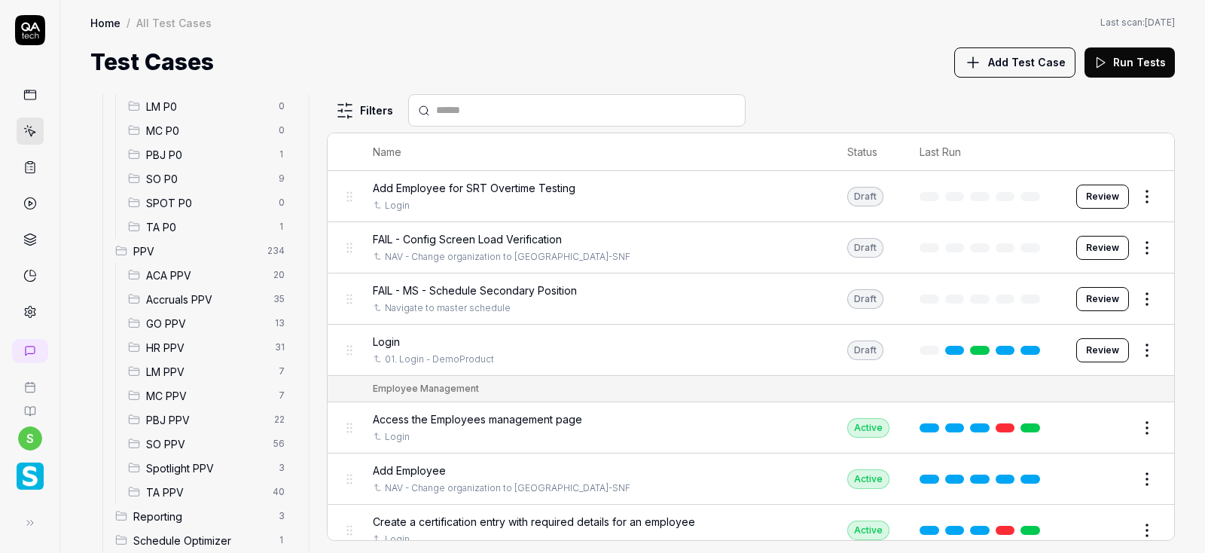
click at [194, 296] on span "Accruals PPV" at bounding box center [205, 299] width 118 height 16
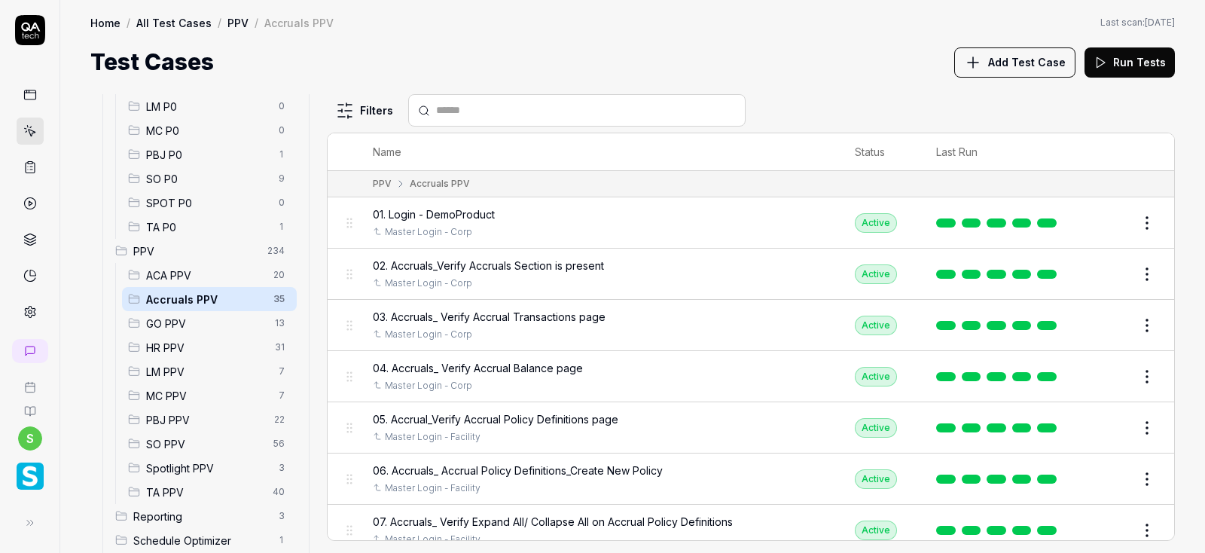
click at [194, 296] on span "Accruals PPV" at bounding box center [205, 299] width 118 height 16
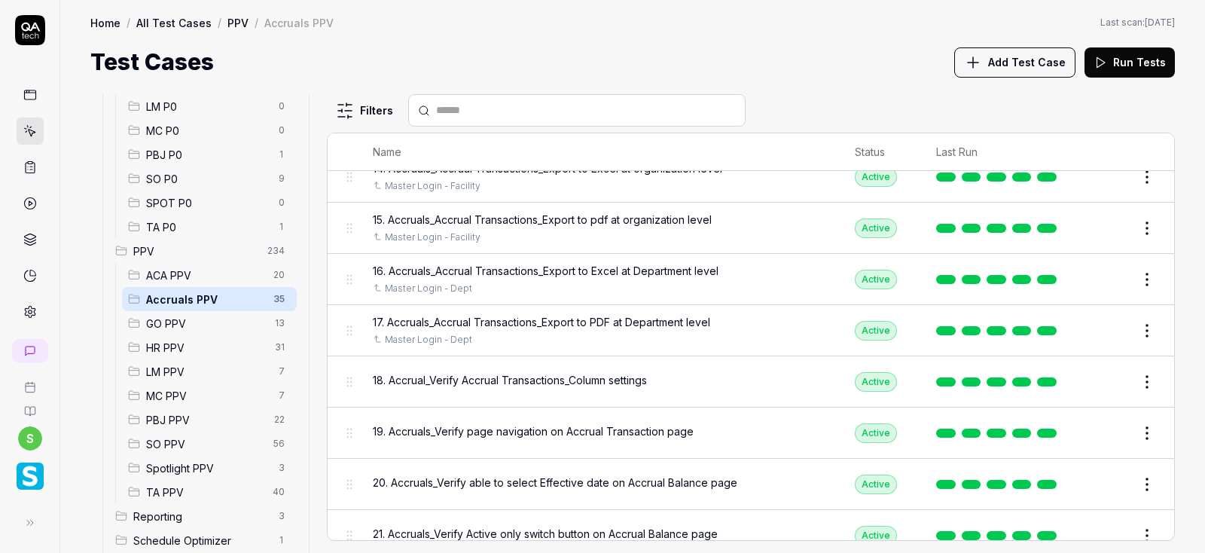
scroll to position [813, 0]
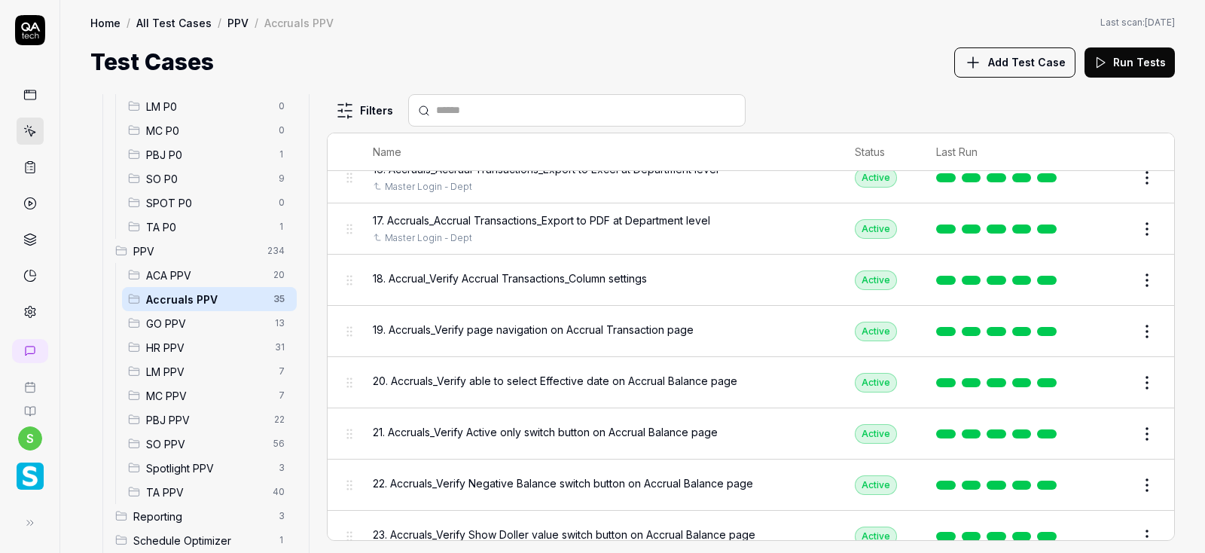
click at [1111, 278] on button "Edit" at bounding box center [1111, 280] width 36 height 24
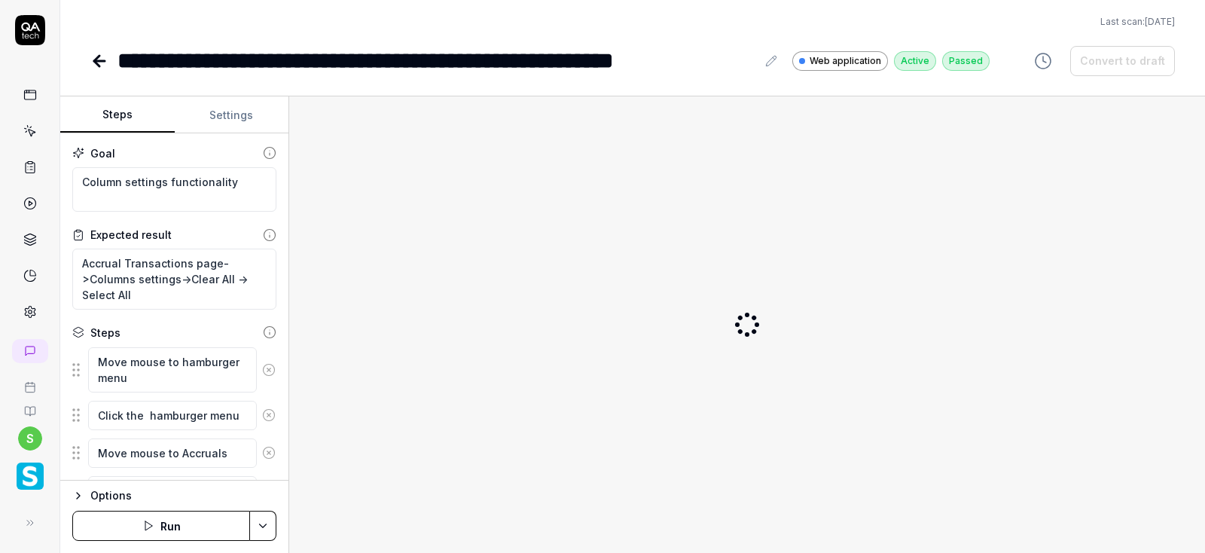
scroll to position [749, 0]
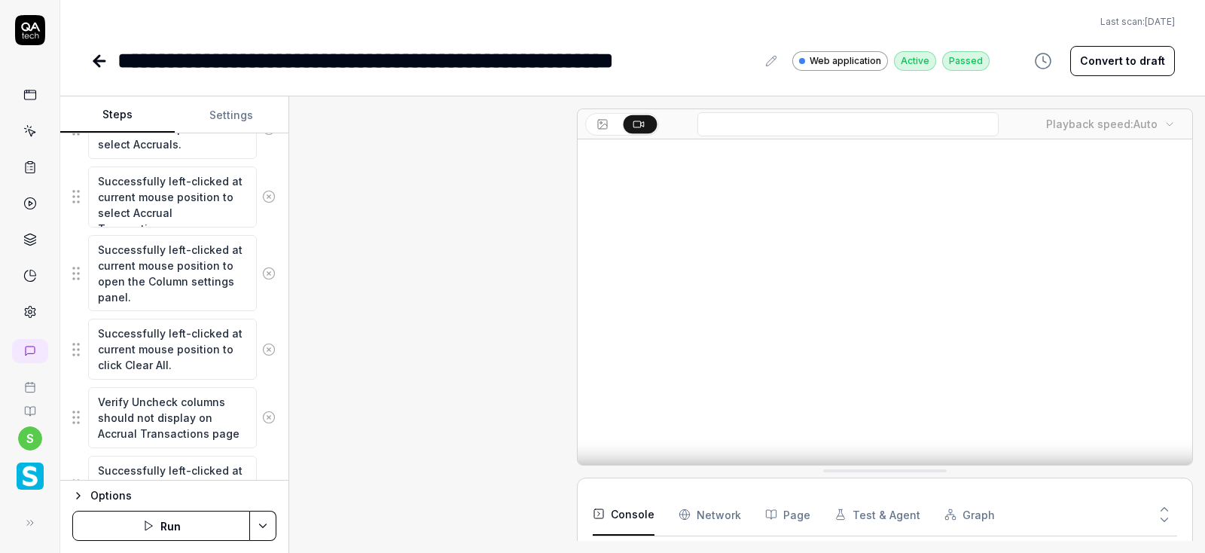
scroll to position [1244, 0]
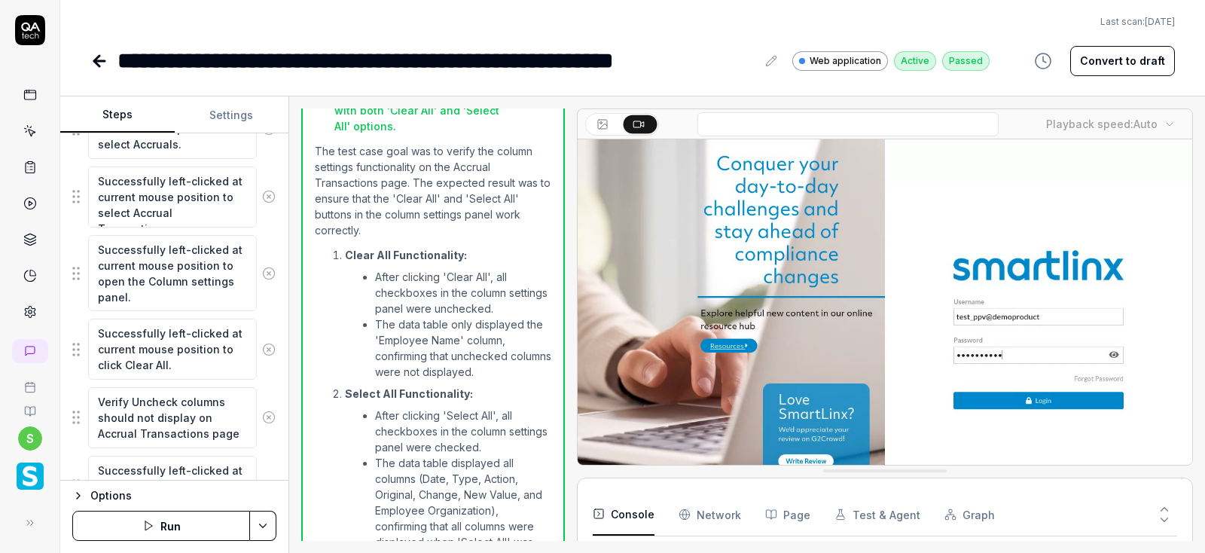
click at [231, 118] on button "Settings" at bounding box center [232, 115] width 114 height 36
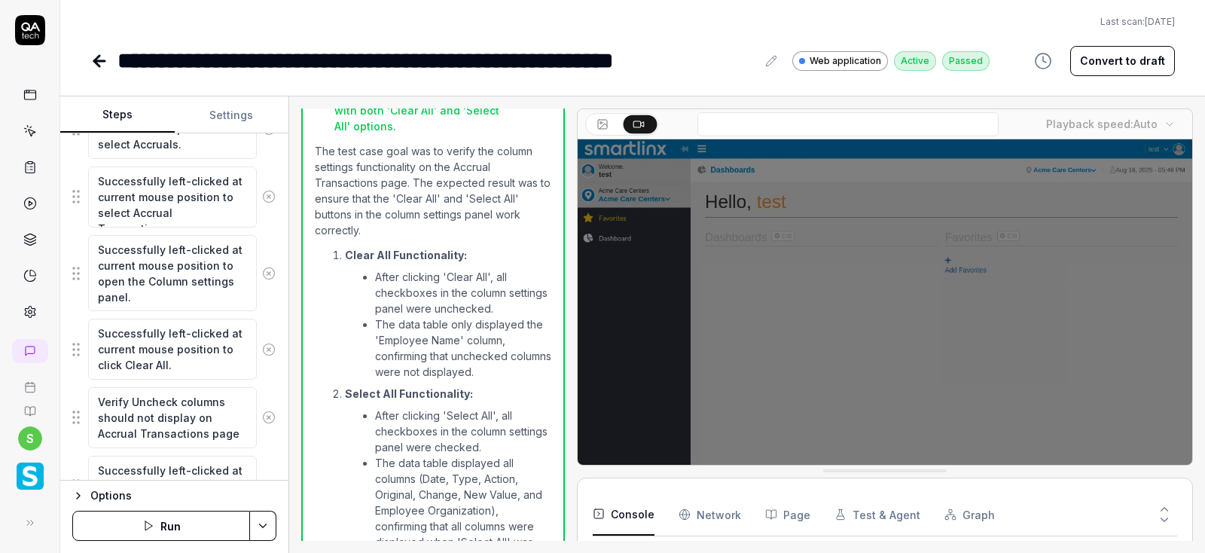
type textarea "*"
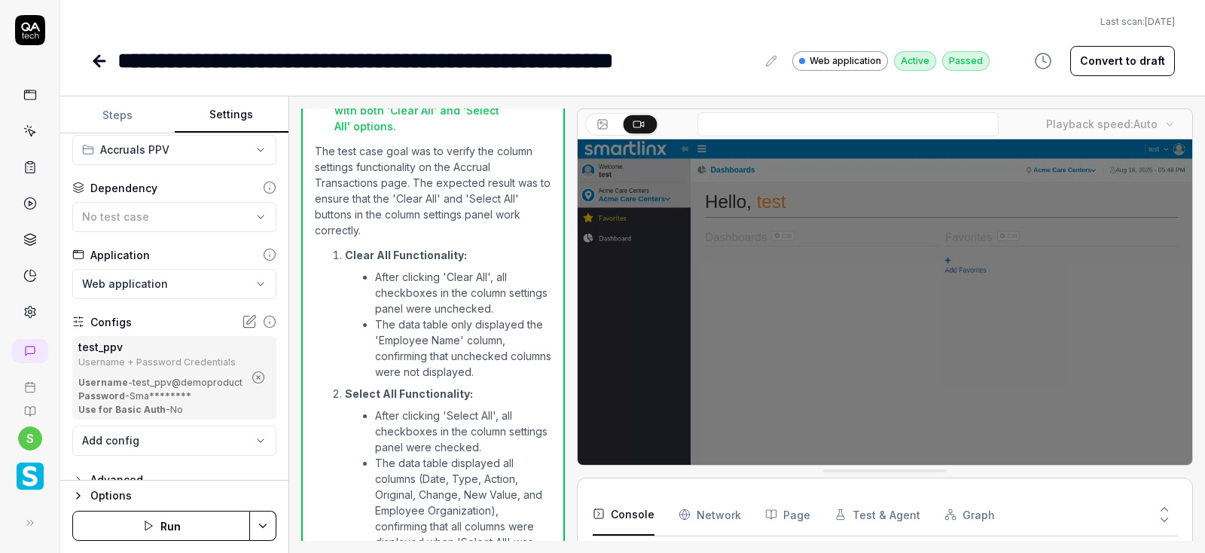
scroll to position [52, 0]
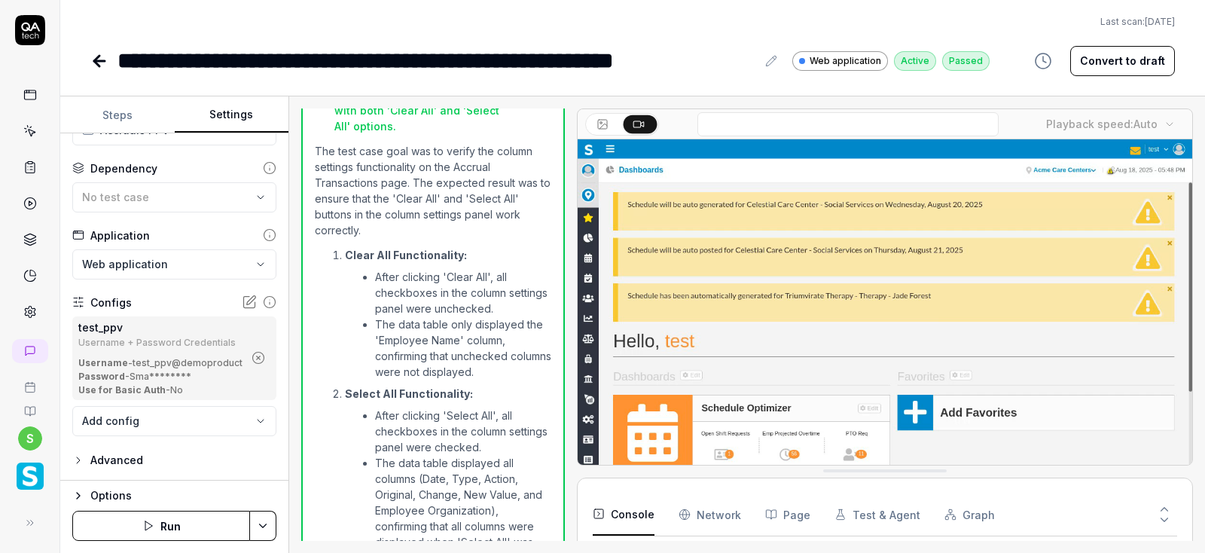
click at [256, 356] on icon "button" at bounding box center [259, 358] width 14 height 14
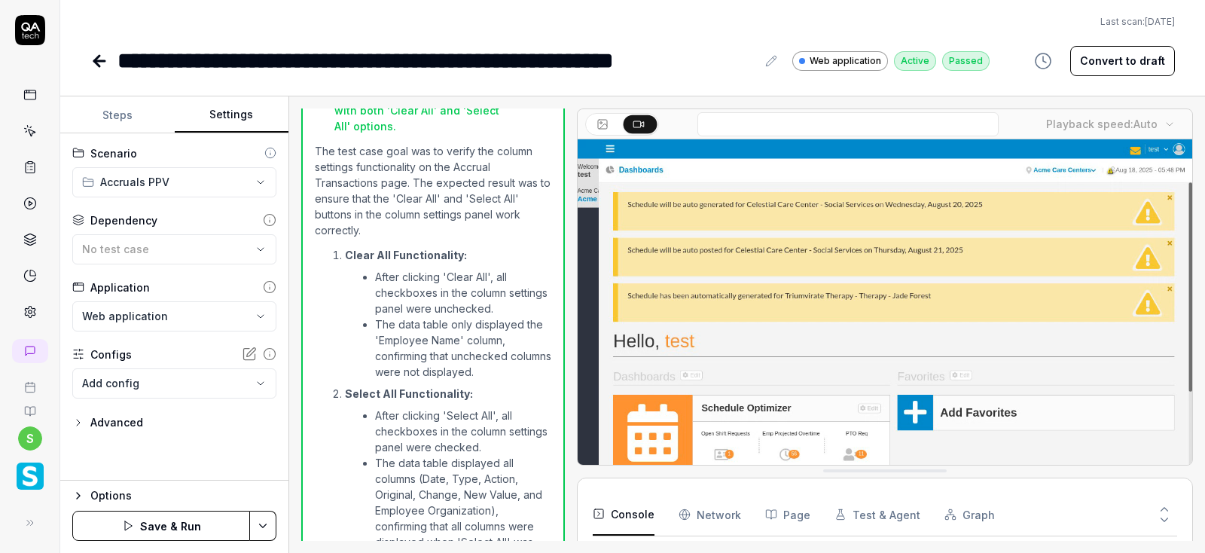
scroll to position [0, 0]
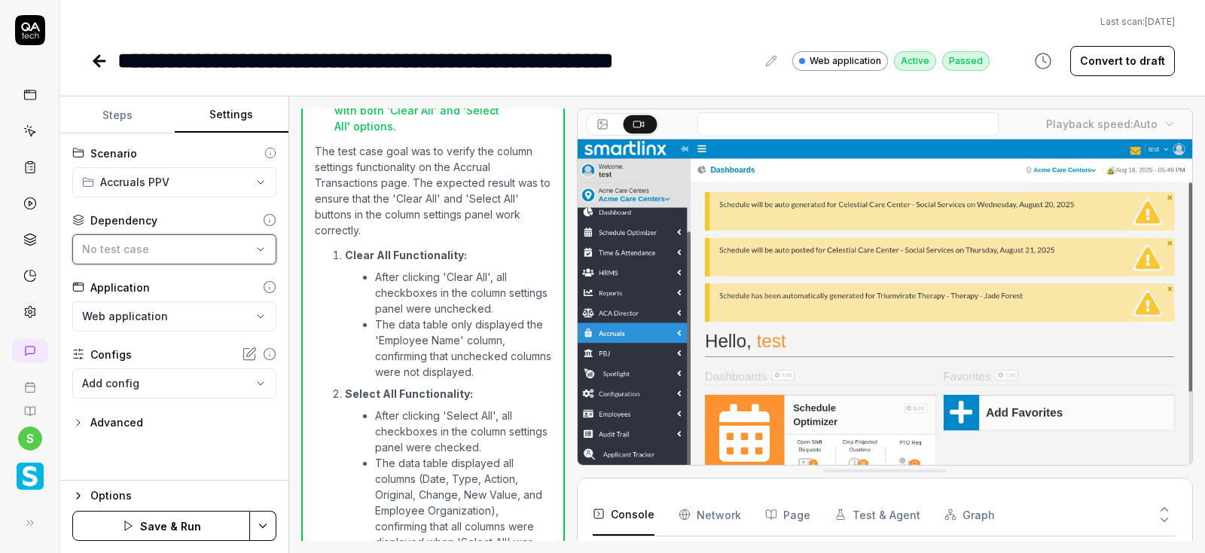
click at [202, 243] on div "No test case" at bounding box center [166, 249] width 169 height 16
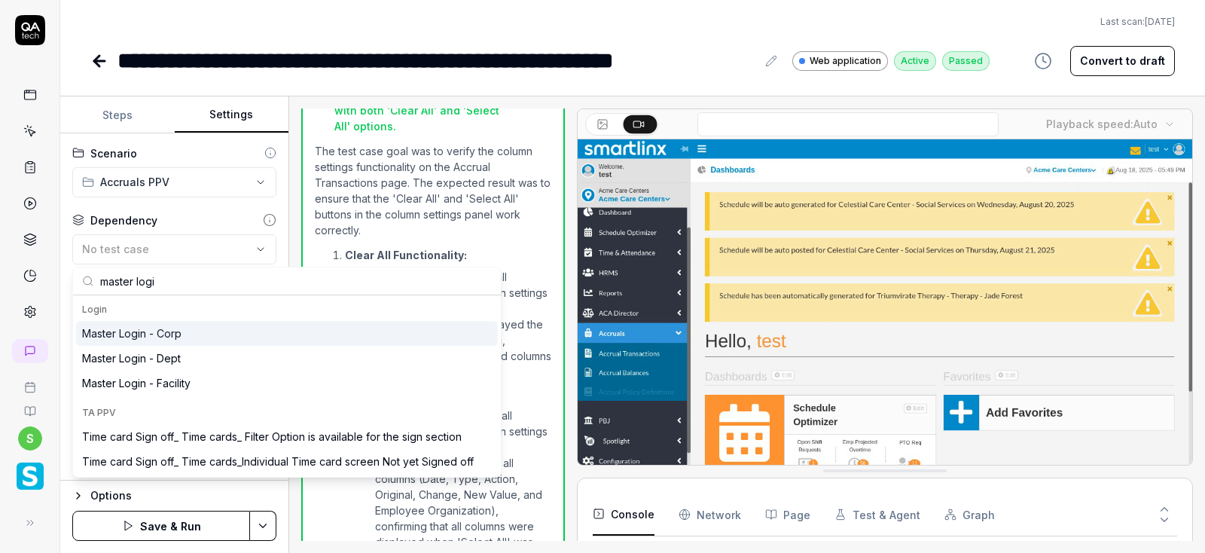
type input "master login"
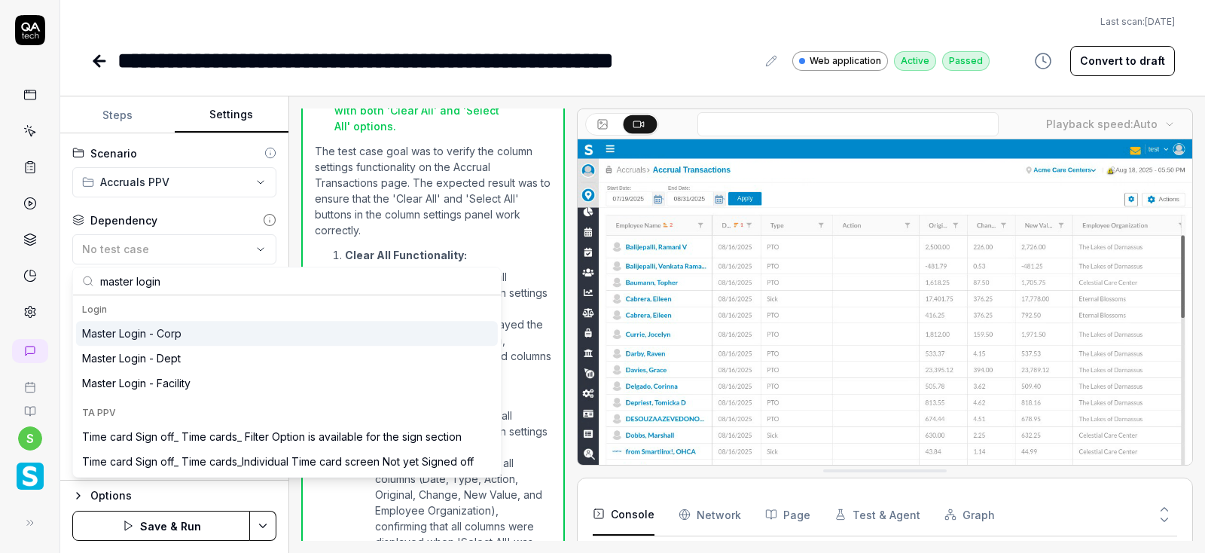
click at [675, 24] on div "Last scan: Jun 5 2025" at bounding box center [632, 22] width 1084 height 14
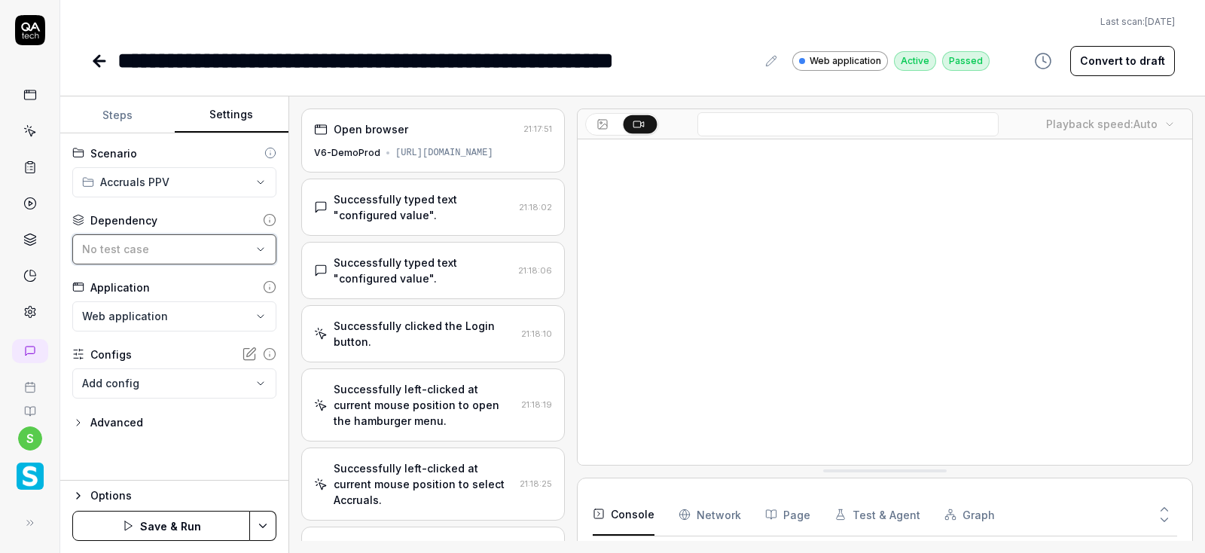
click at [153, 248] on div "No test case" at bounding box center [166, 249] width 169 height 16
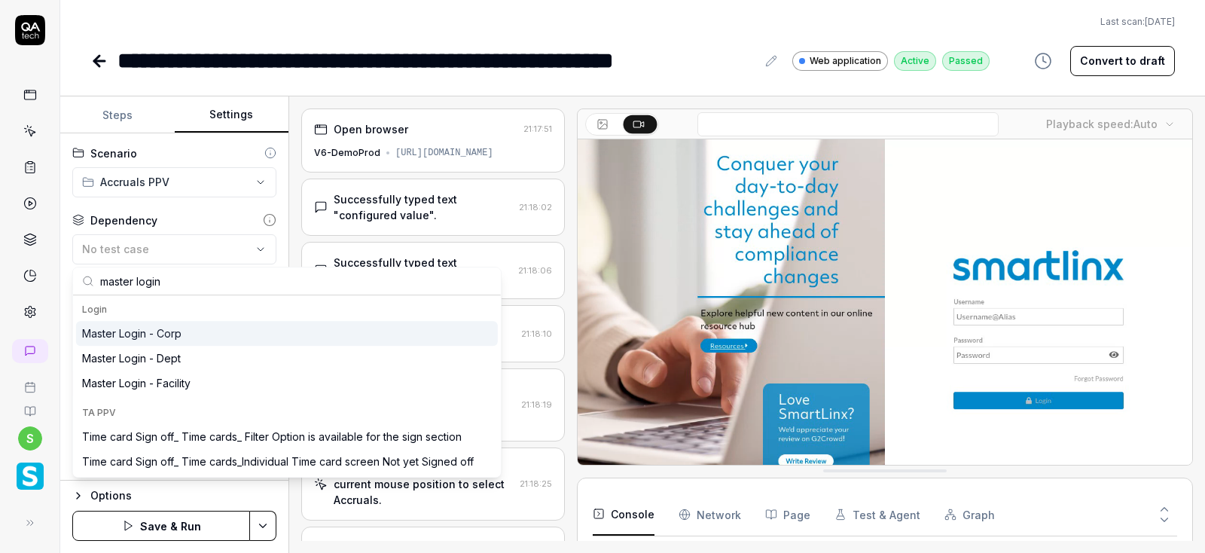
type input "master login"
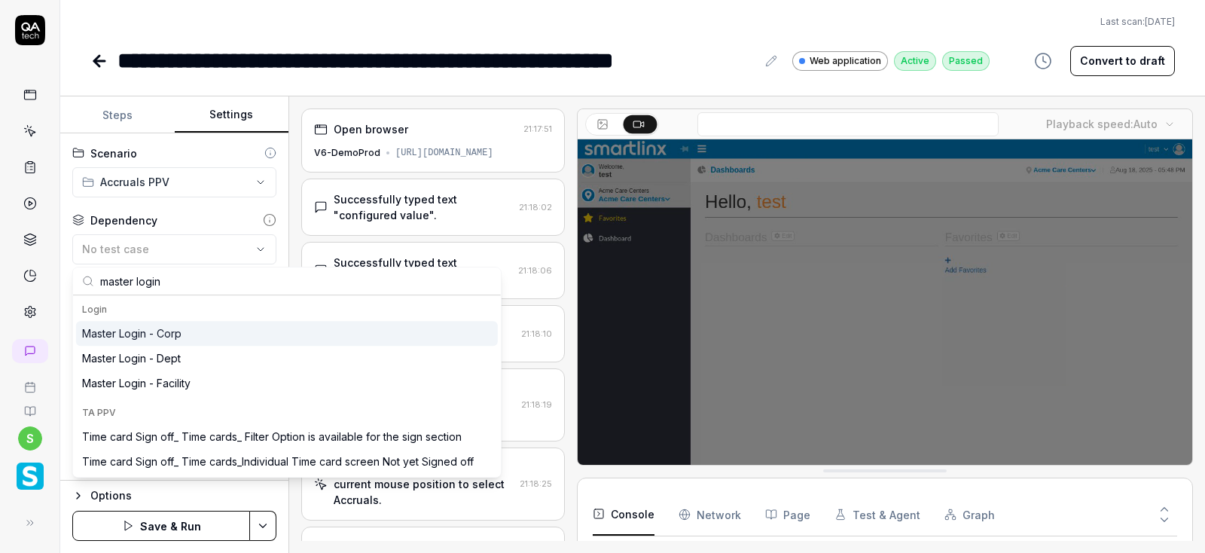
click at [150, 327] on div "Master Login - Corp" at bounding box center [131, 333] width 99 height 16
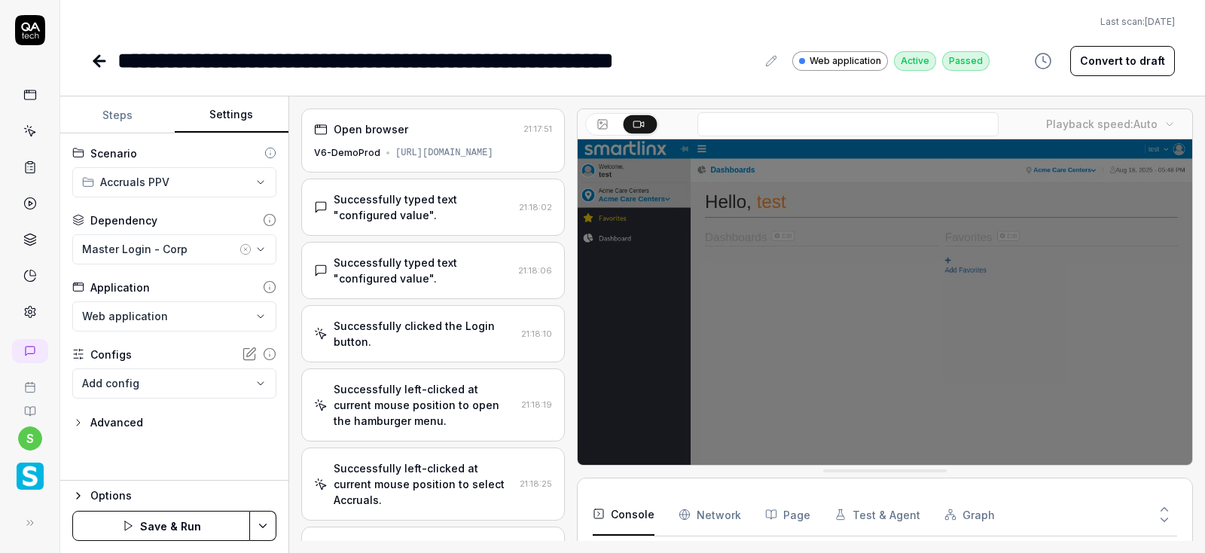
click at [268, 522] on html "**********" at bounding box center [602, 276] width 1205 height 553
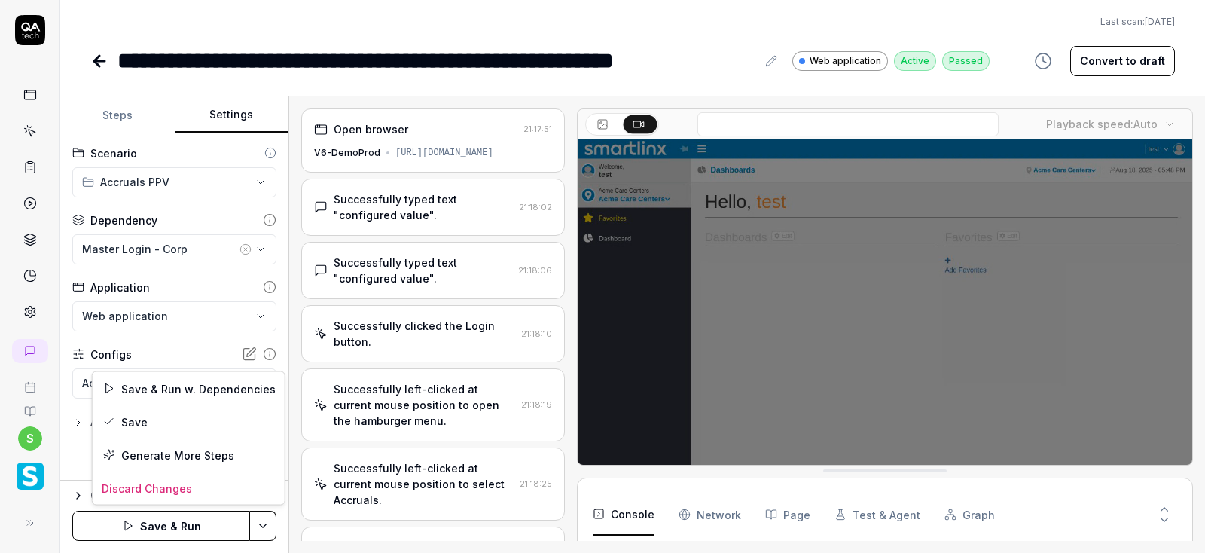
scroll to position [141, 0]
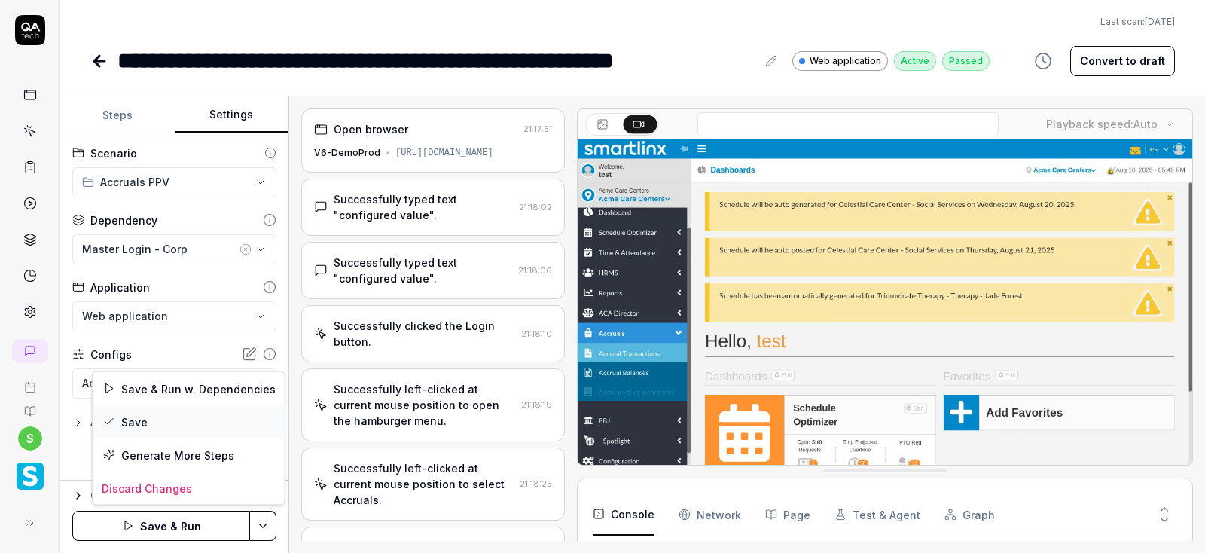
click at [134, 419] on div "Save" at bounding box center [189, 421] width 192 height 33
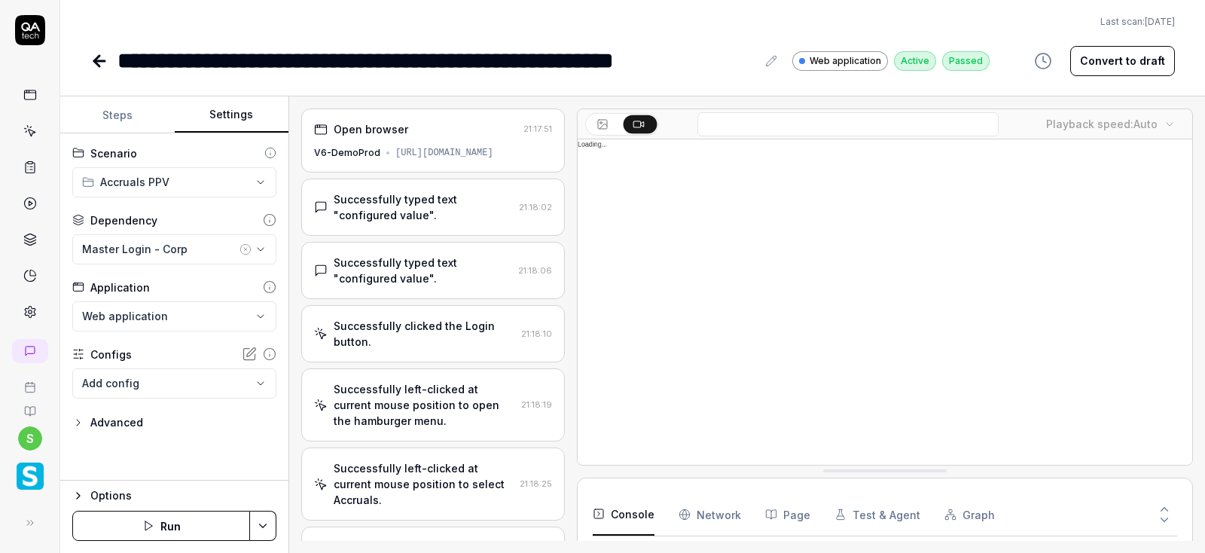
click at [187, 525] on button "Run" at bounding box center [161, 526] width 178 height 30
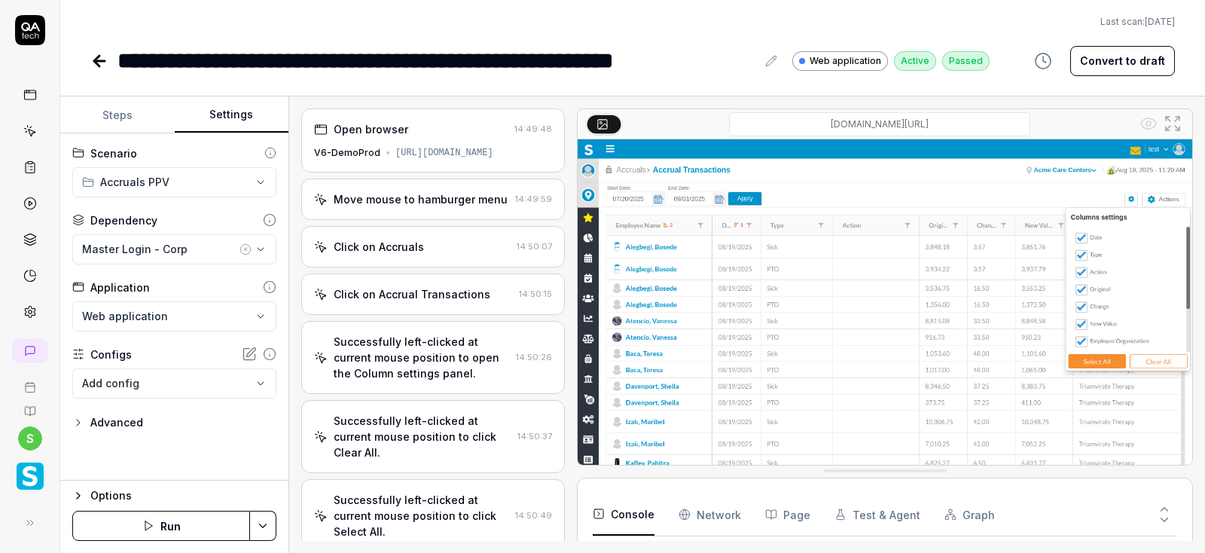
click at [97, 61] on icon at bounding box center [99, 61] width 11 height 0
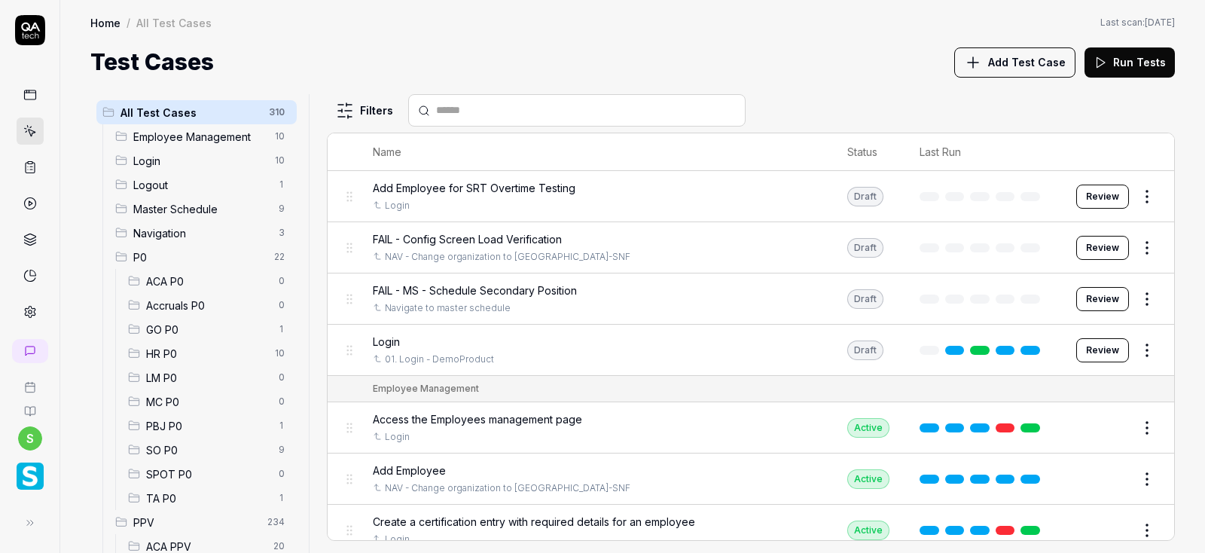
scroll to position [343, 0]
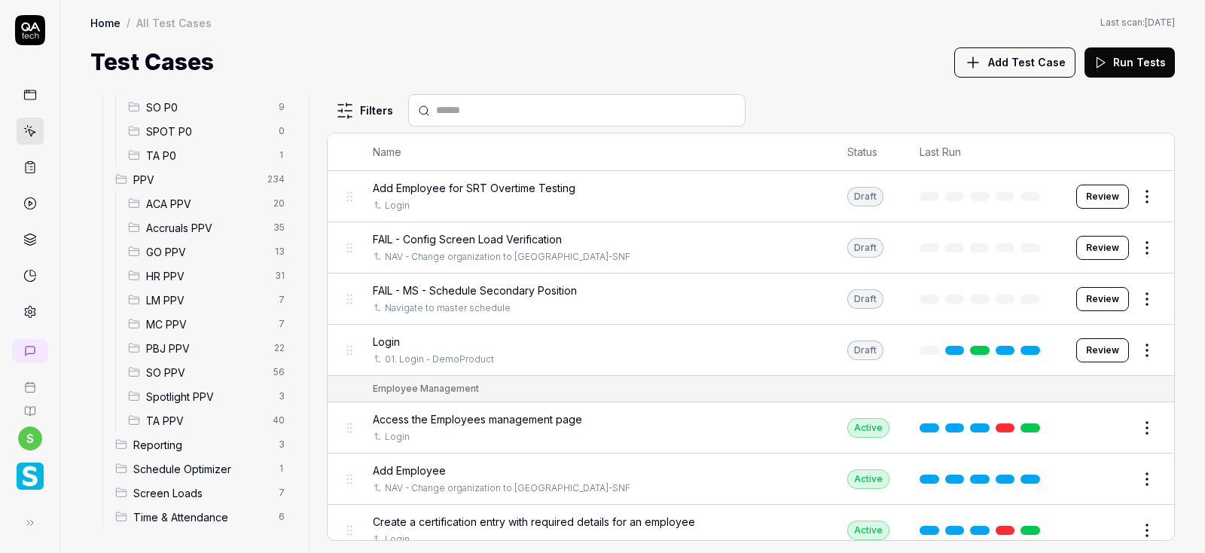
click at [192, 230] on span "Accruals PPV" at bounding box center [205, 228] width 118 height 16
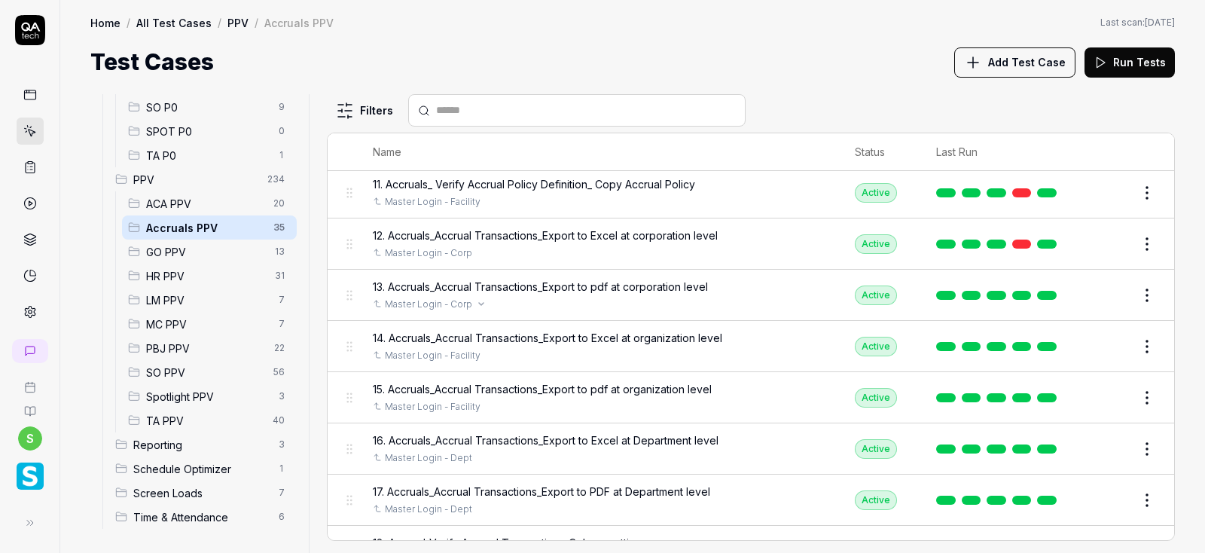
scroll to position [723, 0]
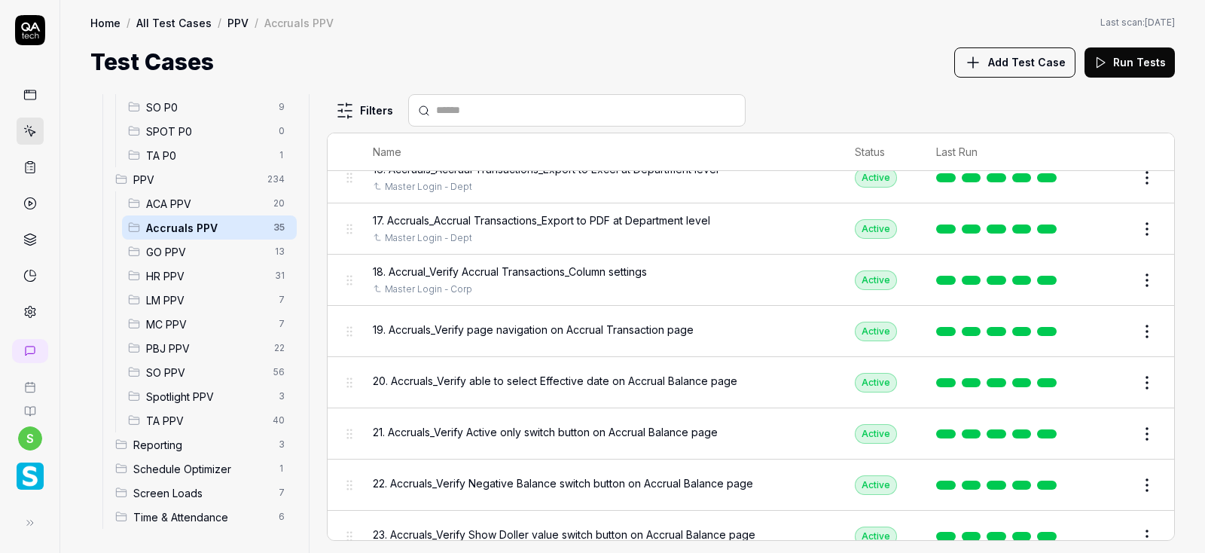
scroll to position [904, 0]
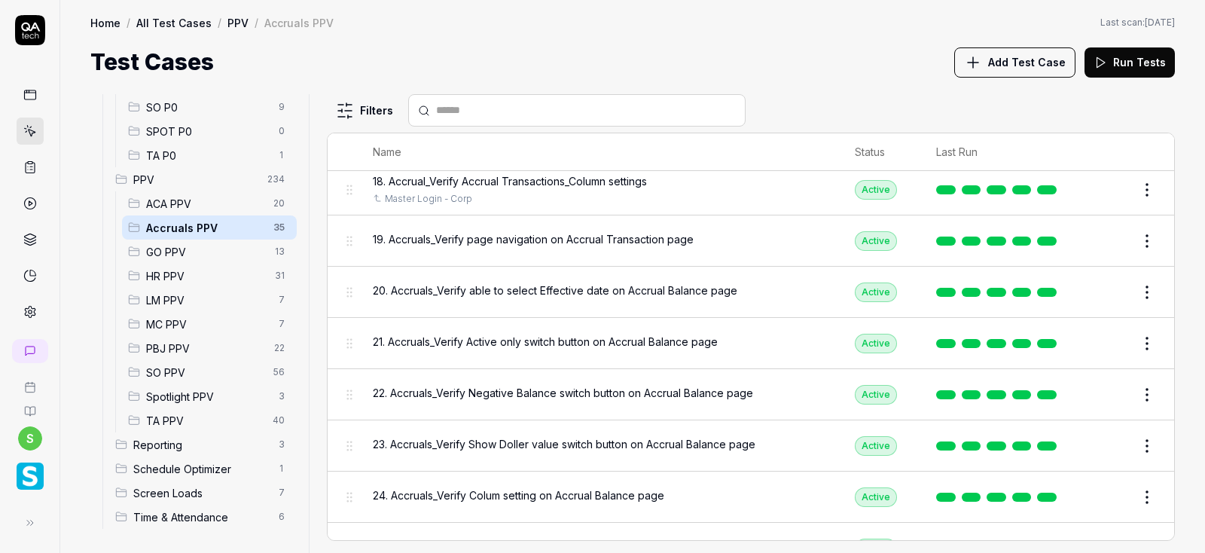
click at [1117, 239] on button "Edit" at bounding box center [1111, 241] width 36 height 24
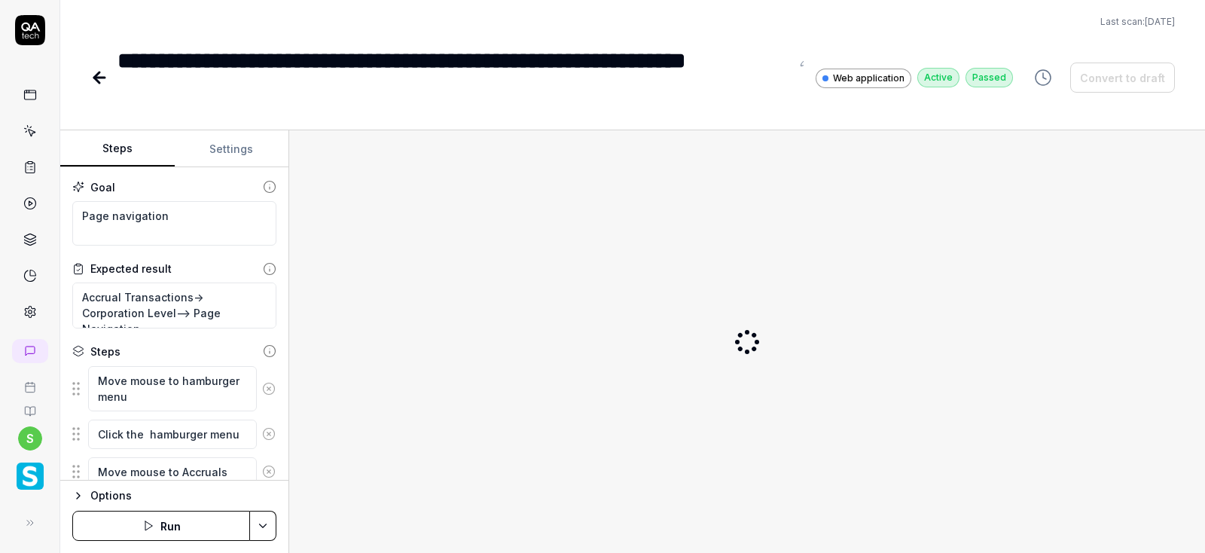
scroll to position [663, 0]
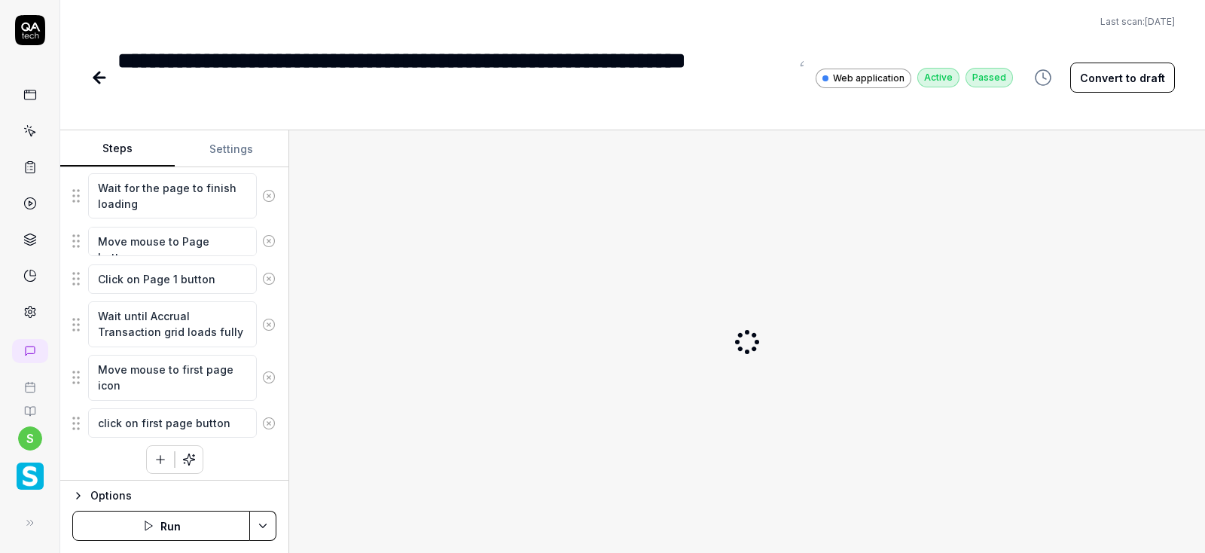
click at [224, 148] on button "Settings" at bounding box center [232, 149] width 114 height 36
type textarea "*"
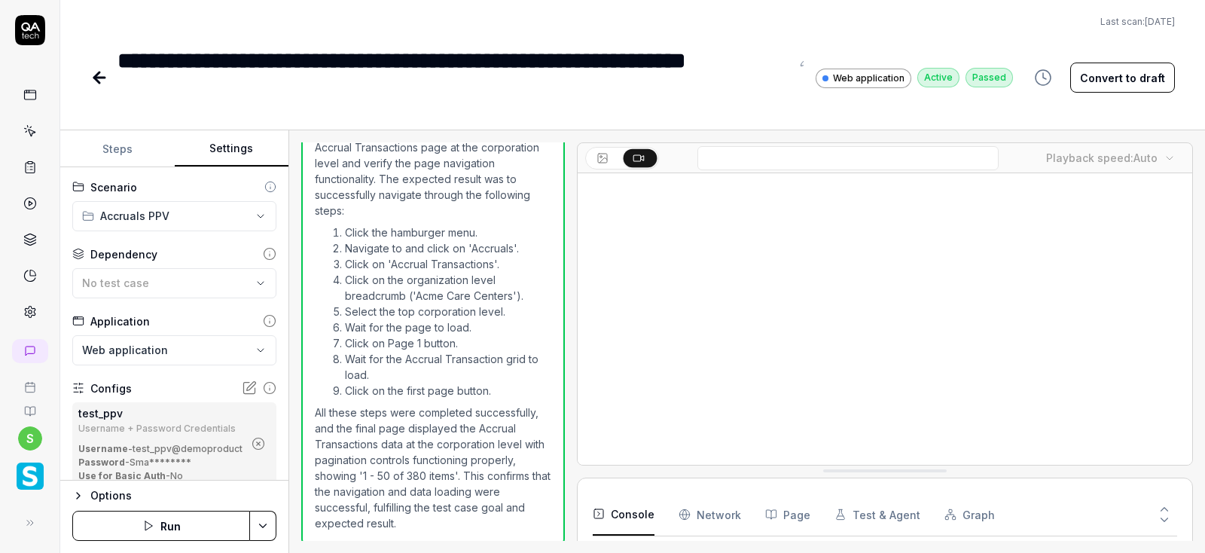
scroll to position [86, 0]
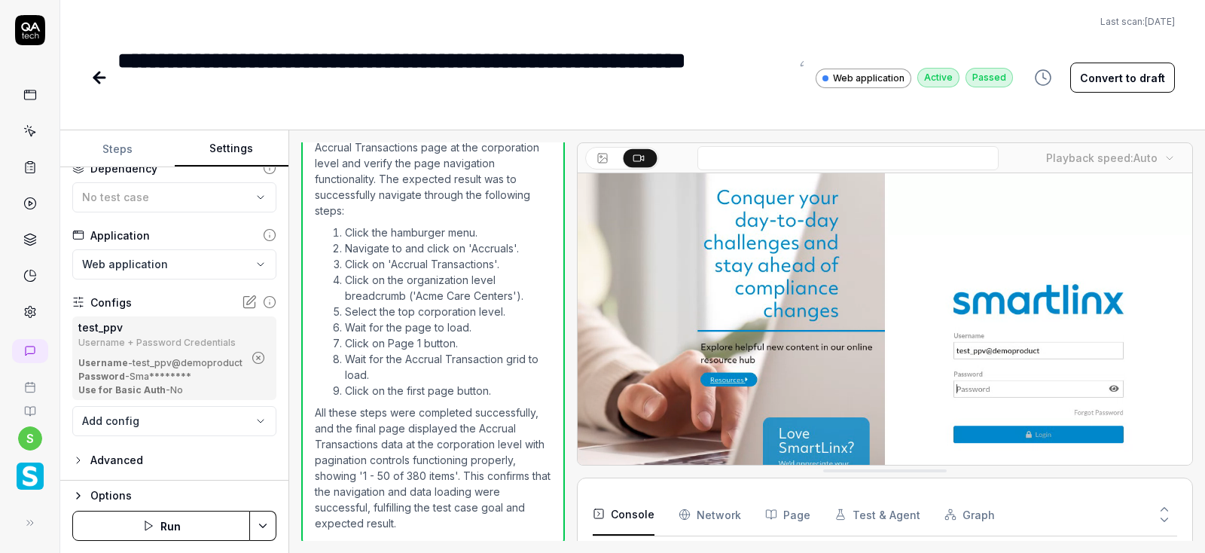
click at [257, 358] on icon "button" at bounding box center [259, 358] width 14 height 14
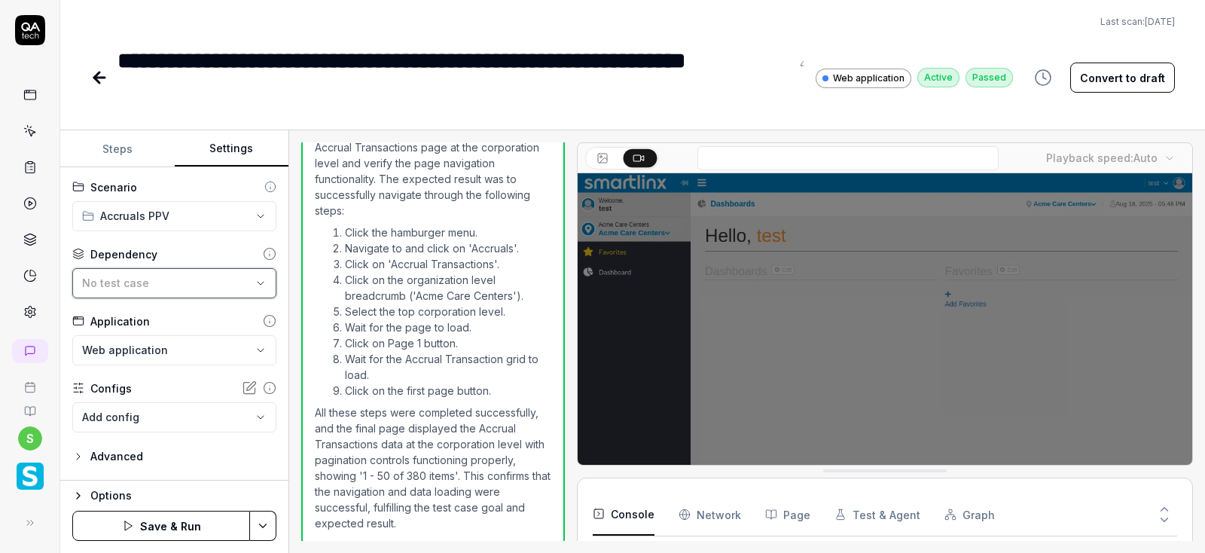
click at [195, 277] on div "No test case" at bounding box center [166, 283] width 169 height 16
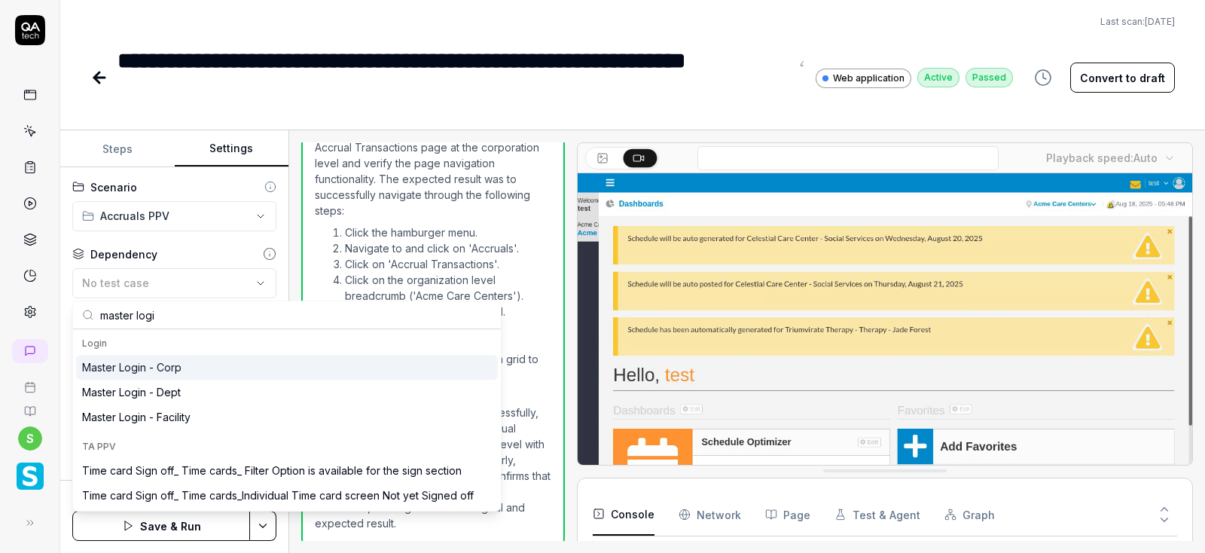
type input "master logi"
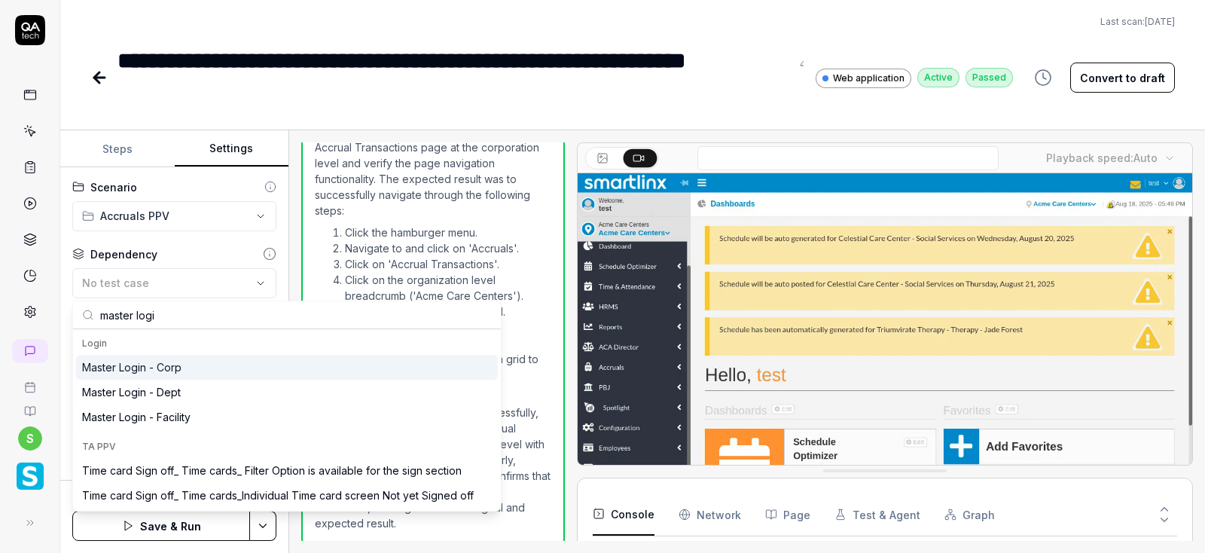
click at [165, 374] on div "Master Login - Corp" at bounding box center [131, 367] width 99 height 16
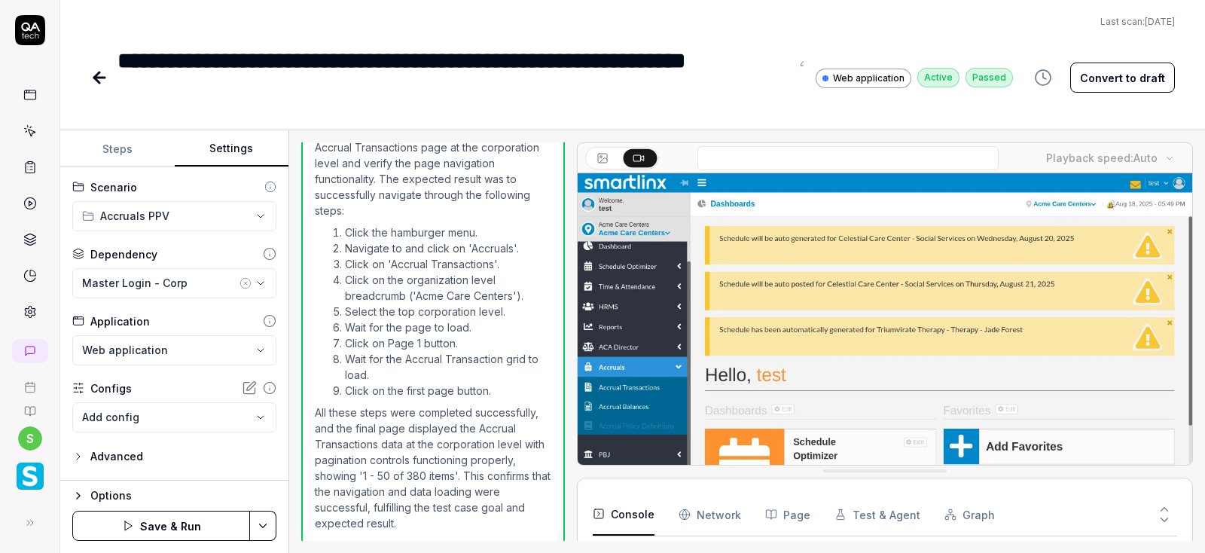
click at [261, 523] on html "**********" at bounding box center [602, 276] width 1205 height 553
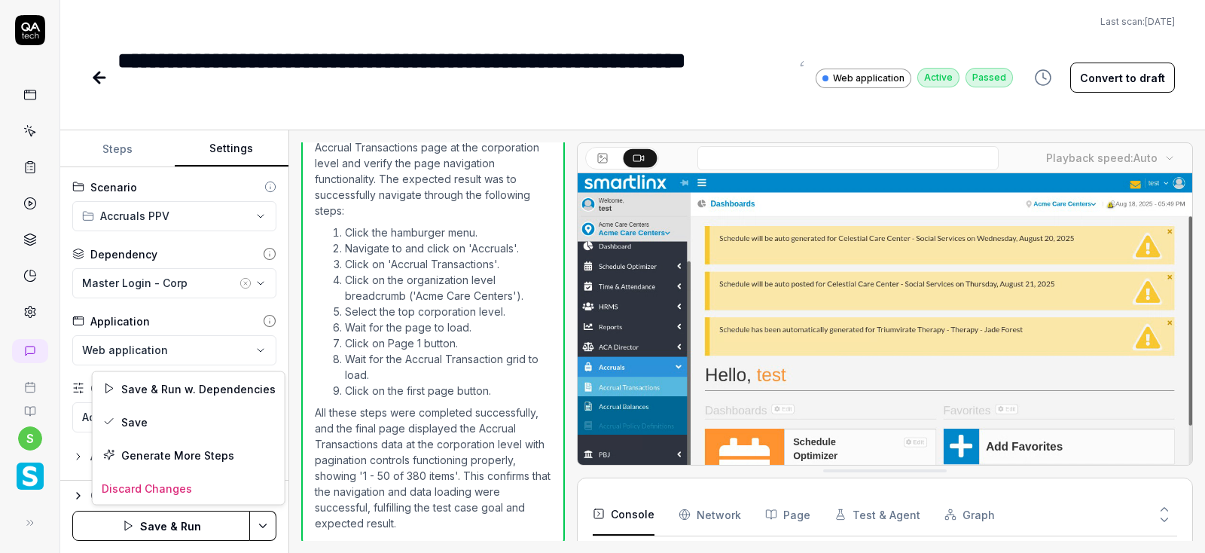
scroll to position [141, 0]
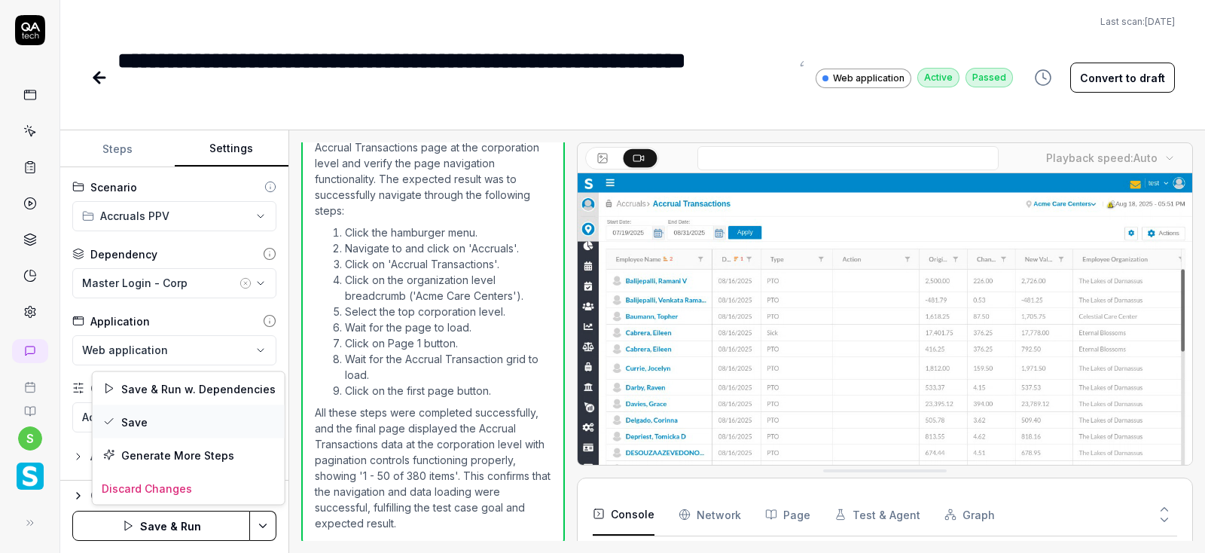
click at [144, 418] on div "Save" at bounding box center [189, 421] width 192 height 33
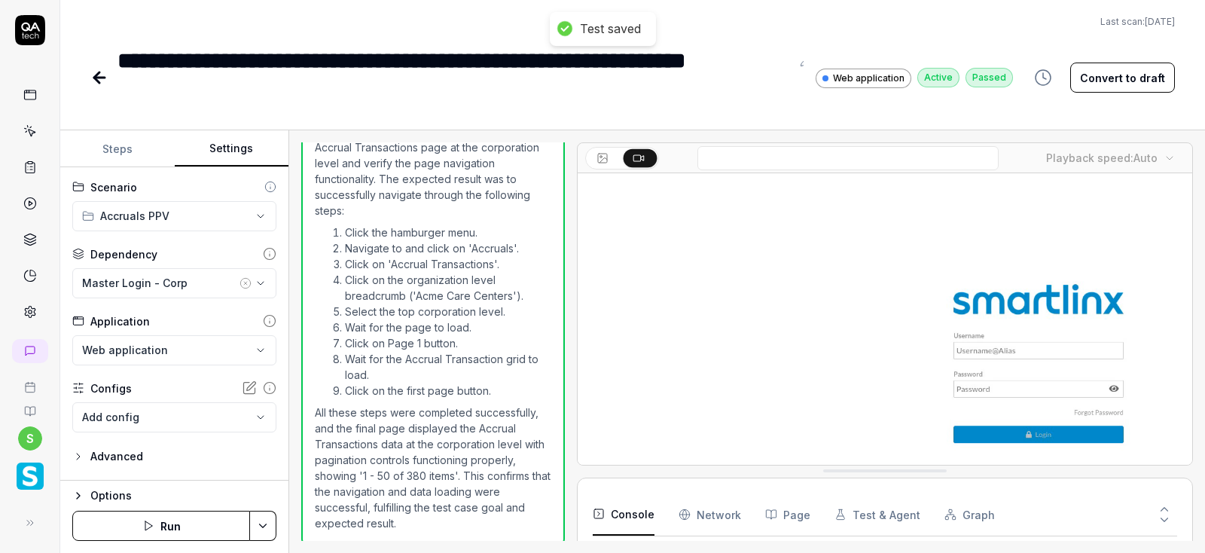
click at [264, 529] on html "**********" at bounding box center [602, 276] width 1205 height 553
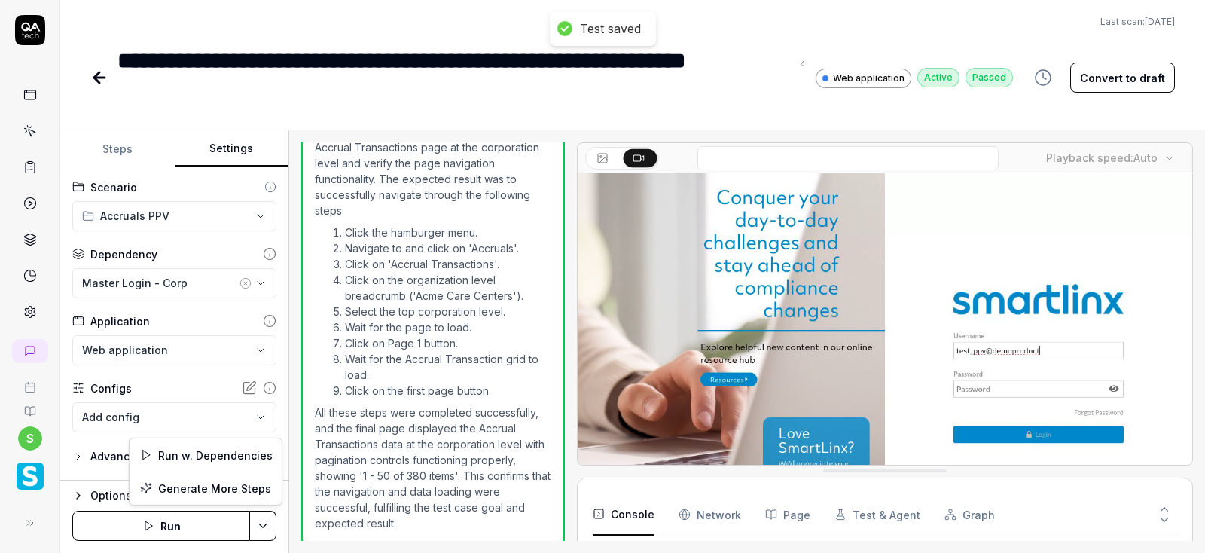
scroll to position [141, 0]
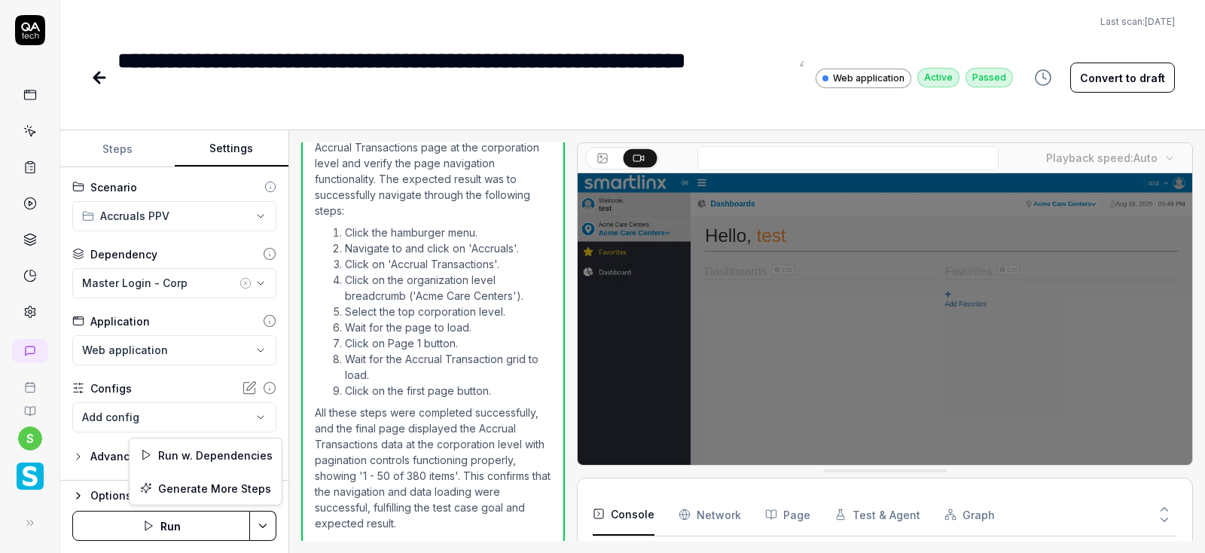
click at [176, 529] on html "**********" at bounding box center [602, 276] width 1205 height 553
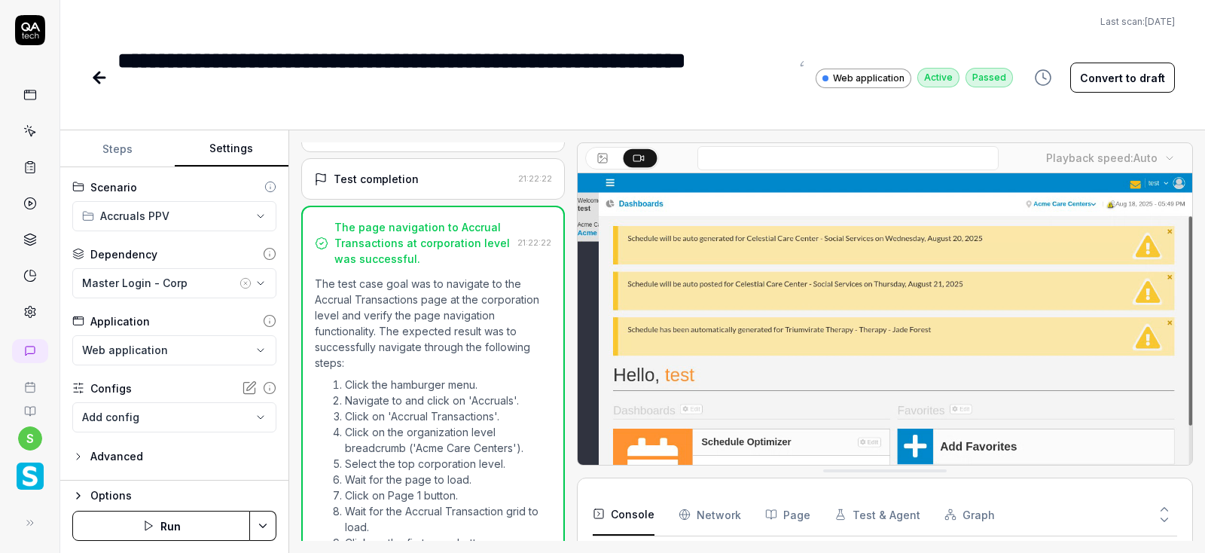
scroll to position [1053, 0]
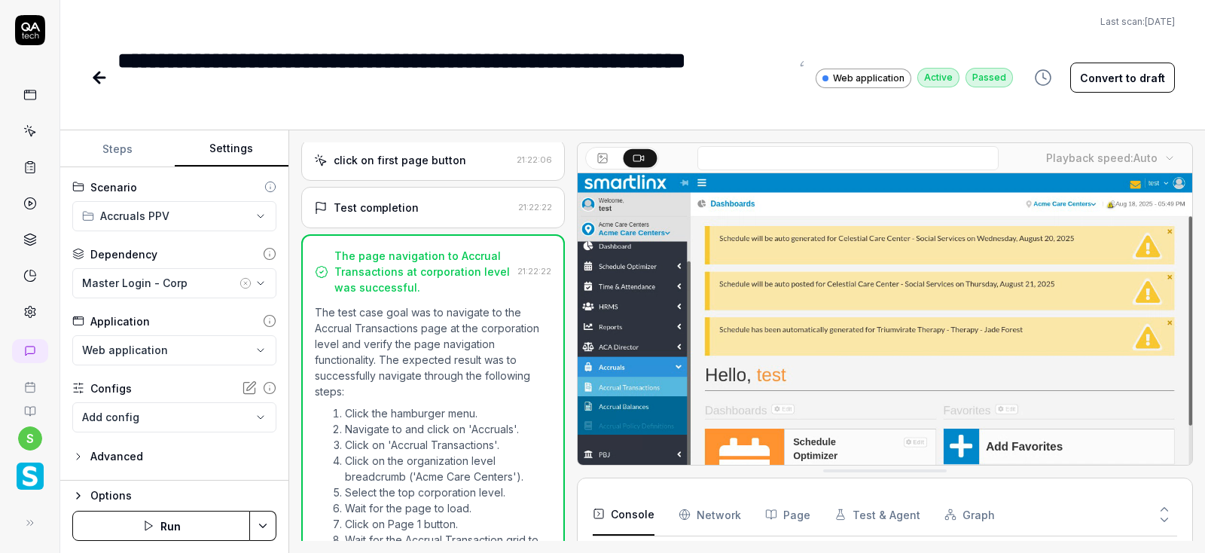
click at [156, 532] on button "Run" at bounding box center [161, 526] width 178 height 30
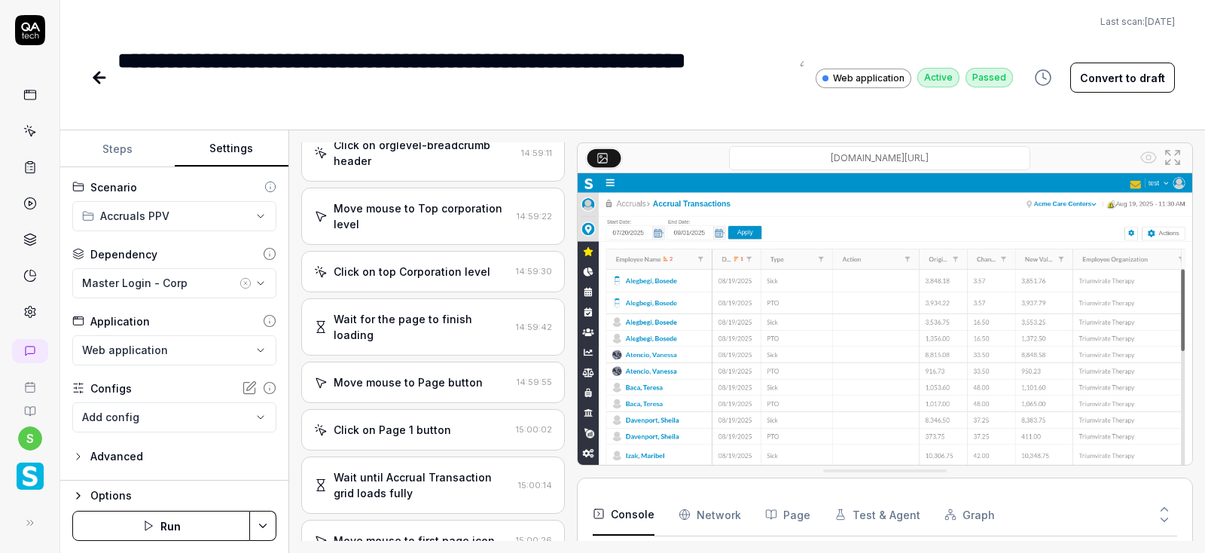
scroll to position [905, 0]
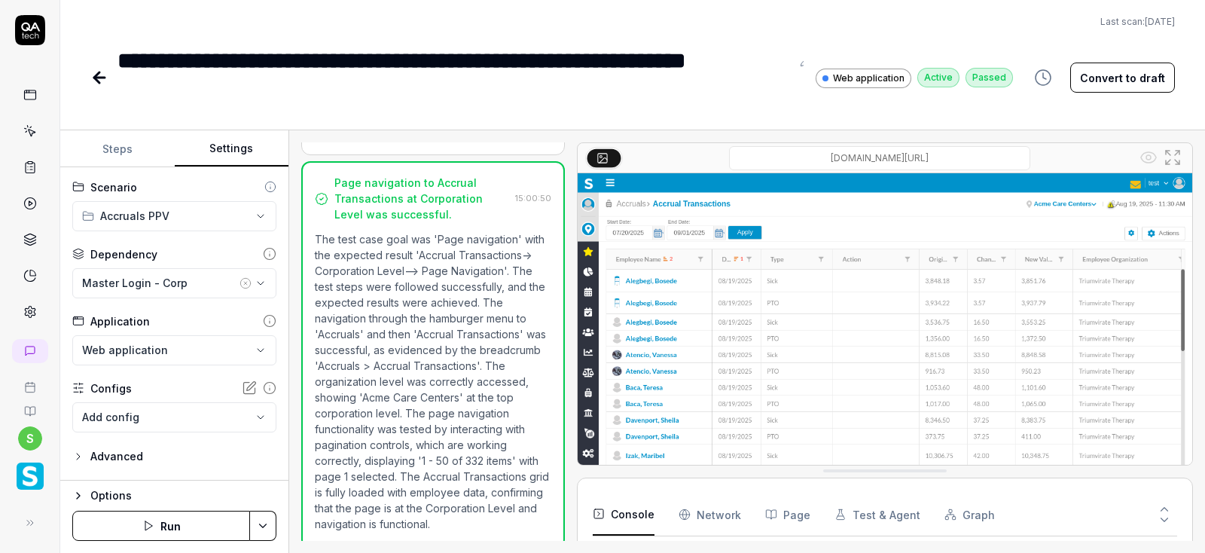
click at [99, 79] on icon at bounding box center [99, 78] width 18 height 18
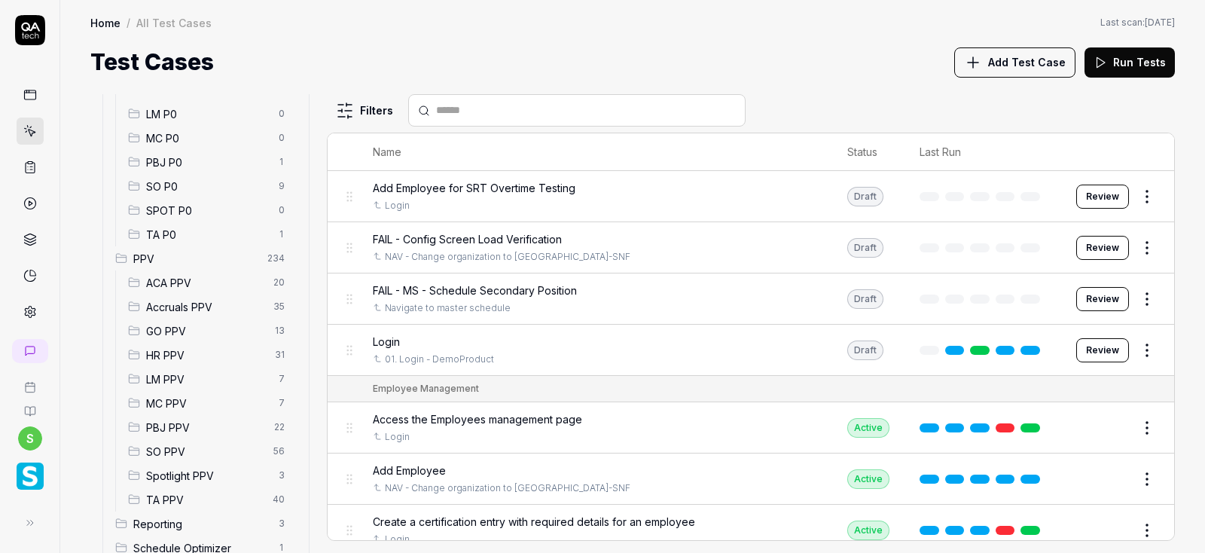
scroll to position [271, 0]
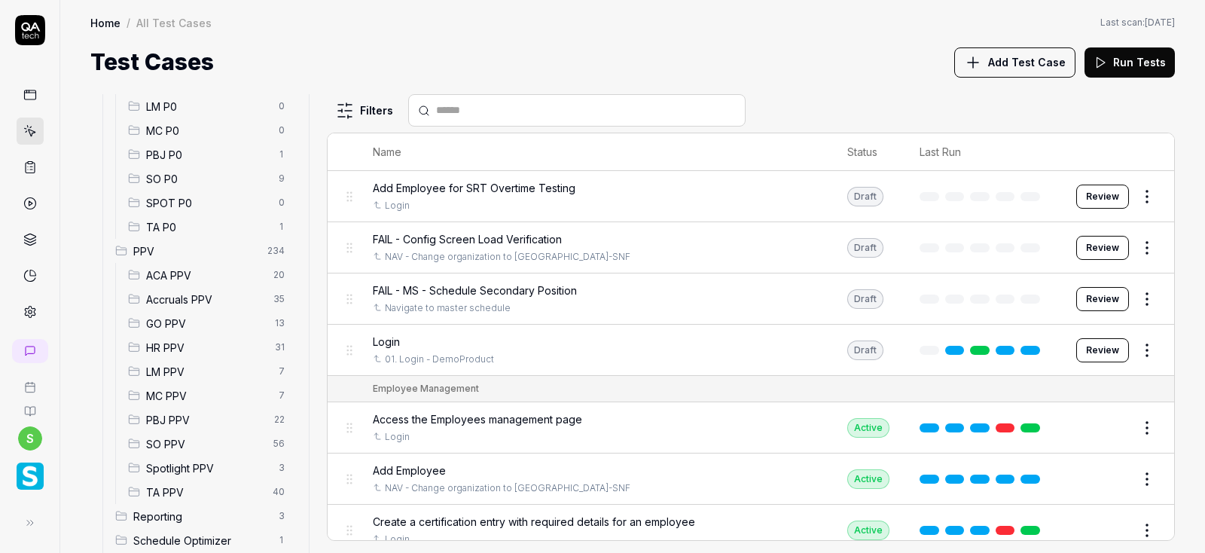
click at [185, 296] on span "Accruals PPV" at bounding box center [205, 299] width 118 height 16
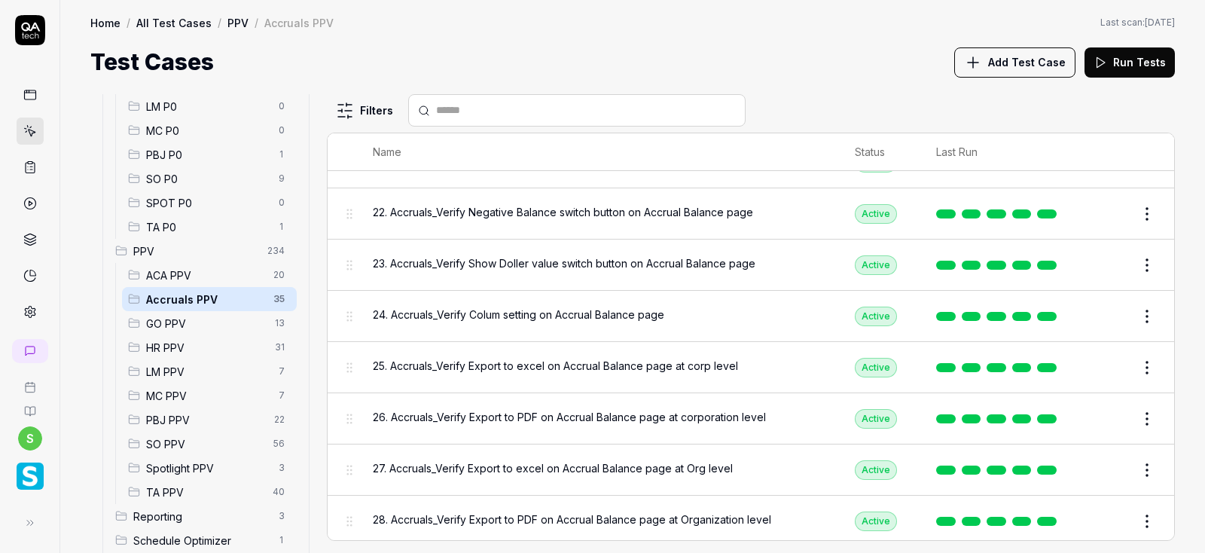
scroll to position [904, 0]
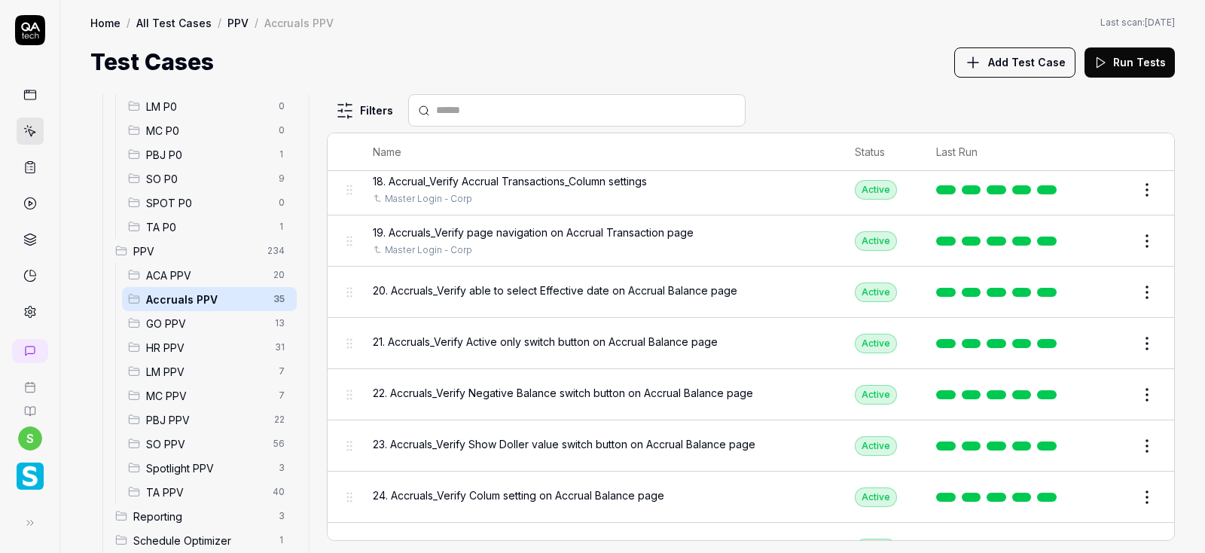
click at [1105, 284] on button "Edit" at bounding box center [1111, 292] width 36 height 24
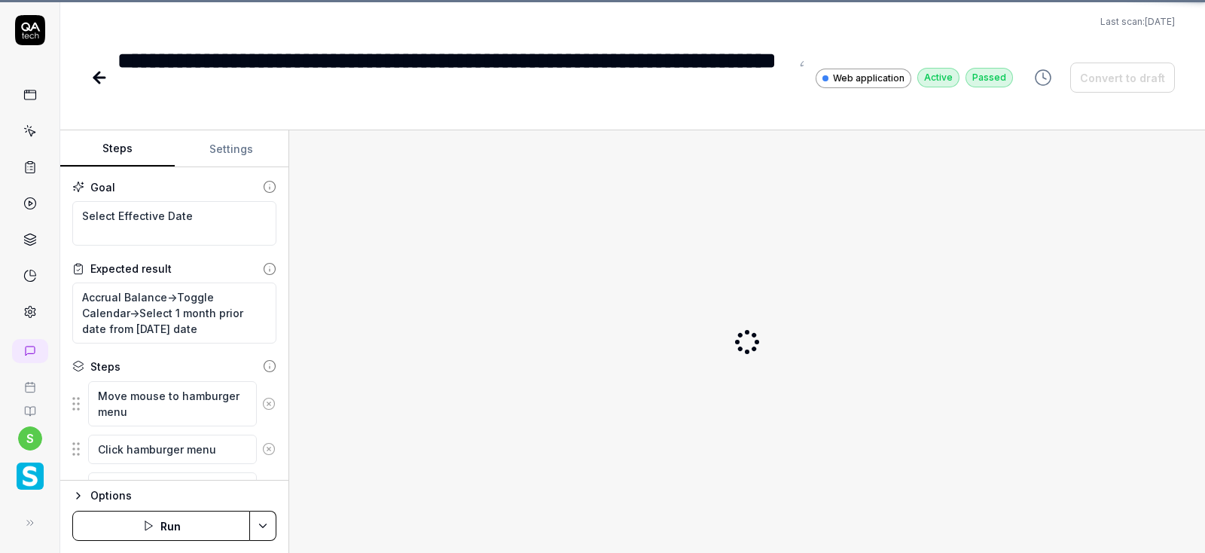
scroll to position [466, 0]
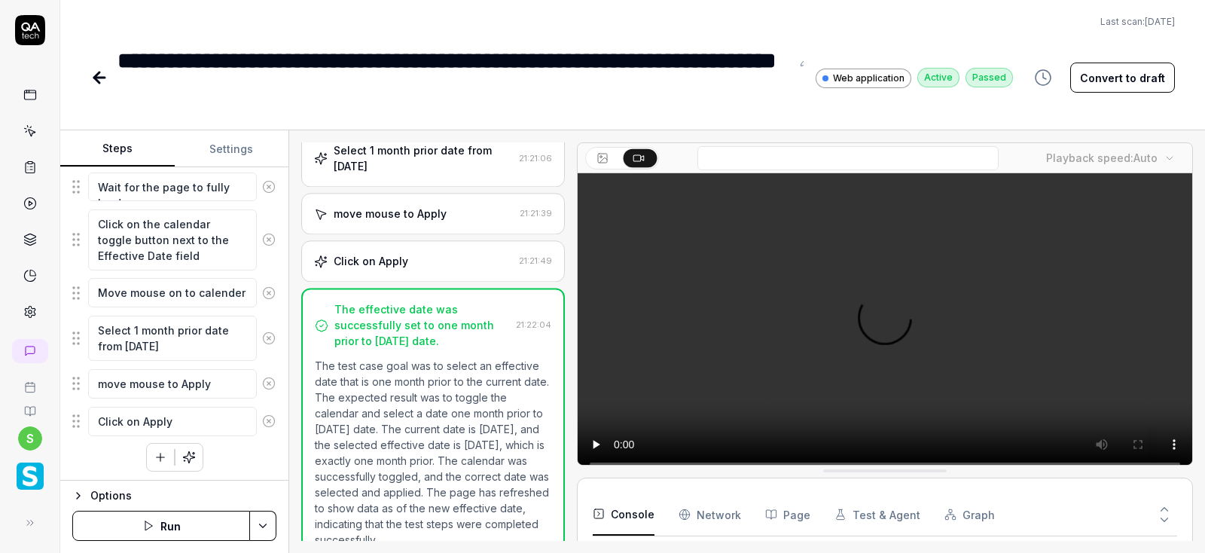
scroll to position [686, 0]
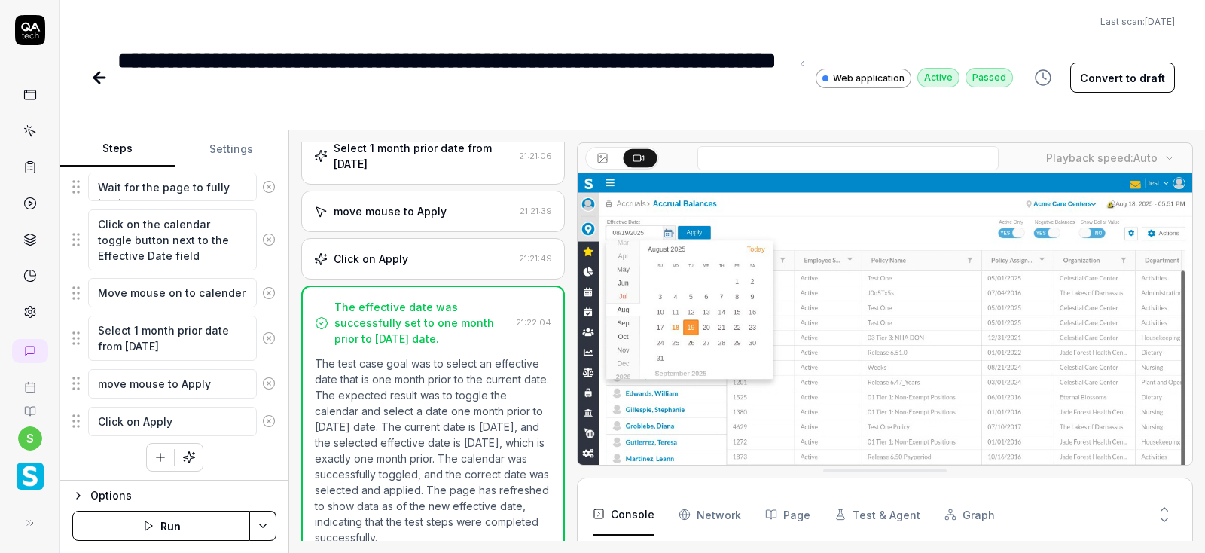
click at [223, 145] on button "Settings" at bounding box center [232, 149] width 114 height 36
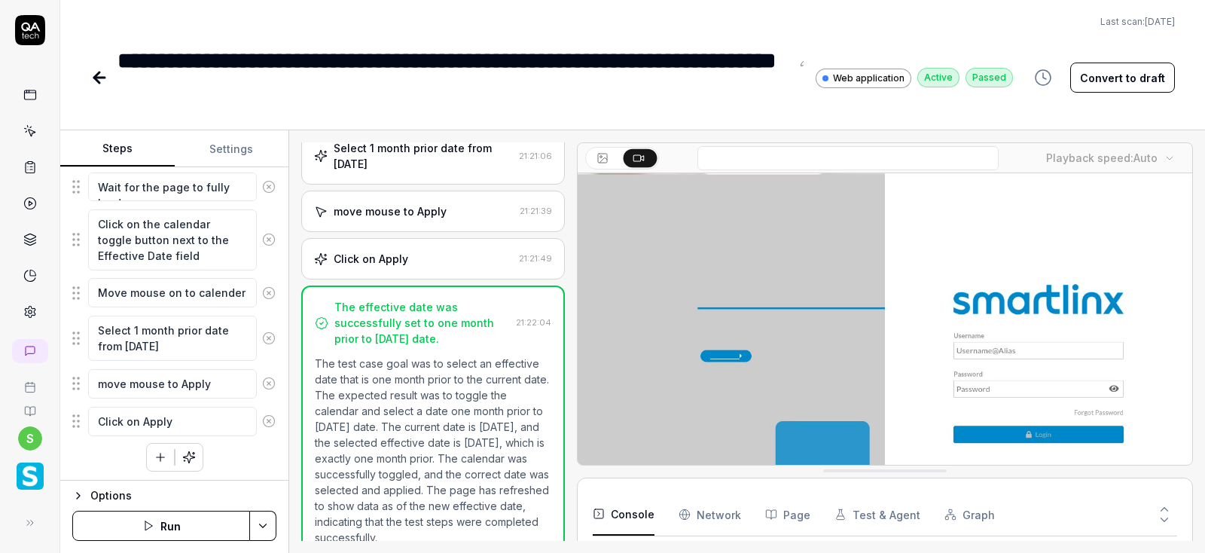
type textarea "*"
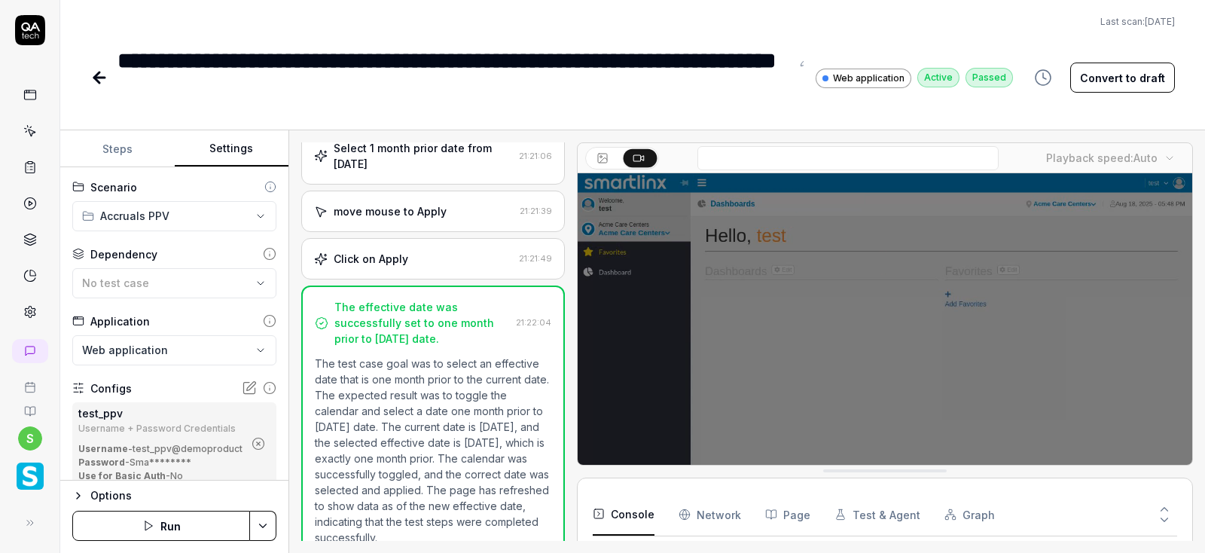
scroll to position [86, 0]
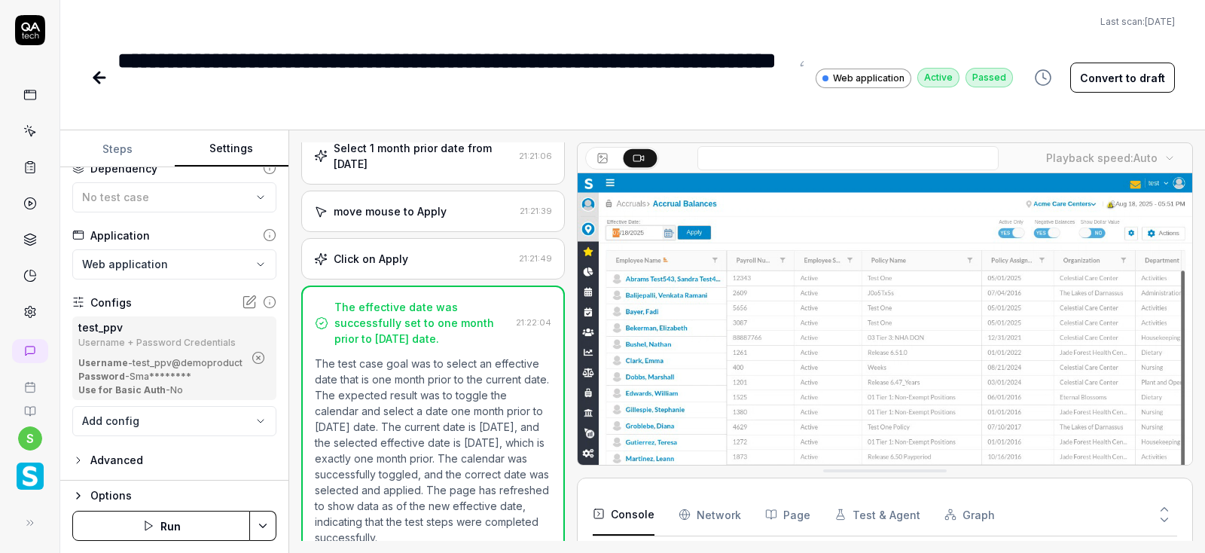
click at [260, 351] on icon "button" at bounding box center [259, 358] width 14 height 14
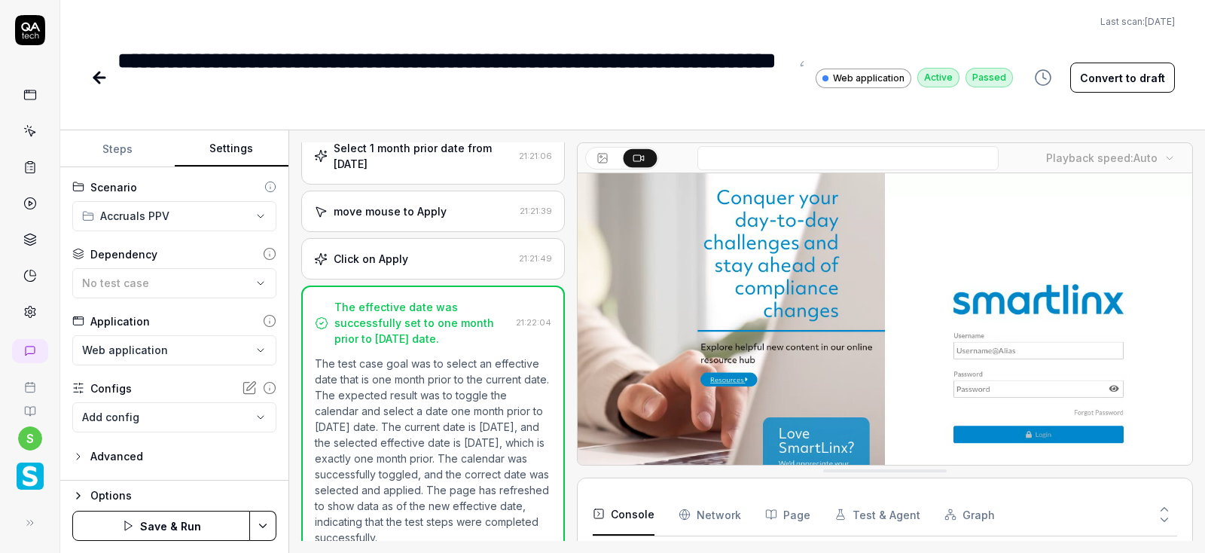
scroll to position [0, 0]
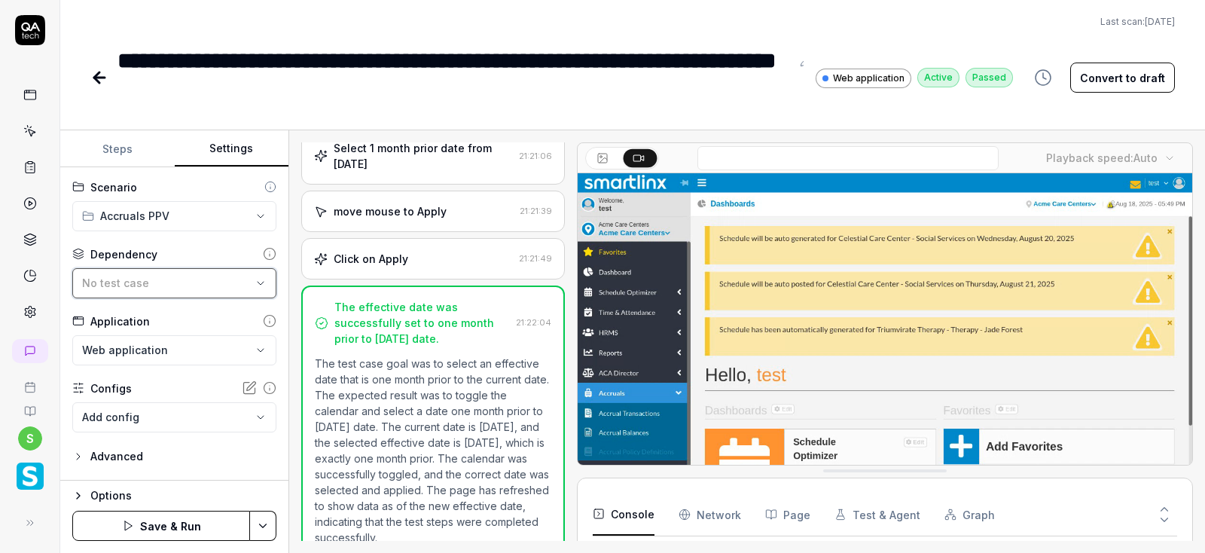
click at [133, 279] on span "No test case" at bounding box center [115, 282] width 67 height 13
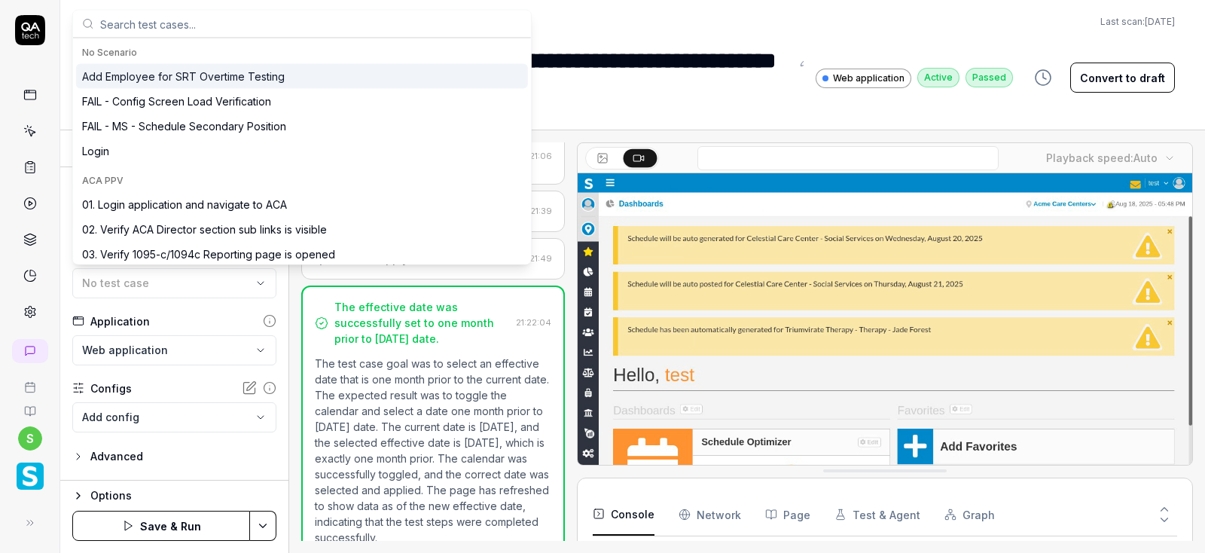
click at [154, 20] on input "text" at bounding box center [311, 24] width 422 height 27
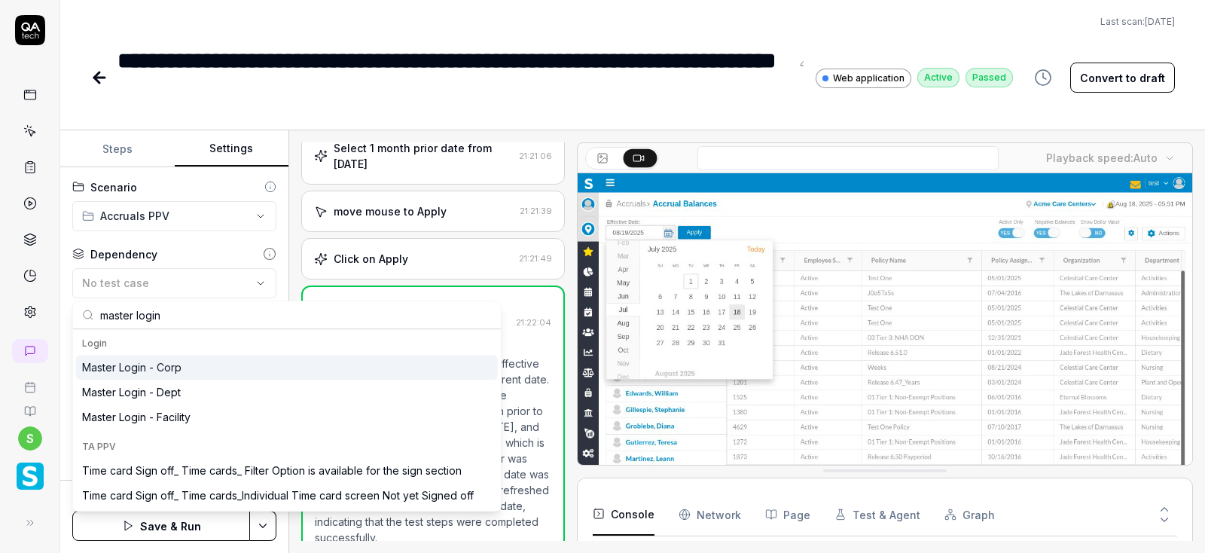
type input "master login"
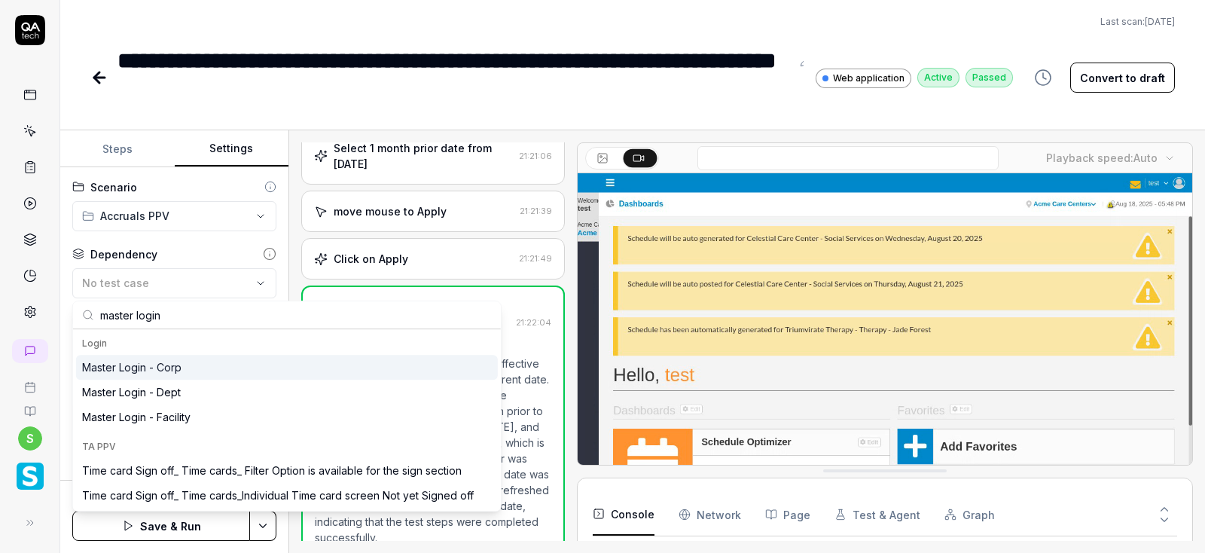
click at [172, 371] on div "Master Login - Corp" at bounding box center [131, 367] width 99 height 16
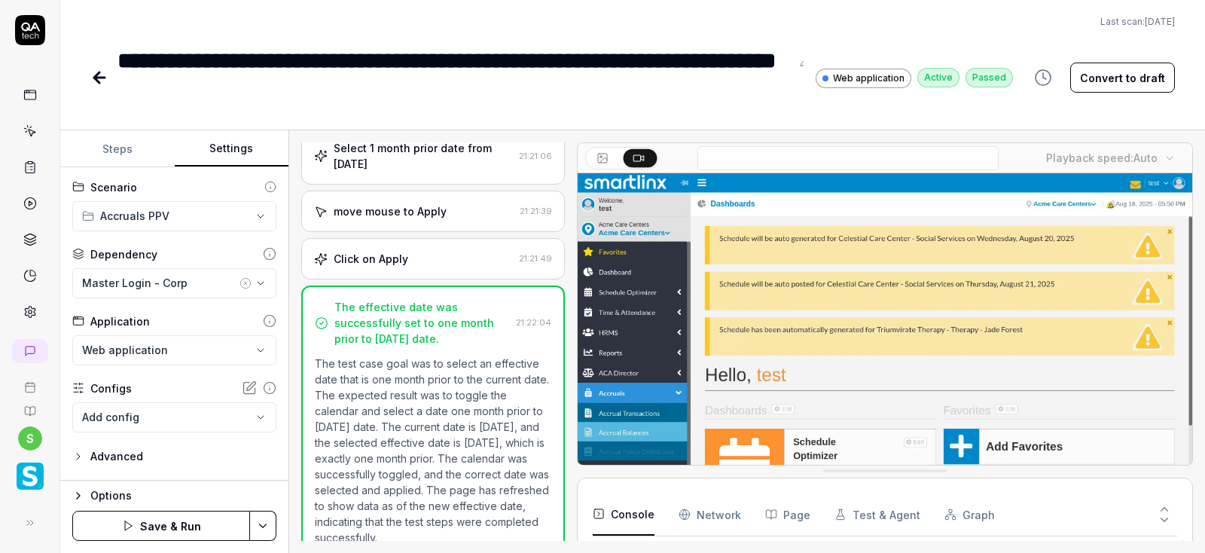
click at [261, 520] on html "**********" at bounding box center [602, 276] width 1205 height 553
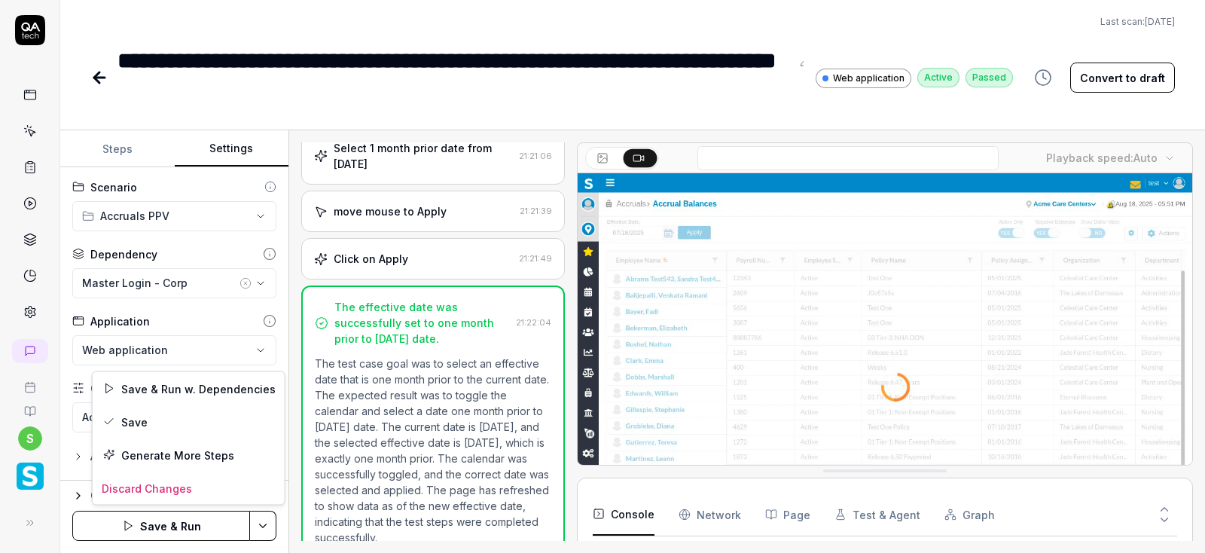
scroll to position [141, 0]
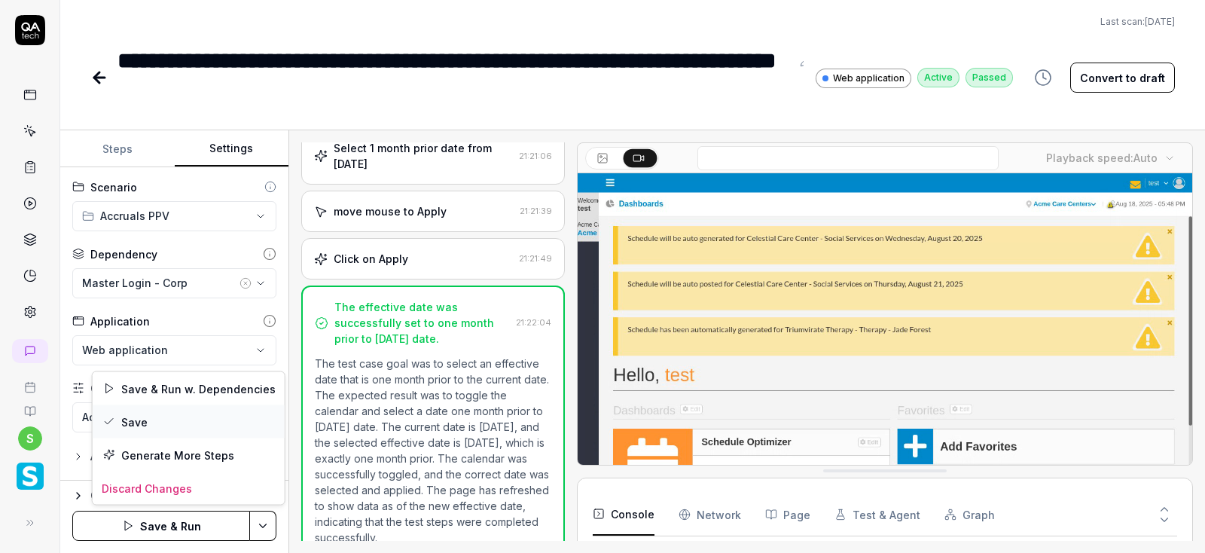
click at [133, 427] on div "Save" at bounding box center [189, 421] width 192 height 33
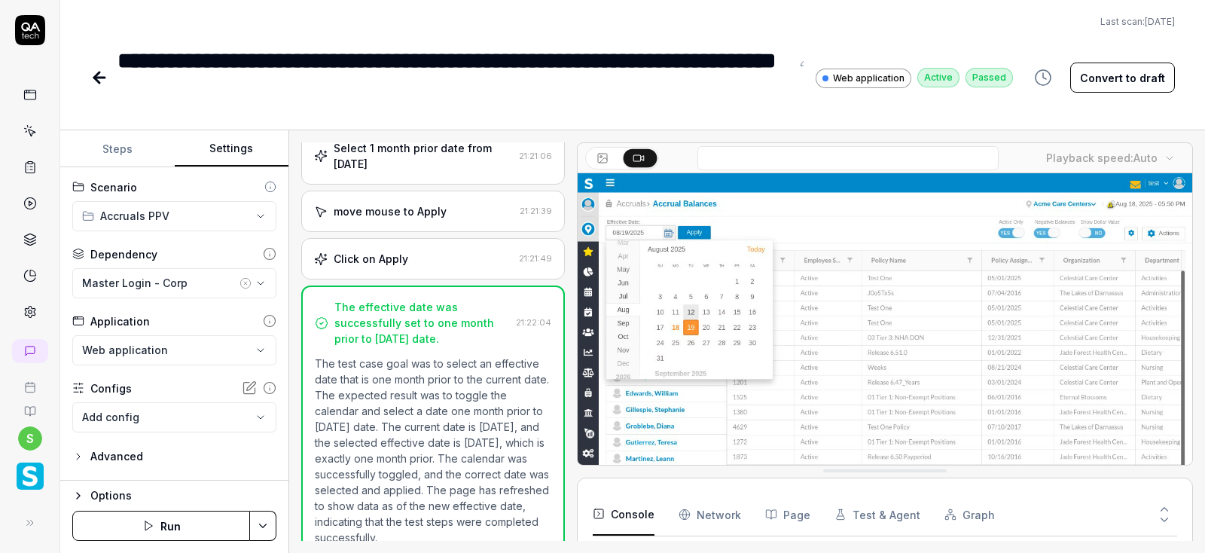
click at [105, 145] on button "Steps" at bounding box center [117, 149] width 114 height 36
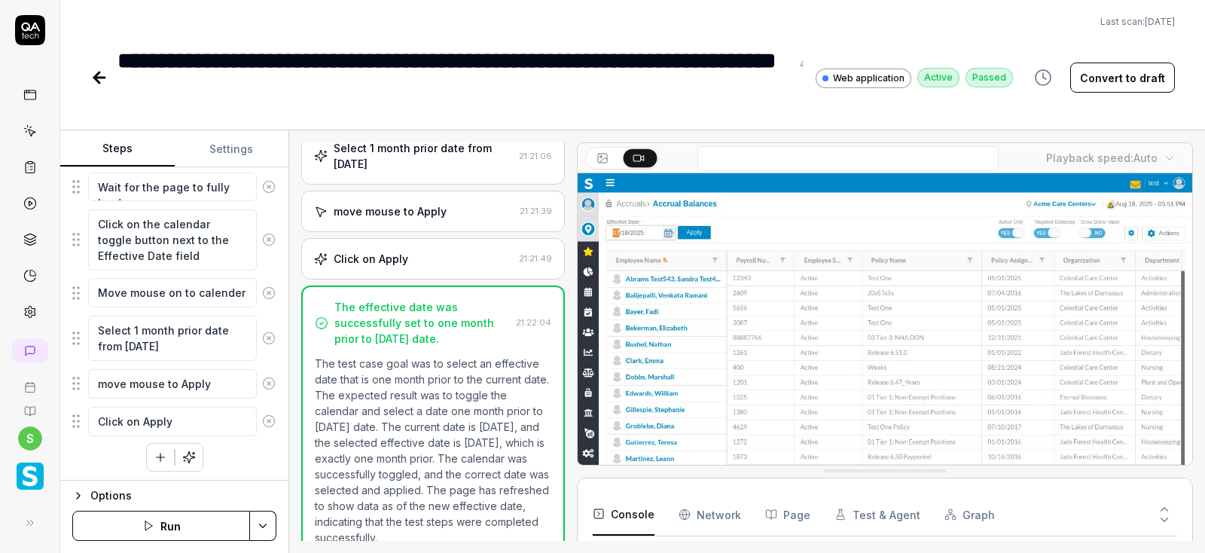
scroll to position [466, 0]
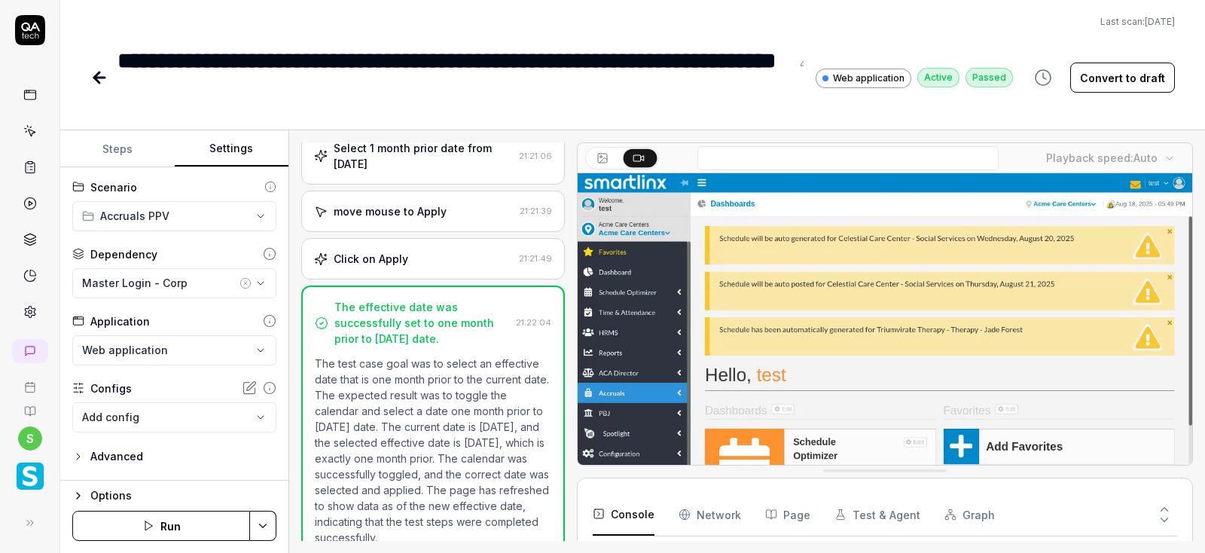
click at [228, 149] on button "Settings" at bounding box center [232, 149] width 114 height 36
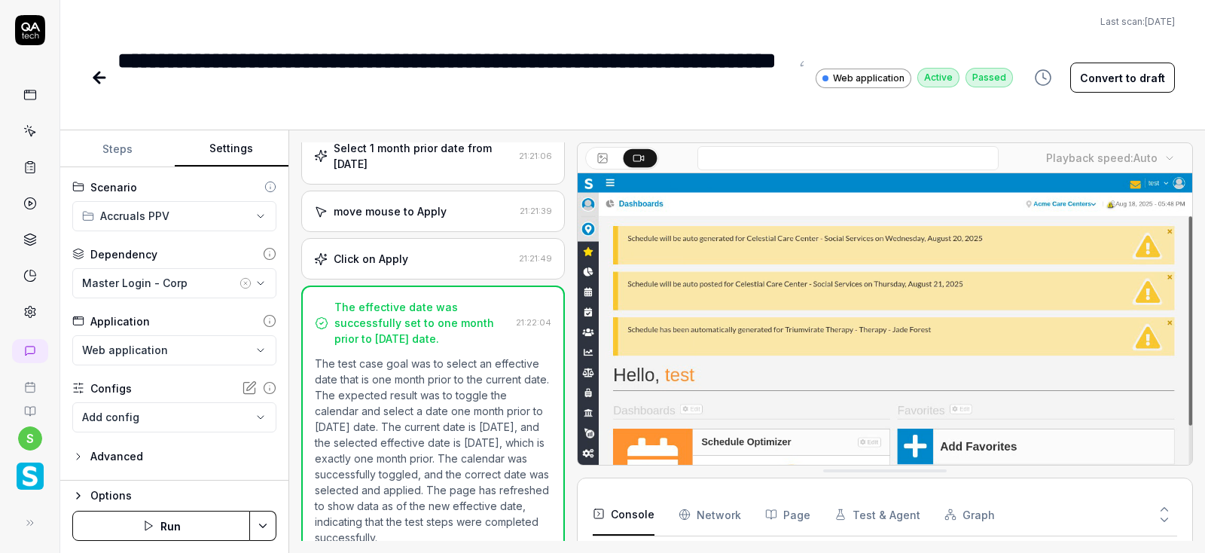
click at [165, 522] on button "Run" at bounding box center [161, 526] width 178 height 30
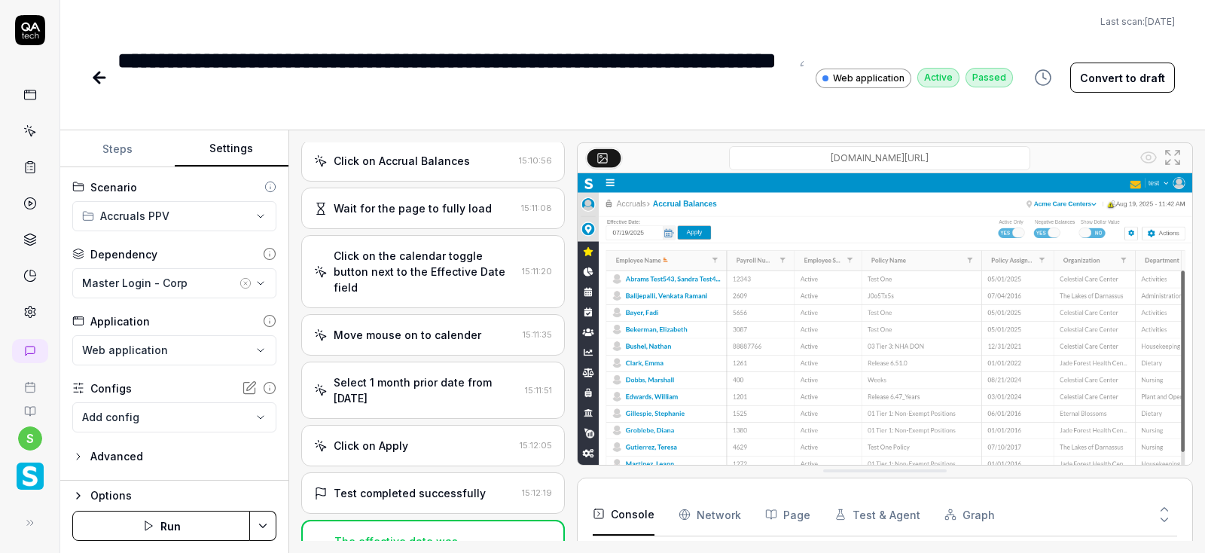
scroll to position [555, 0]
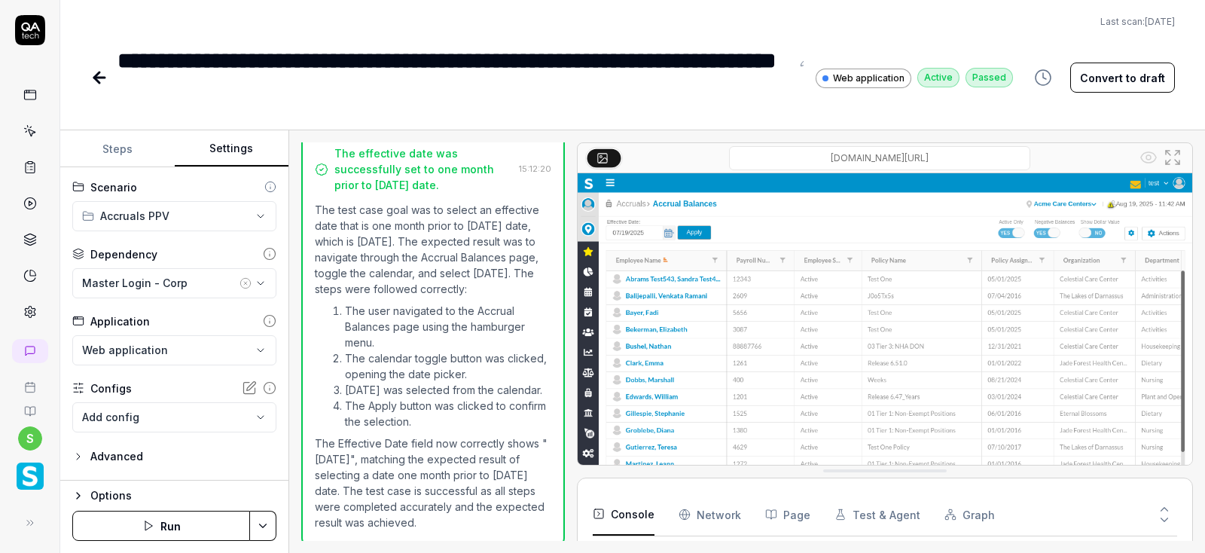
click at [100, 75] on icon at bounding box center [99, 78] width 18 height 18
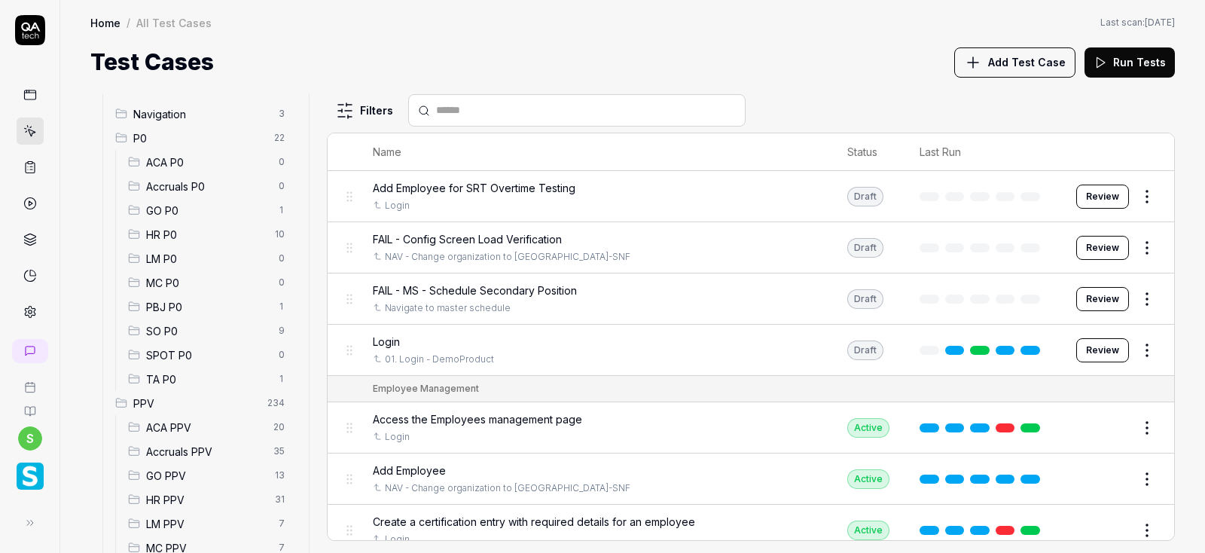
scroll to position [185, 0]
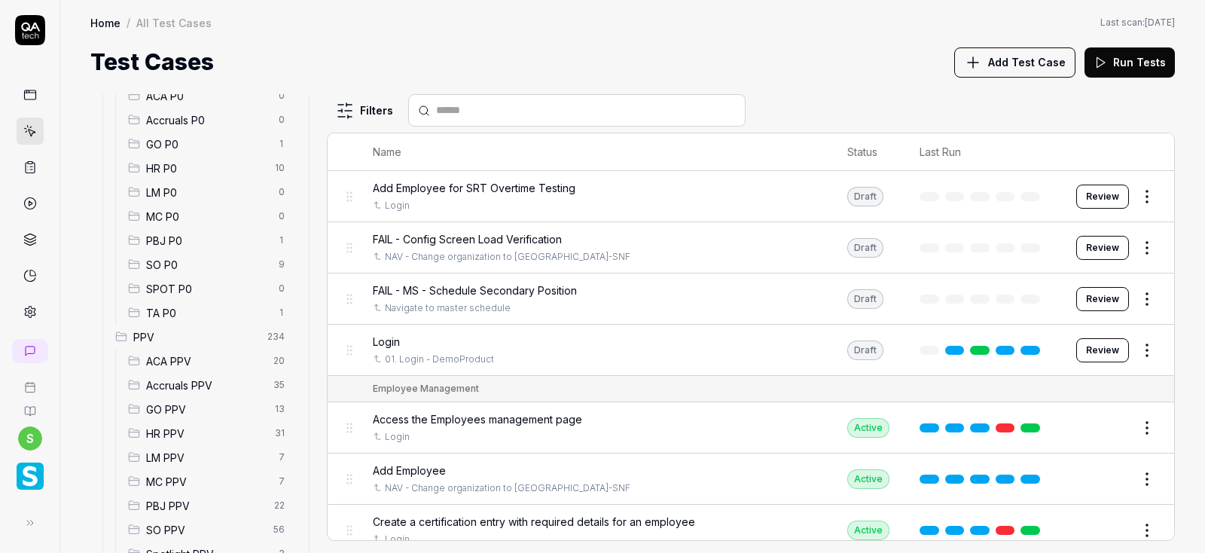
click at [187, 281] on span "SPOT P0" at bounding box center [207, 289] width 123 height 16
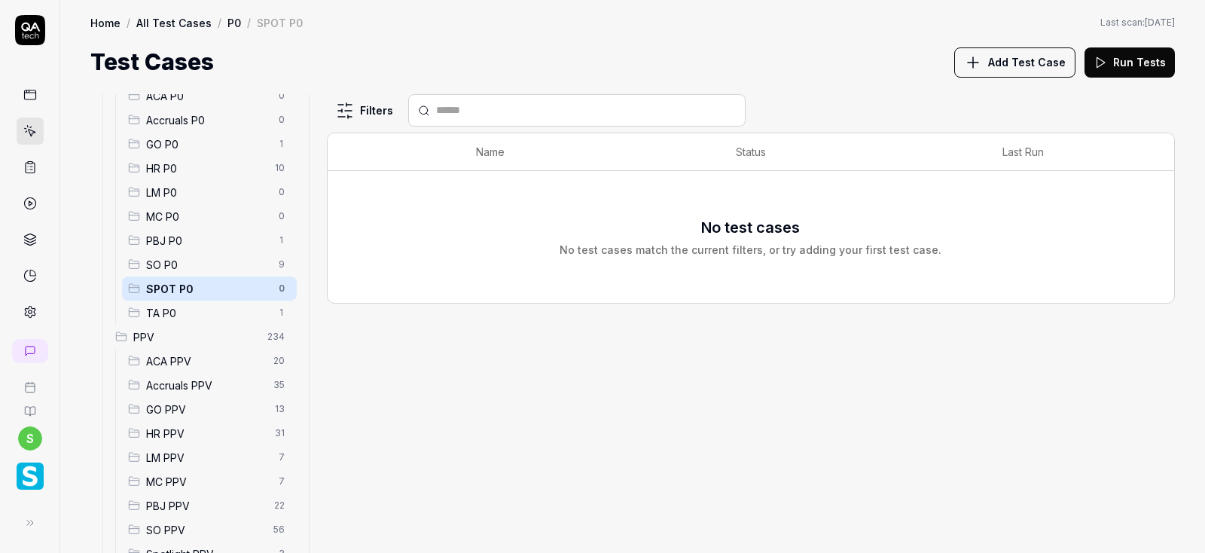
scroll to position [343, 0]
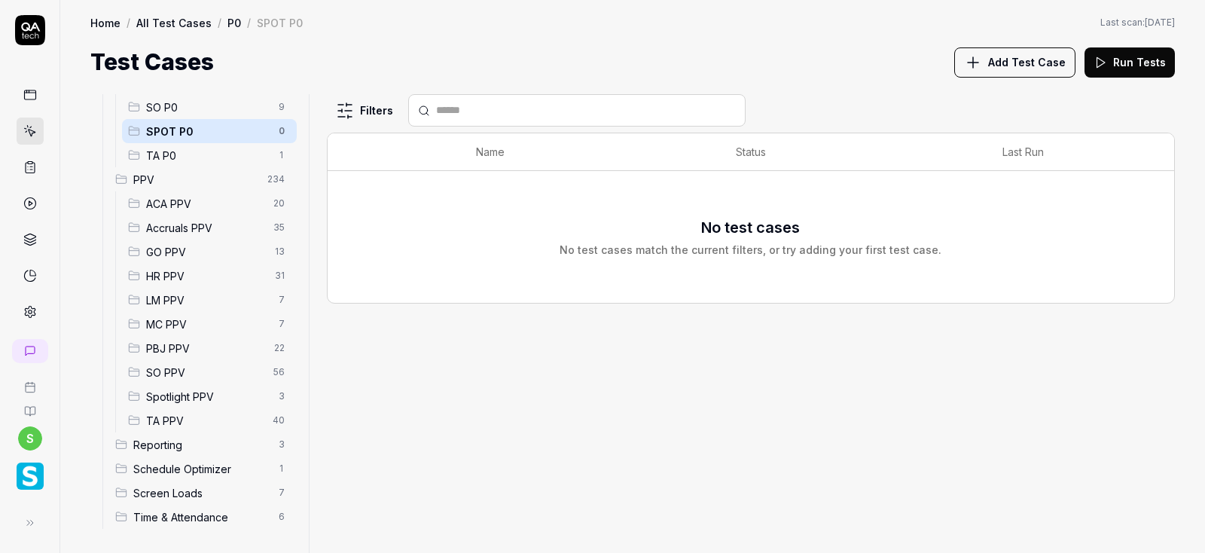
click at [184, 230] on span "Accruals PPV" at bounding box center [205, 228] width 118 height 16
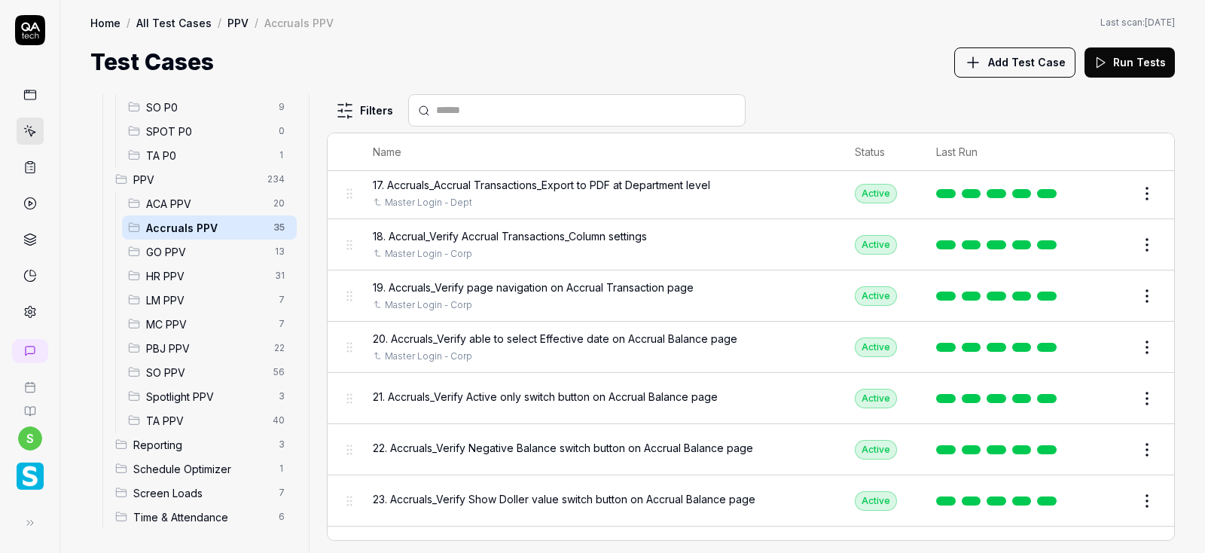
scroll to position [994, 0]
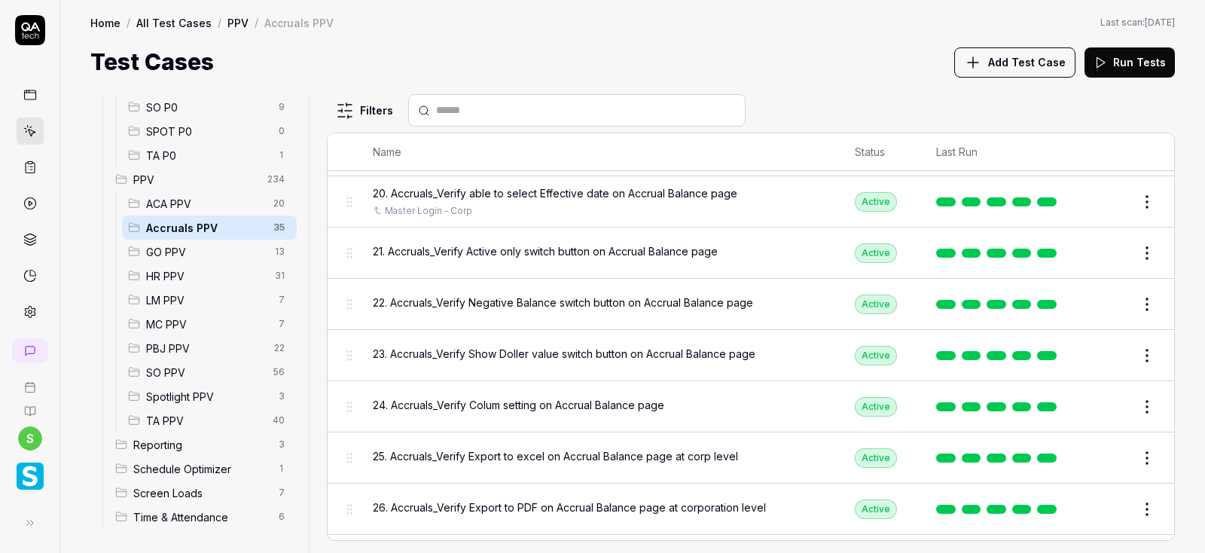
click at [1115, 251] on button "Edit" at bounding box center [1111, 253] width 36 height 24
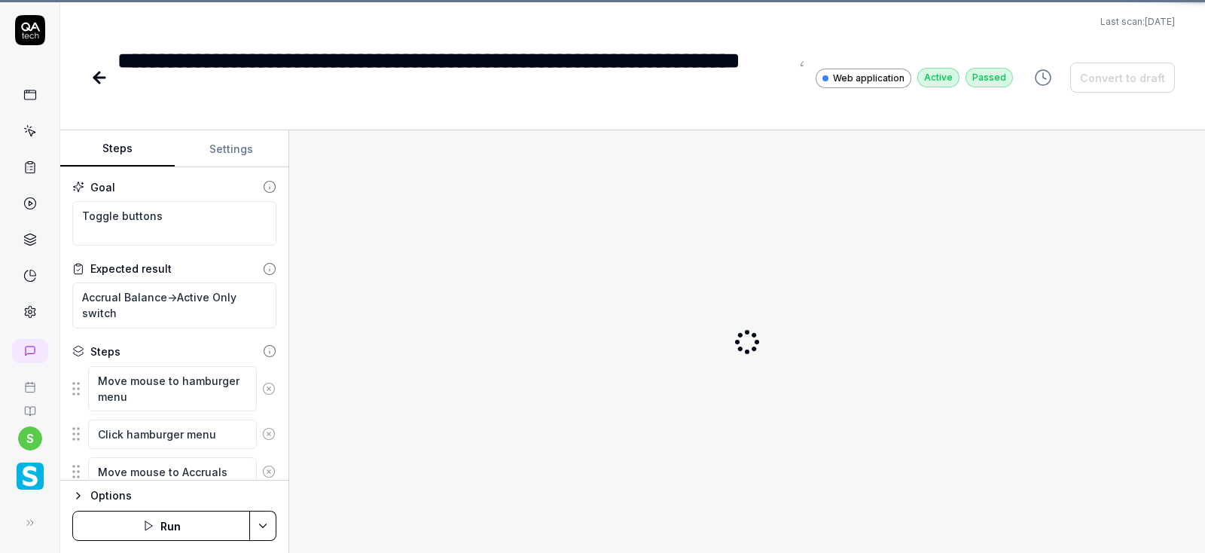
scroll to position [431, 0]
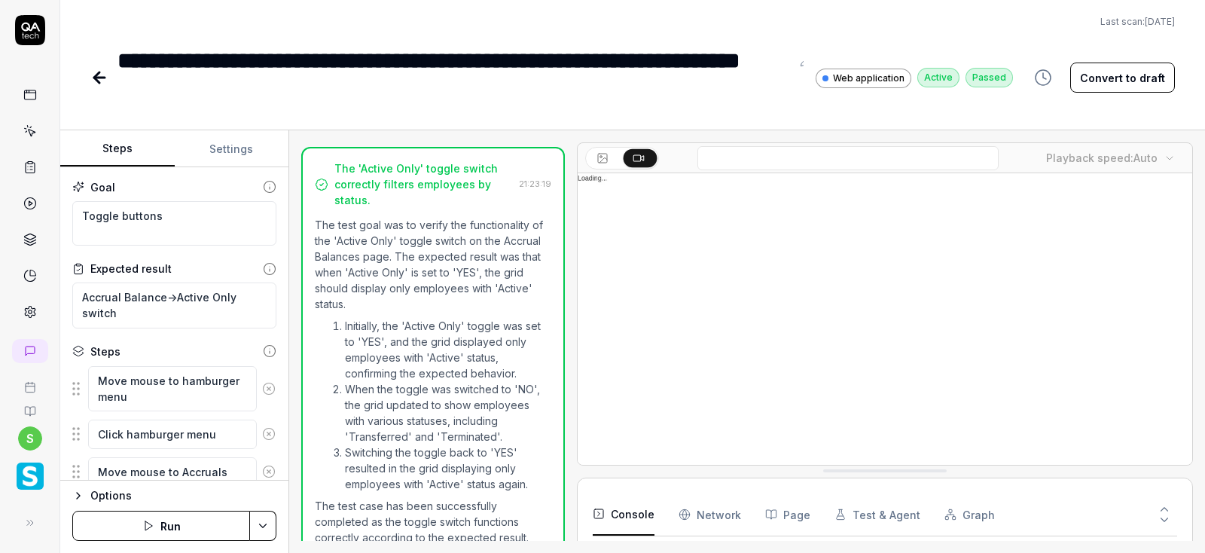
type textarea "*"
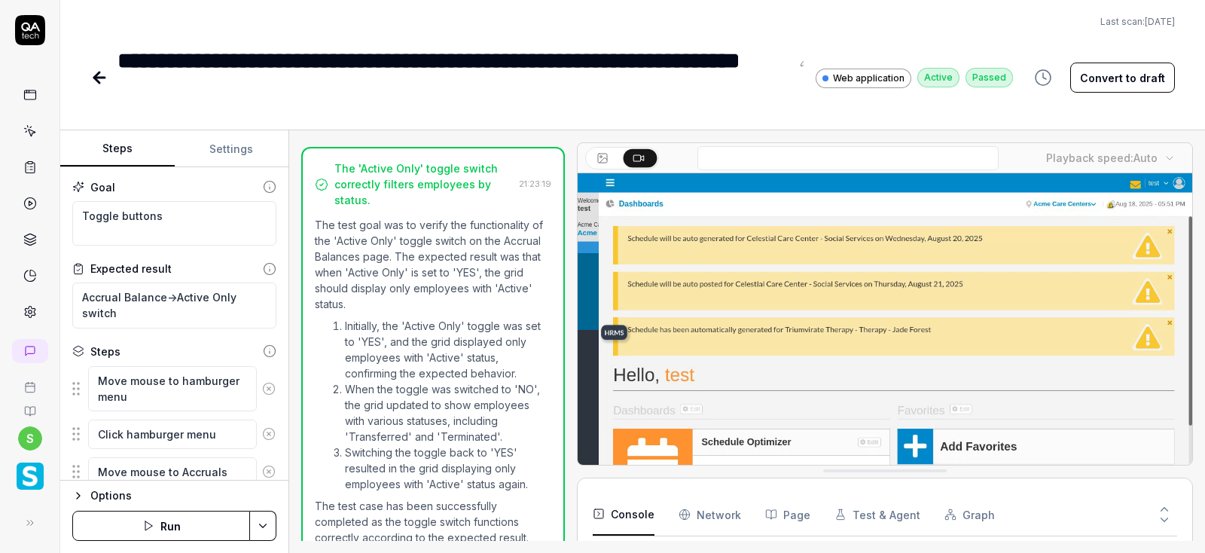
click at [221, 144] on button "Settings" at bounding box center [232, 149] width 114 height 36
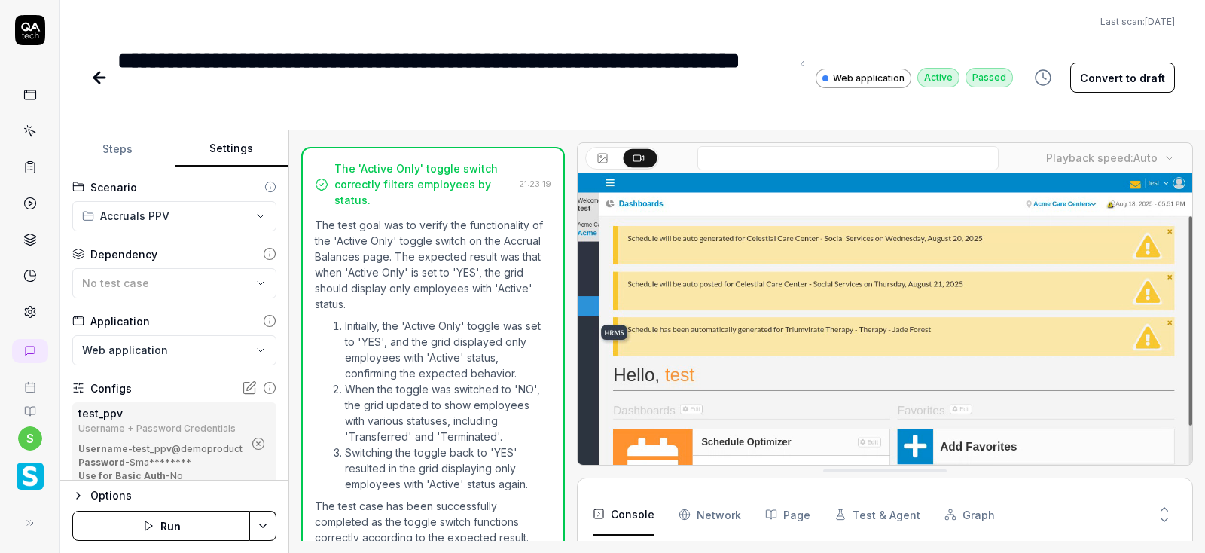
click at [262, 441] on icon "button" at bounding box center [259, 444] width 14 height 14
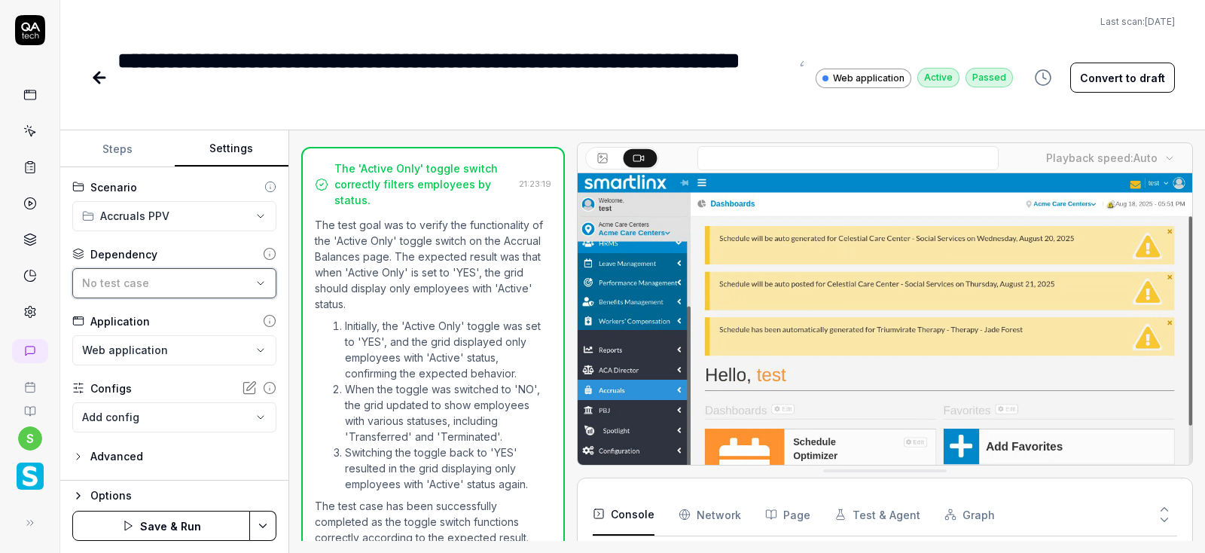
click at [225, 282] on div "No test case" at bounding box center [166, 283] width 169 height 16
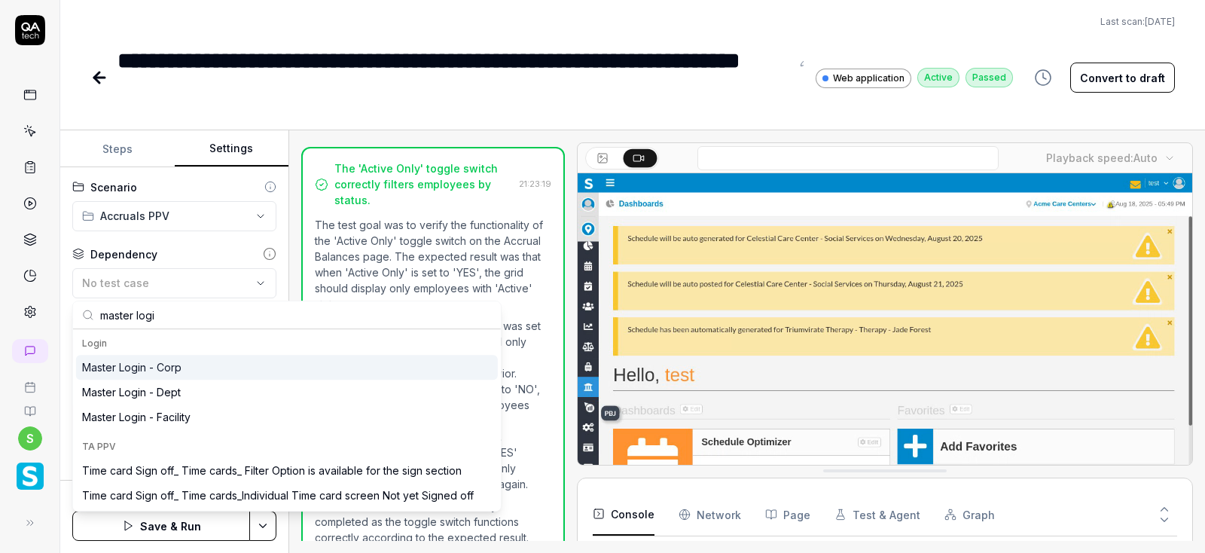
type input "master logi"
click at [166, 365] on div "Master Login - Corp" at bounding box center [131, 367] width 99 height 16
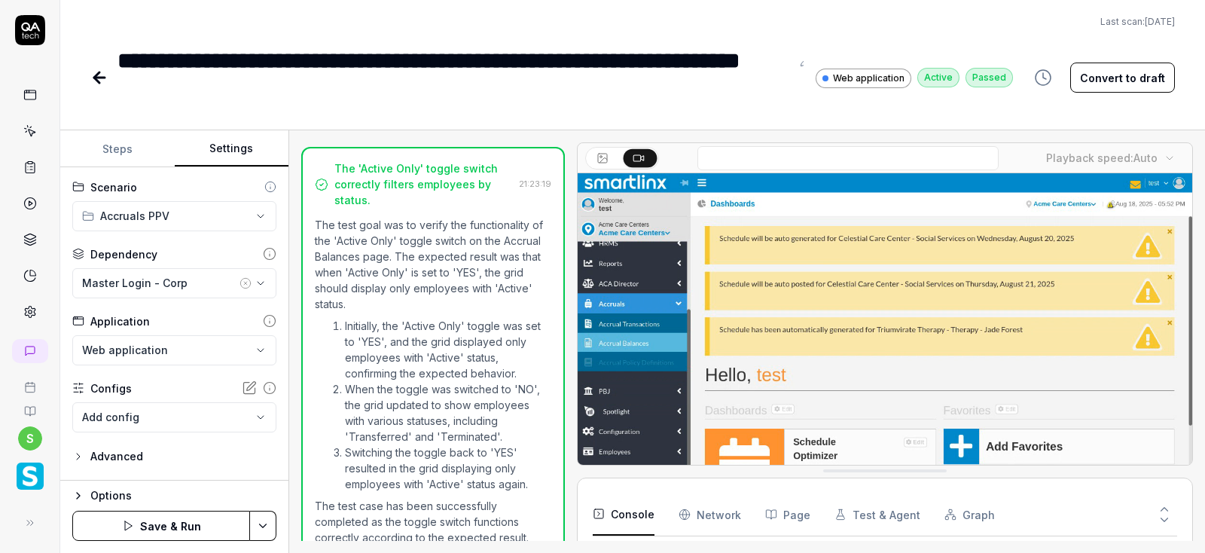
click at [267, 529] on html "**********" at bounding box center [602, 276] width 1205 height 553
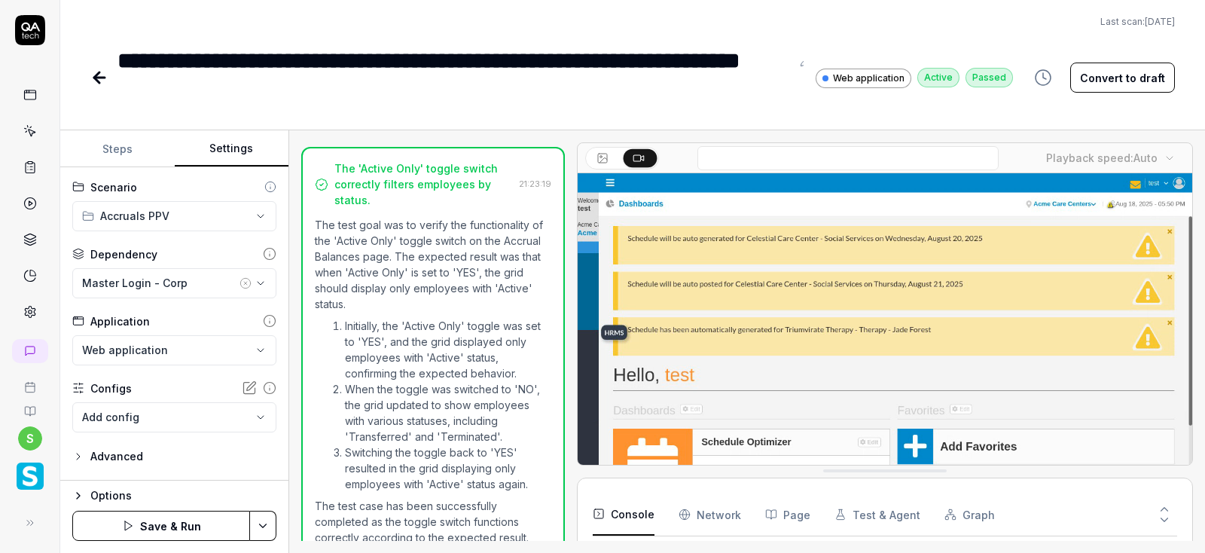
scroll to position [172, 0]
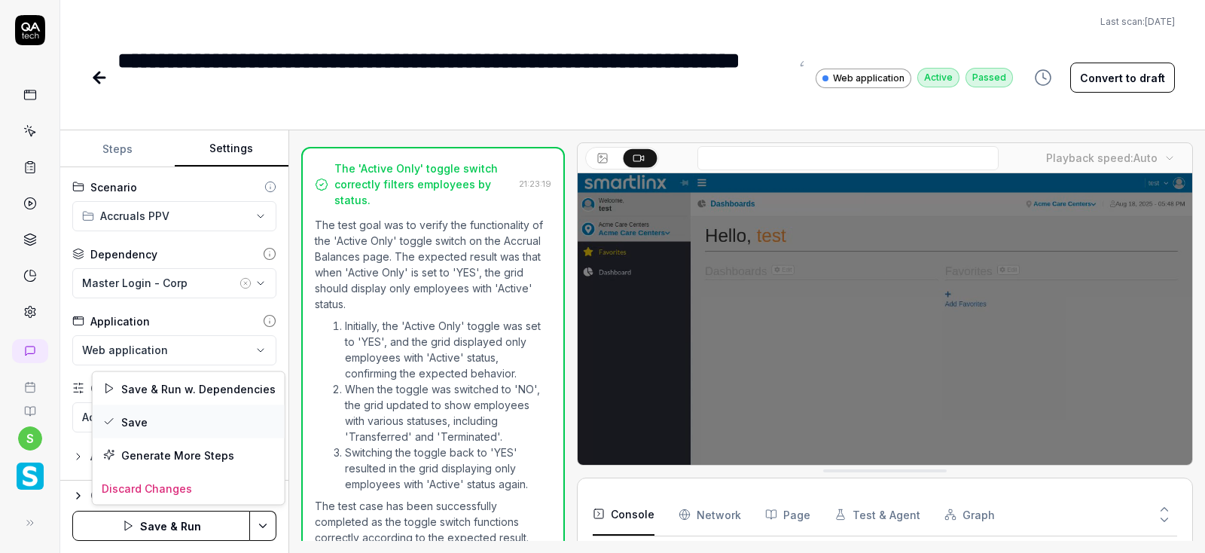
click at [130, 415] on div "Save" at bounding box center [189, 421] width 192 height 33
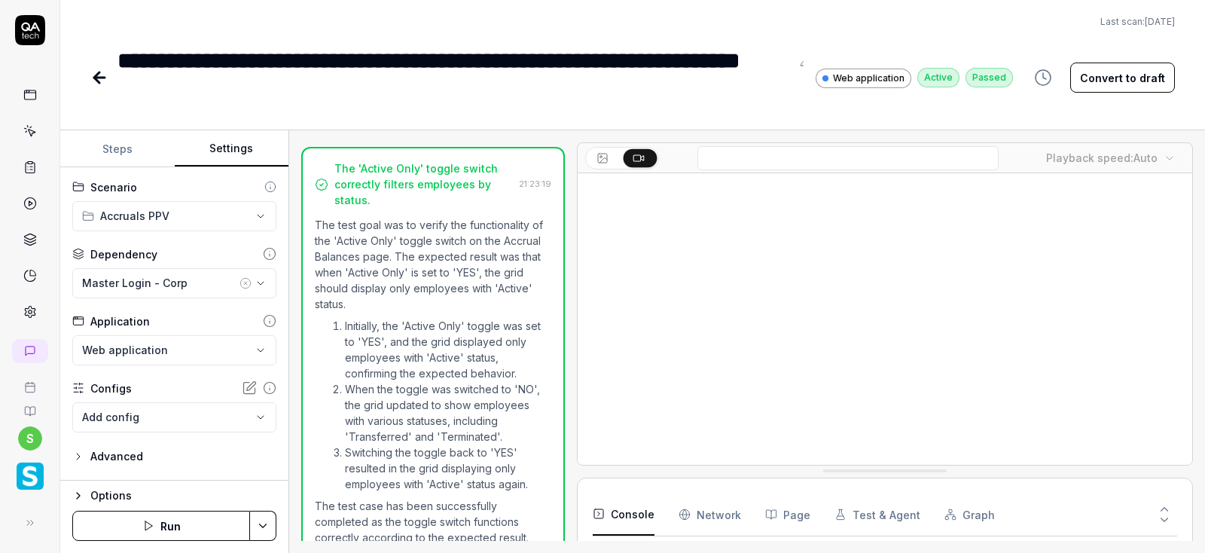
click at [166, 526] on button "Run" at bounding box center [161, 526] width 178 height 30
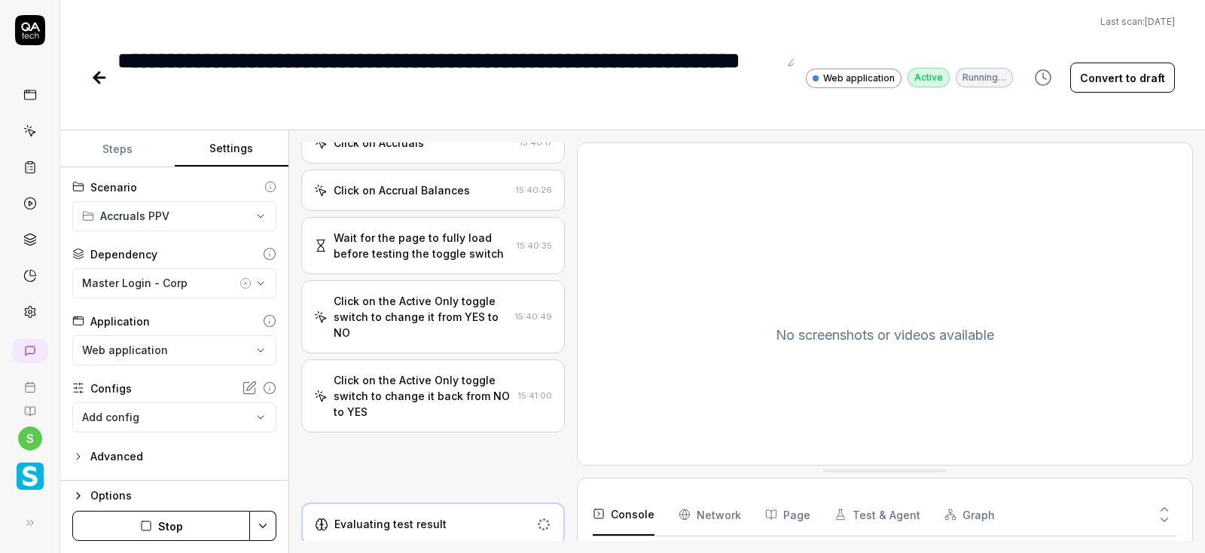
scroll to position [136, 0]
